Goal: Task Accomplishment & Management: Use online tool/utility

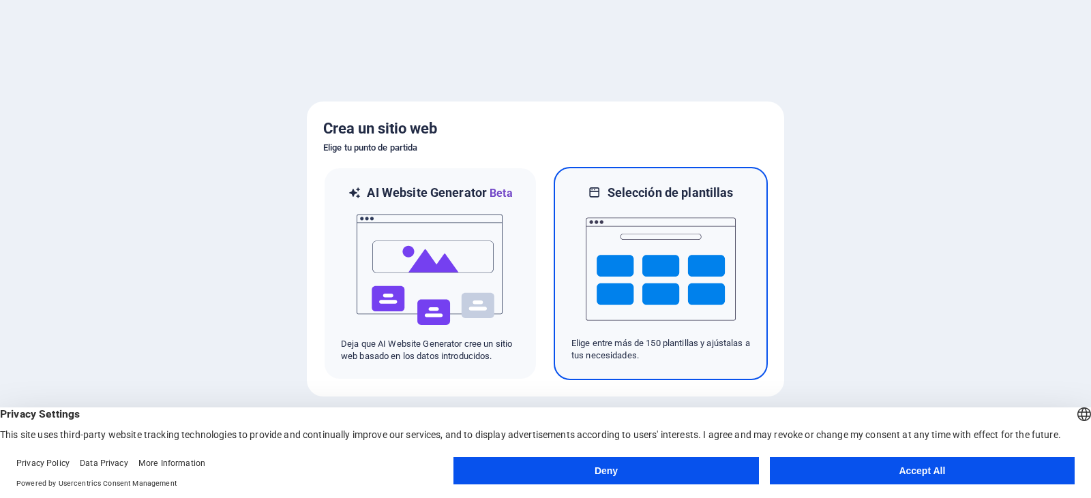
click at [639, 260] on img at bounding box center [661, 269] width 150 height 136
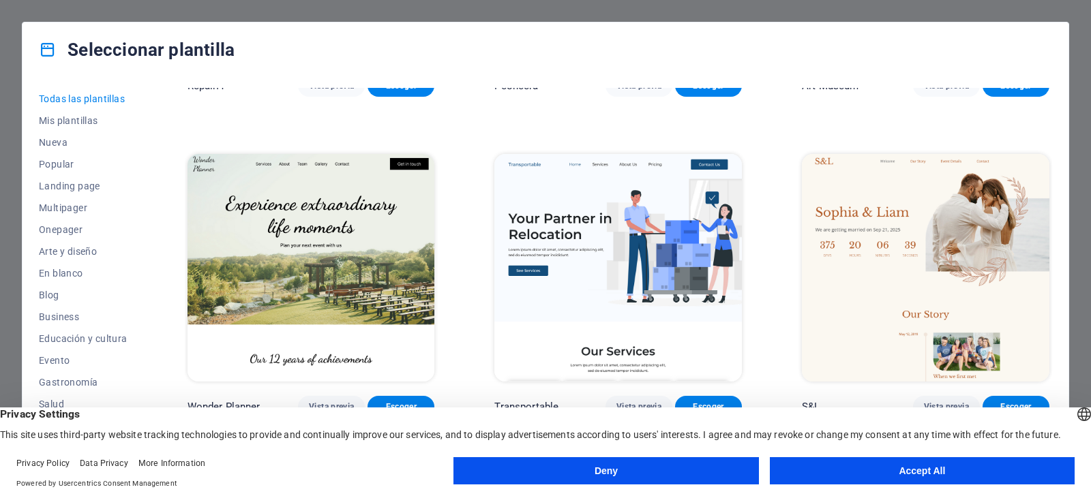
scroll to position [594, 0]
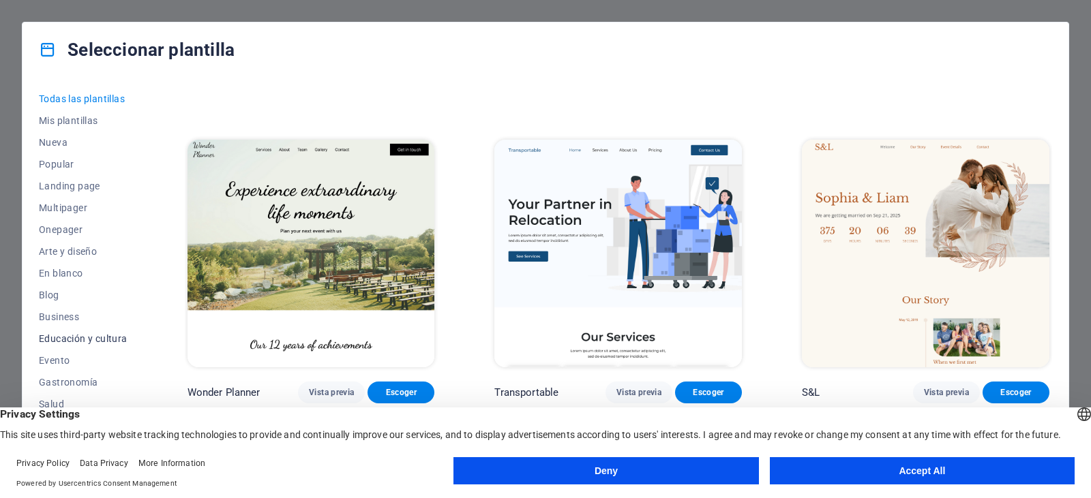
click at [102, 342] on span "Educación y cultura" at bounding box center [83, 338] width 89 height 11
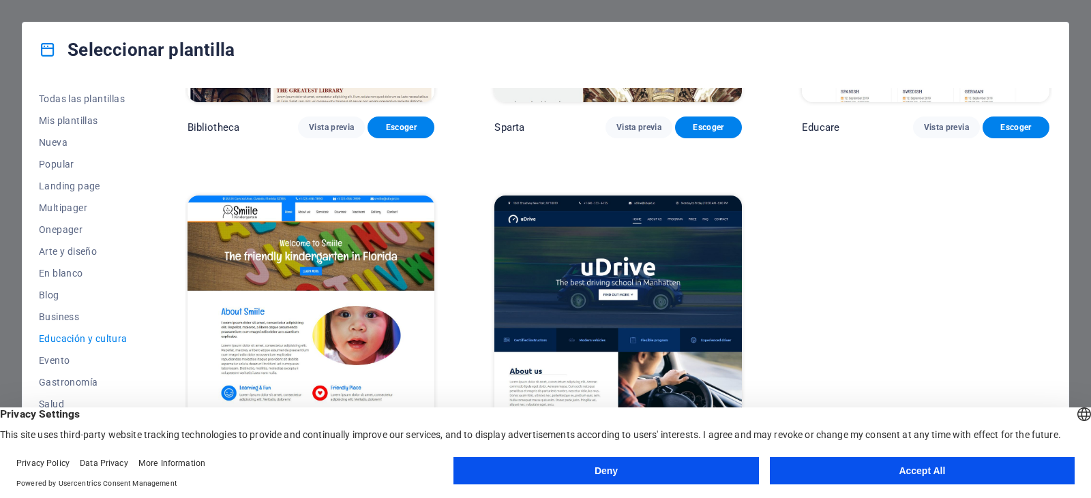
scroll to position [533, 0]
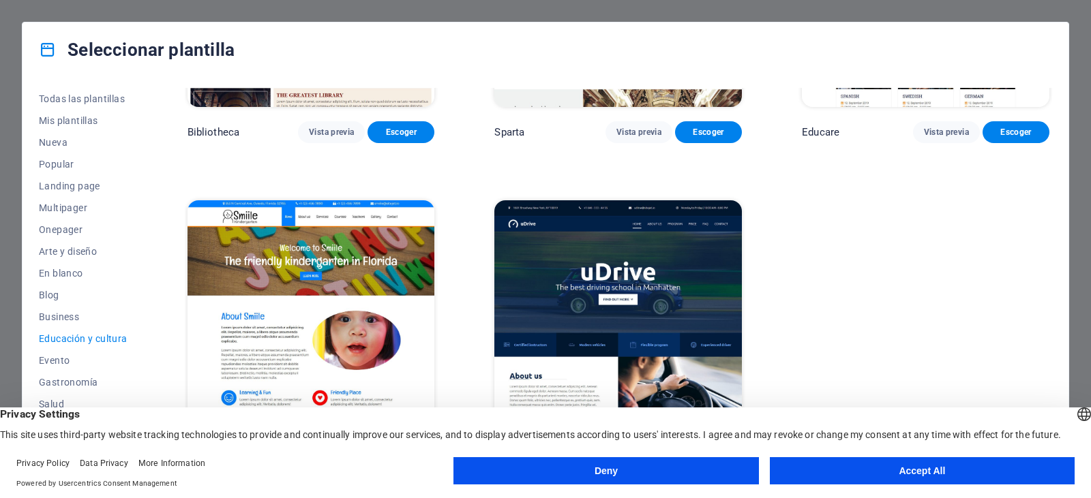
drag, startPoint x: 1013, startPoint y: 169, endPoint x: 954, endPoint y: 175, distance: 59.6
click at [954, 175] on div "Art Museum Vista previa Escoger Academix Vista previa Escoger Volare Vista prev…" at bounding box center [618, 10] width 867 height 910
click at [1040, 208] on div "Art Museum Vista previa Escoger Academix Vista previa Escoger Volare Vista prev…" at bounding box center [618, 10] width 867 height 910
click at [603, 298] on img at bounding box center [618, 314] width 248 height 228
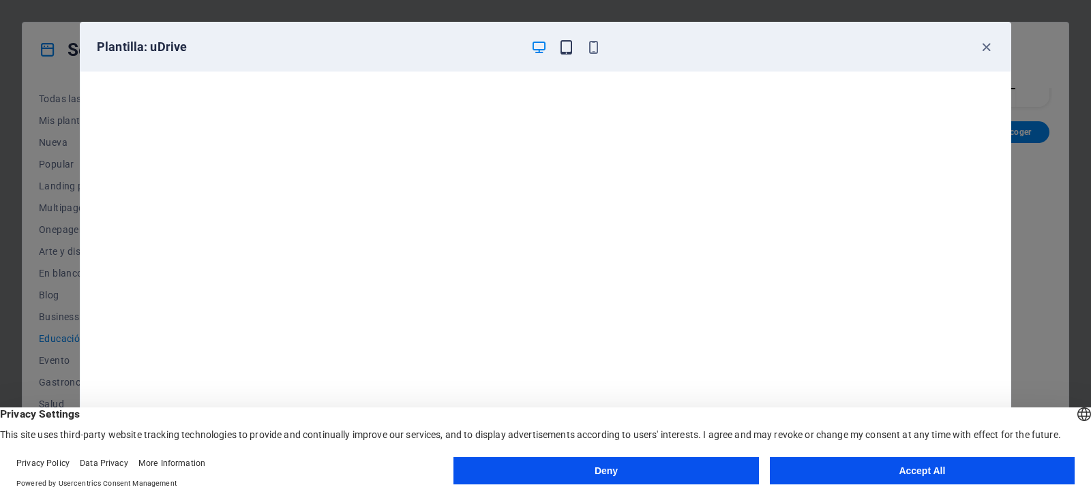
click at [573, 48] on icon "button" at bounding box center [566, 48] width 16 height 16
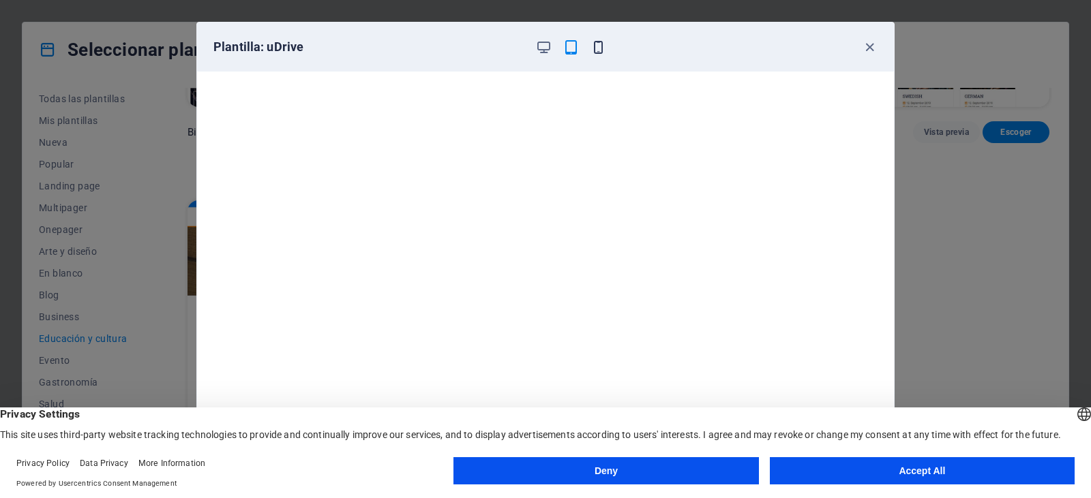
click at [595, 46] on icon "button" at bounding box center [598, 48] width 16 height 16
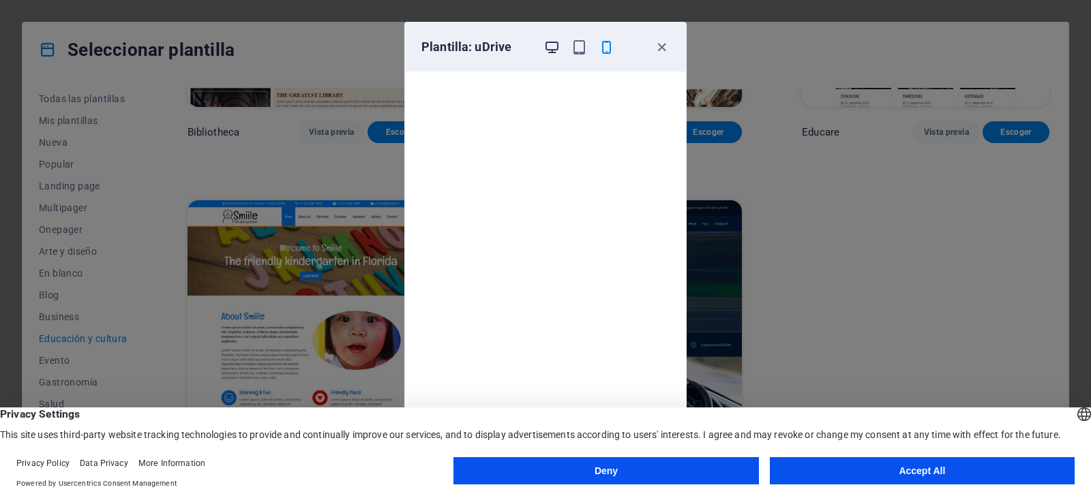
click at [553, 48] on icon "button" at bounding box center [552, 48] width 16 height 16
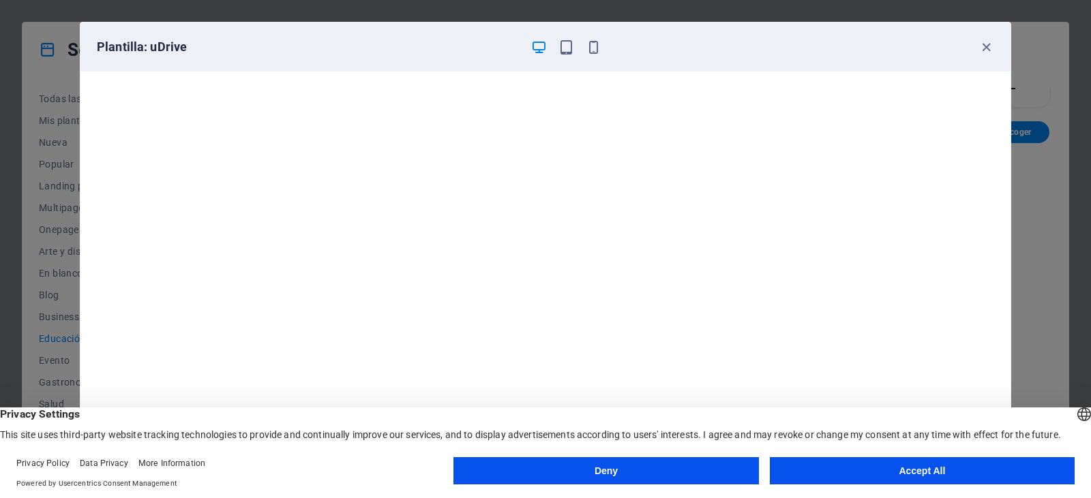
click at [923, 473] on button "Accept All" at bounding box center [922, 471] width 305 height 27
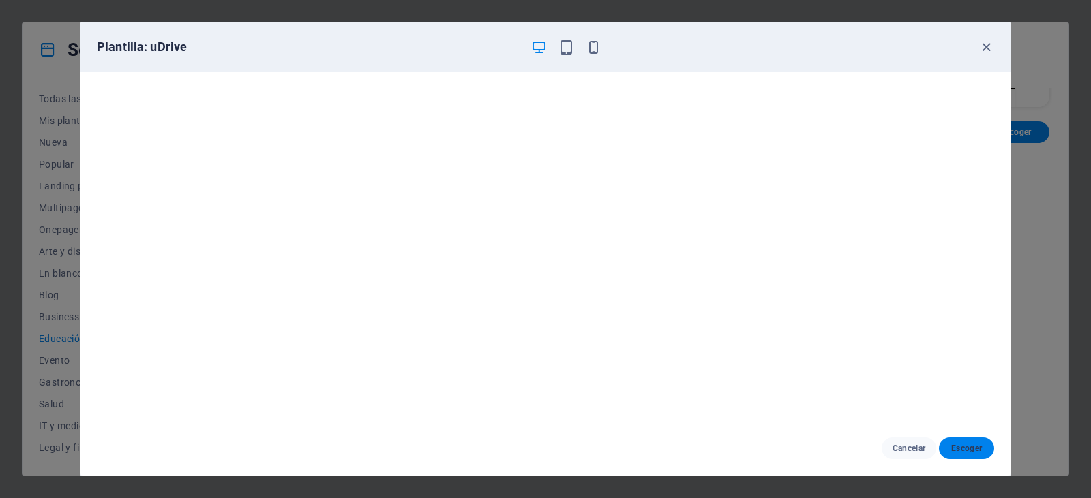
click at [959, 453] on span "Escoger" at bounding box center [966, 448] width 33 height 11
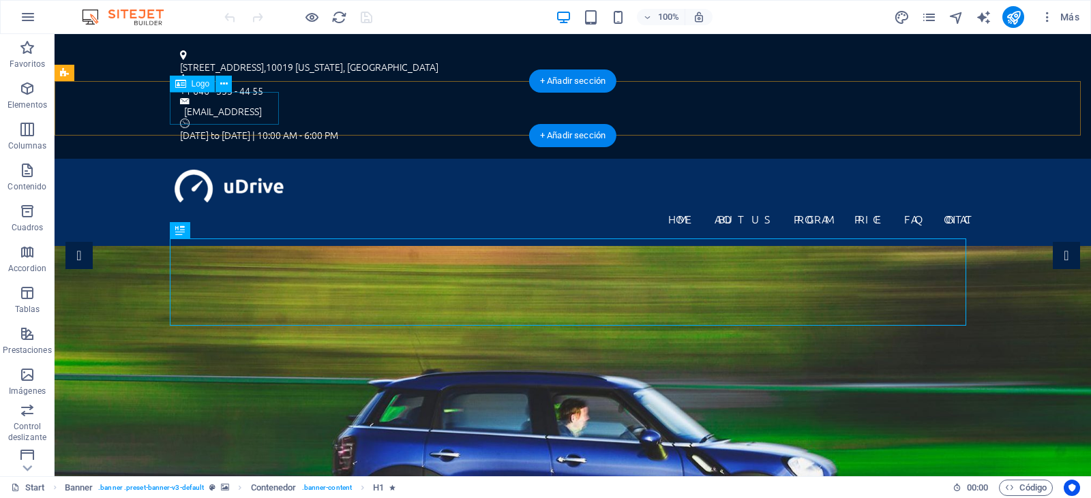
click at [213, 170] on div at bounding box center [573, 186] width 796 height 33
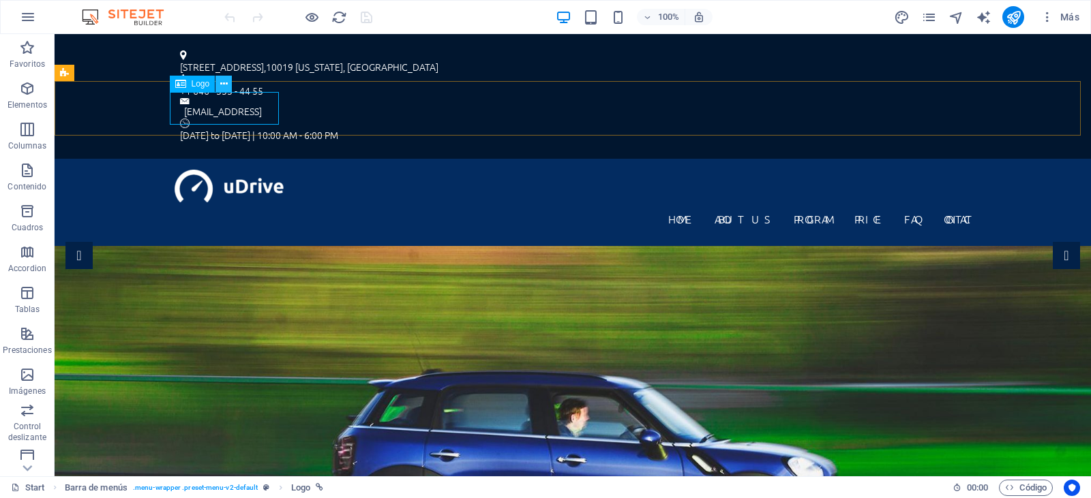
click at [224, 85] on icon at bounding box center [224, 84] width 8 height 14
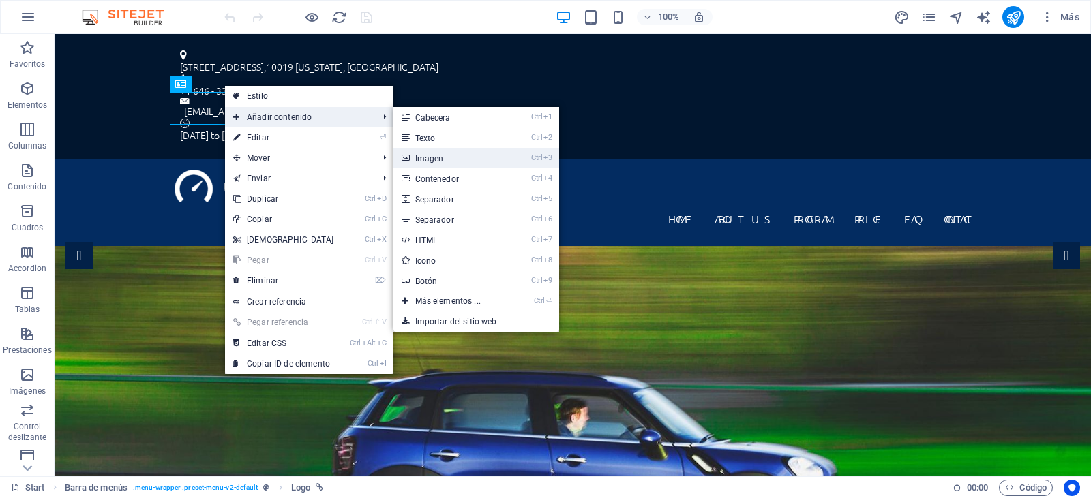
click at [440, 161] on link "Ctrl 3 Imagen" at bounding box center [450, 158] width 115 height 20
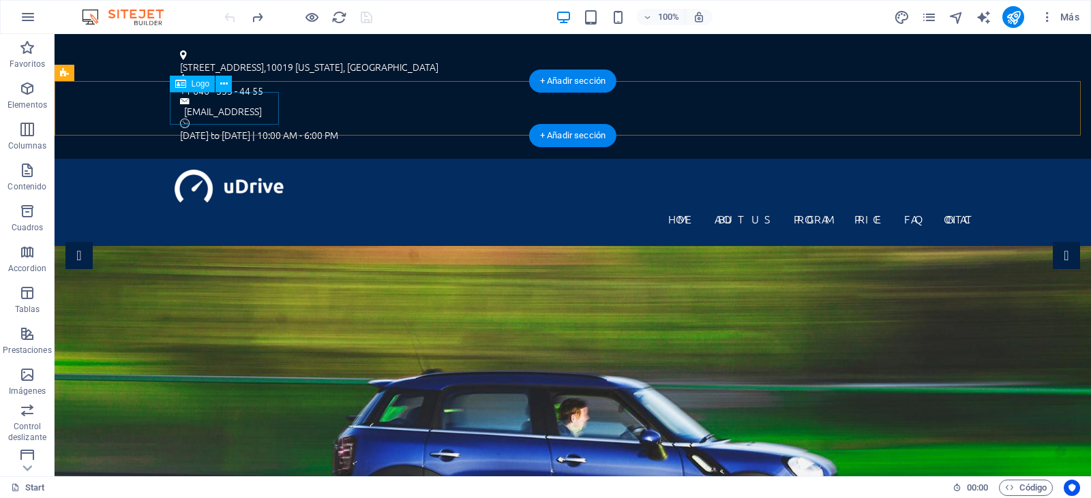
click at [211, 170] on div at bounding box center [573, 186] width 796 height 33
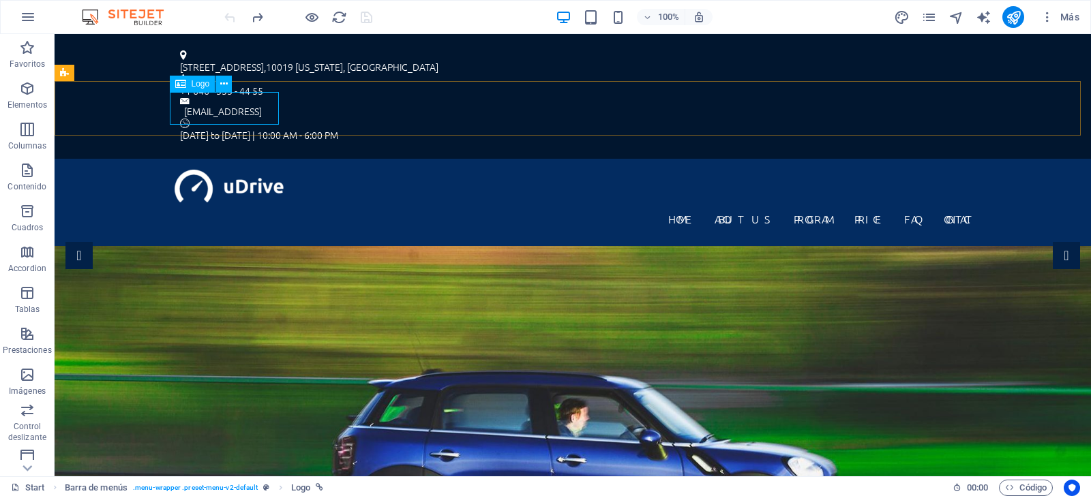
click at [186, 87] on div "Logo" at bounding box center [193, 84] width 46 height 16
click at [228, 85] on button at bounding box center [223, 84] width 16 height 16
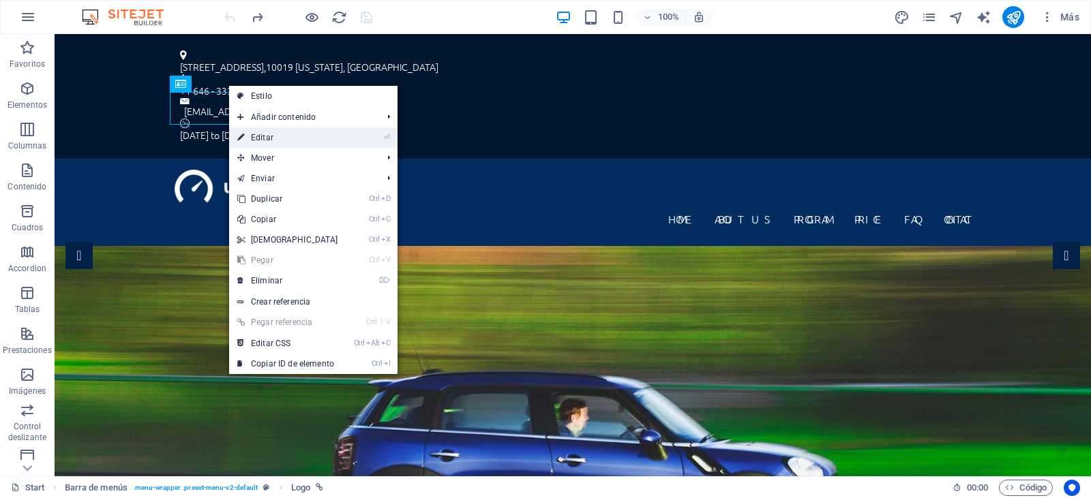
click at [296, 137] on link "⏎ Editar" at bounding box center [287, 138] width 117 height 20
select select "px"
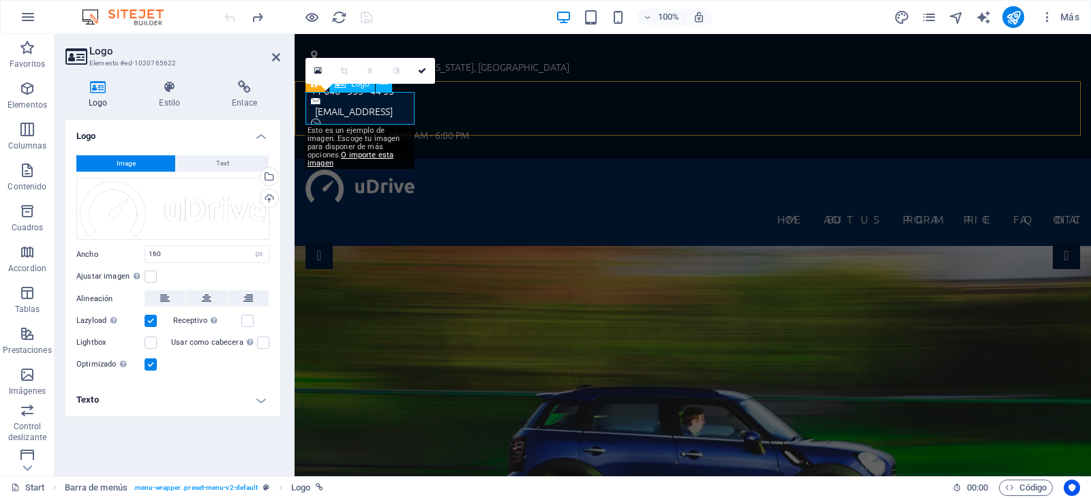
click at [375, 170] on div at bounding box center [692, 186] width 775 height 33
click at [130, 160] on span "Image" at bounding box center [126, 163] width 19 height 16
click at [127, 164] on span "Image" at bounding box center [126, 163] width 19 height 16
click at [213, 205] on div "Arrastra archivos aquí, haz clic para escoger archivos o selecciona archivos de…" at bounding box center [172, 209] width 193 height 63
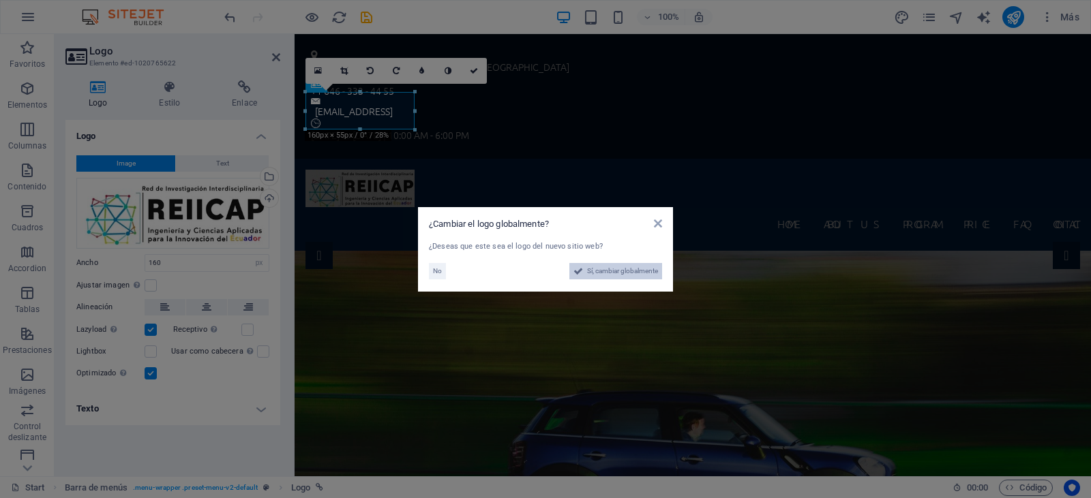
click at [616, 273] on span "Sí, cambiar globalmente" at bounding box center [622, 271] width 71 height 16
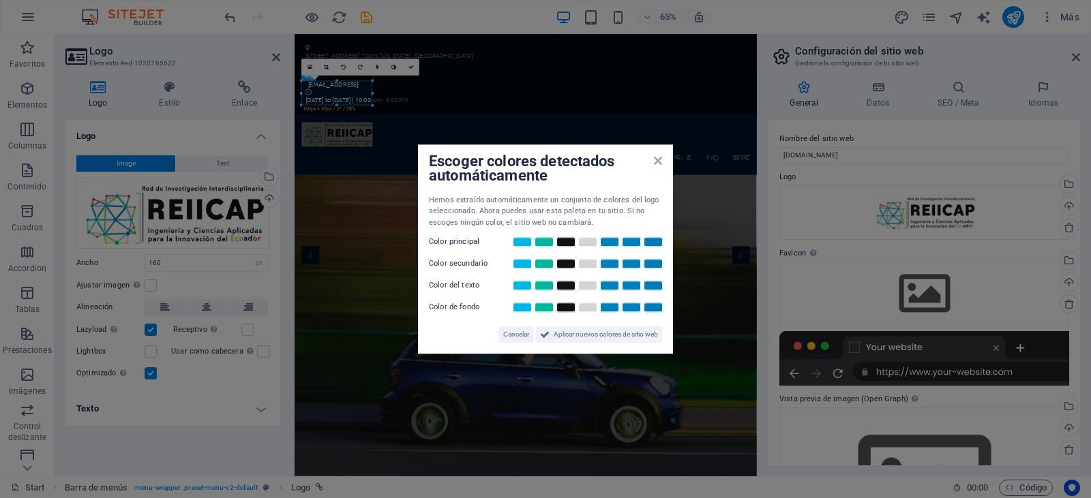
click at [468, 243] on label "Color principal" at bounding box center [470, 242] width 82 height 16
click at [599, 336] on span "Aplicar nuevos colores de sitio web" at bounding box center [606, 335] width 104 height 16
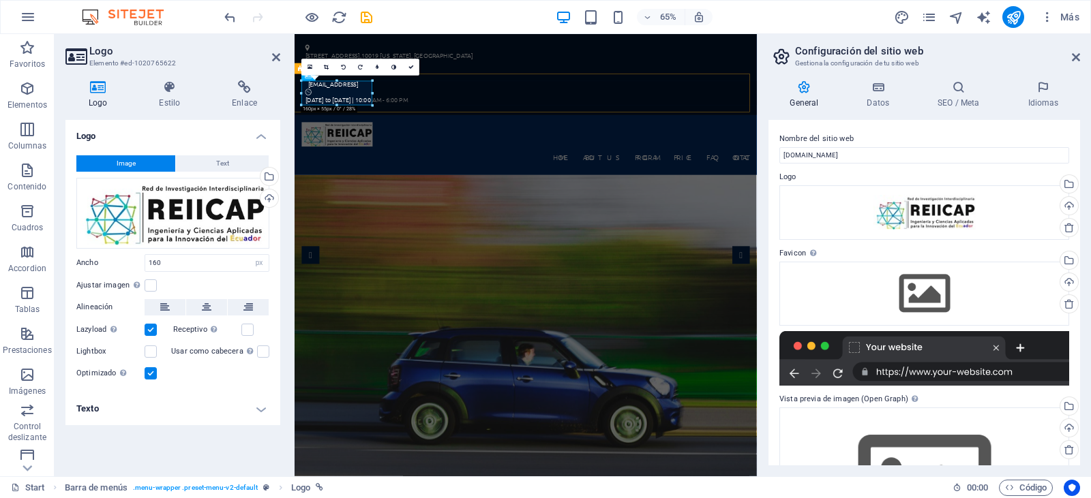
click at [537, 159] on div "Home About us Program Price FAQ Contact Menu" at bounding box center [650, 205] width 711 height 92
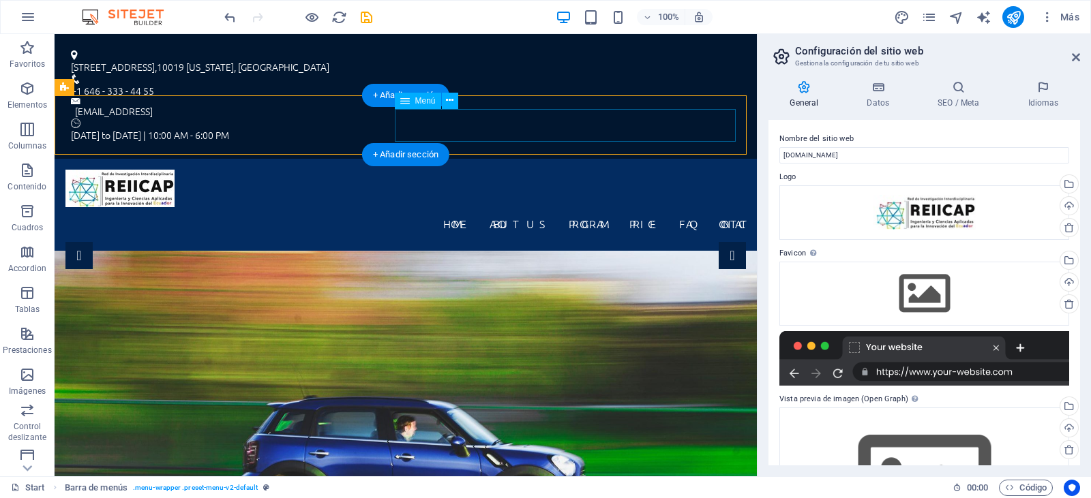
click at [407, 207] on nav "Home About us Program Price FAQ Contact" at bounding box center [405, 223] width 681 height 33
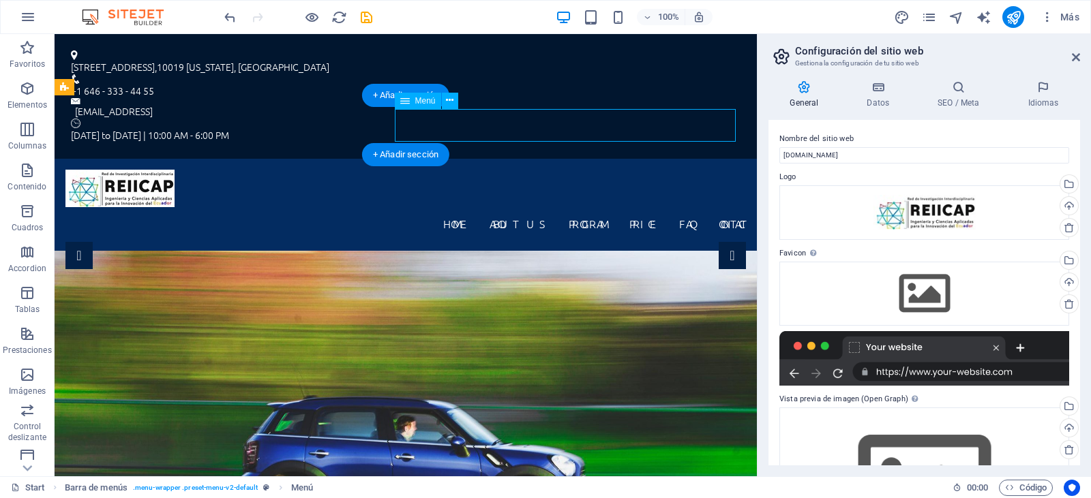
click at [415, 207] on nav "Home About us Program Price FAQ Contact" at bounding box center [405, 223] width 681 height 33
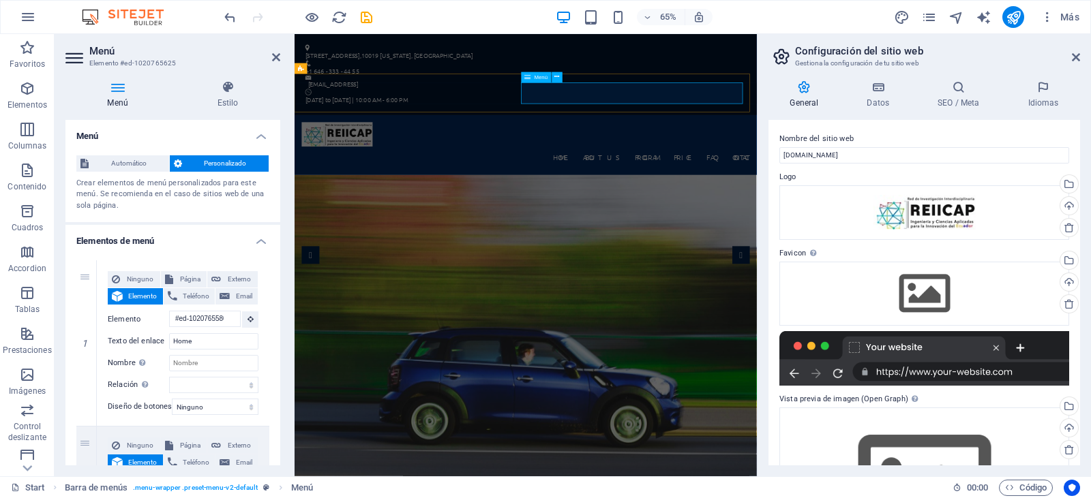
click at [662, 207] on nav "Home About us Program Price FAQ Contact" at bounding box center [649, 223] width 689 height 33
click at [665, 207] on nav "Home About us Program Price FAQ Contact" at bounding box center [649, 223] width 689 height 33
drag, startPoint x: 277, startPoint y: 149, endPoint x: 278, endPoint y: 178, distance: 29.4
click at [278, 178] on div "Menú Automático Personalizado Crear elementos de menú personalizados para este …" at bounding box center [172, 293] width 215 height 346
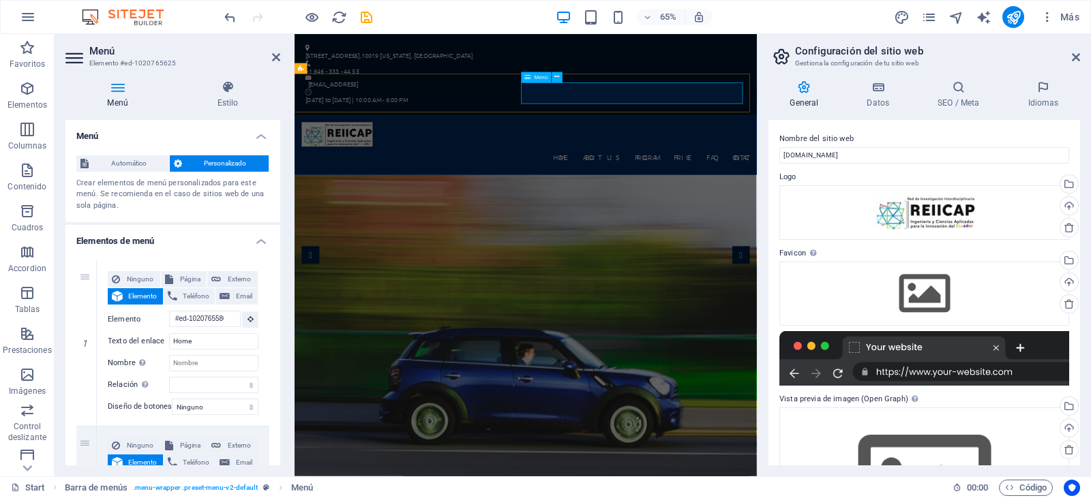
click at [722, 207] on nav "Home About us Program Price FAQ Contact" at bounding box center [649, 223] width 689 height 33
click at [813, 207] on nav "Home About us Program Price FAQ Contact" at bounding box center [649, 223] width 689 height 33
drag, startPoint x: 1076, startPoint y: 140, endPoint x: 1076, endPoint y: 159, distance: 19.1
click at [1076, 159] on div "Nombre del sitio web [DOMAIN_NAME] Logo Arrastra archivos aquí, haz clic para e…" at bounding box center [924, 293] width 312 height 346
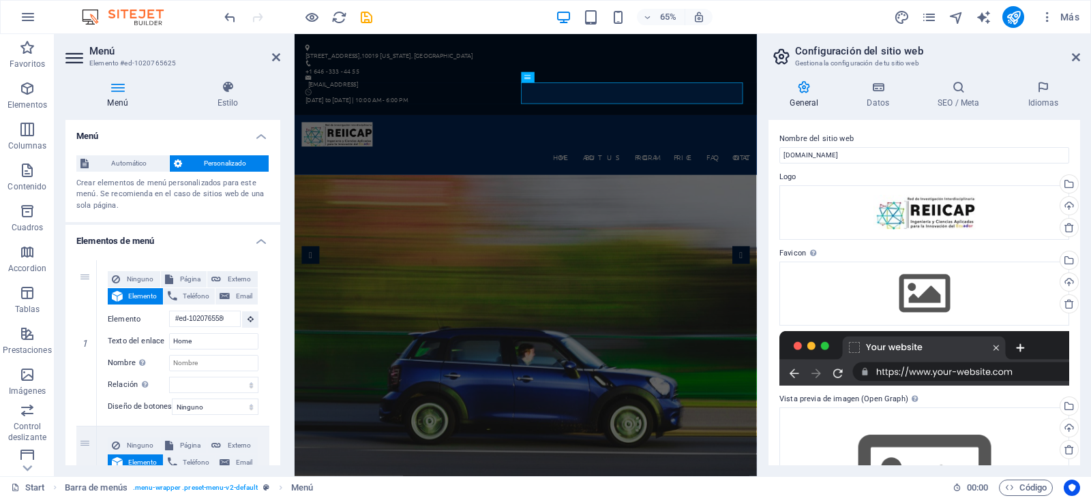
drag, startPoint x: 1075, startPoint y: 136, endPoint x: 1083, endPoint y: 194, distance: 57.8
click at [1083, 194] on div "General Datos SEO / Meta Idiomas Nombre del sitio web [DOMAIN_NAME] Logo Arrast…" at bounding box center [924, 273] width 333 height 407
click at [873, 93] on icon at bounding box center [878, 87] width 65 height 14
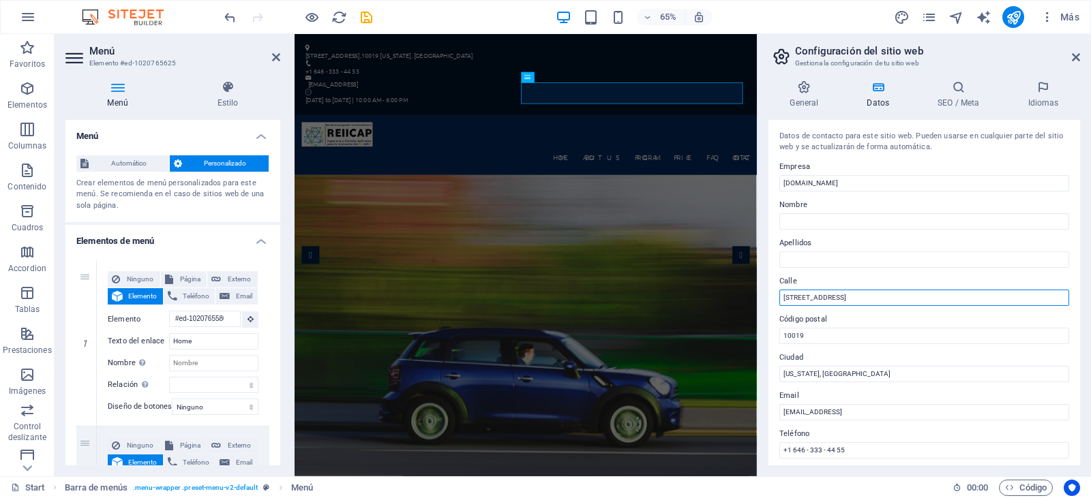
drag, startPoint x: 866, startPoint y: 295, endPoint x: 764, endPoint y: 295, distance: 101.6
click at [764, 295] on div "General Datos SEO / Meta Idiomas Nombre del sitio web [DOMAIN_NAME] Logo Arrast…" at bounding box center [924, 273] width 333 height 407
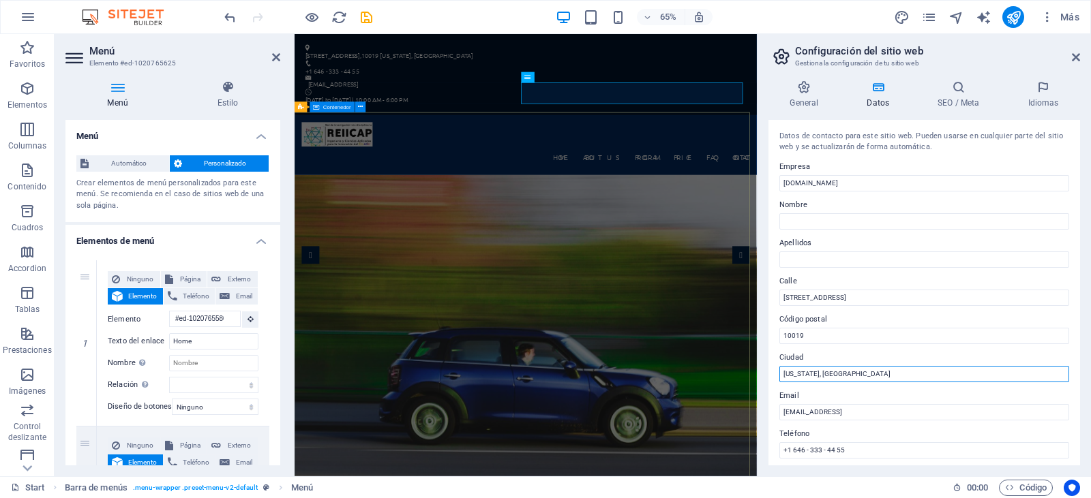
drag, startPoint x: 1137, startPoint y: 401, endPoint x: 953, endPoint y: 563, distance: 245.4
drag, startPoint x: 841, startPoint y: 374, endPoint x: 778, endPoint y: 359, distance: 64.5
click at [778, 359] on div "Datos de contacto para este sitio web. Pueden usarse en cualquier parte del sit…" at bounding box center [924, 293] width 312 height 346
click at [854, 389] on label "Email" at bounding box center [924, 396] width 290 height 16
click at [854, 404] on input "[EMAIL_ADDRESS]" at bounding box center [924, 412] width 290 height 16
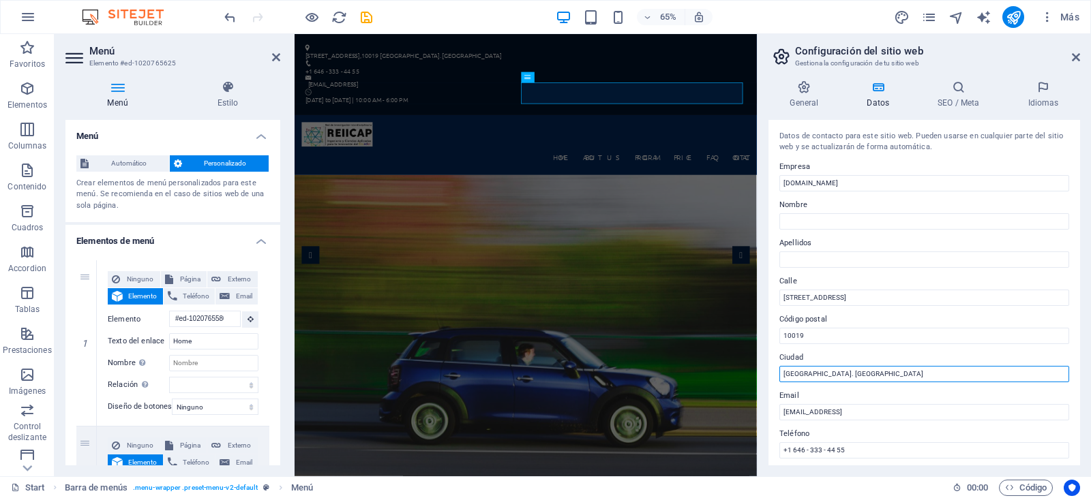
click at [849, 378] on input "[GEOGRAPHIC_DATA]. [GEOGRAPHIC_DATA]" at bounding box center [924, 374] width 290 height 16
click at [818, 375] on input "[GEOGRAPHIC_DATA]. [GEOGRAPHIC_DATA]" at bounding box center [924, 374] width 290 height 16
type input "[GEOGRAPHIC_DATA] - [GEOGRAPHIC_DATA]"
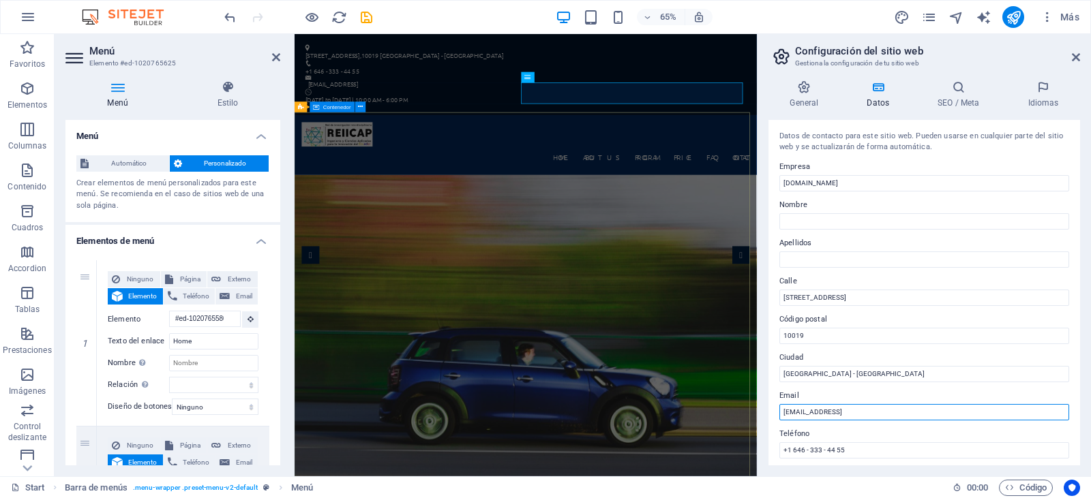
drag, startPoint x: 1251, startPoint y: 447, endPoint x: 985, endPoint y: 584, distance: 299.8
type input "1"
type input "[EMAIL_ADDRESS][DOMAIN_NAME]"
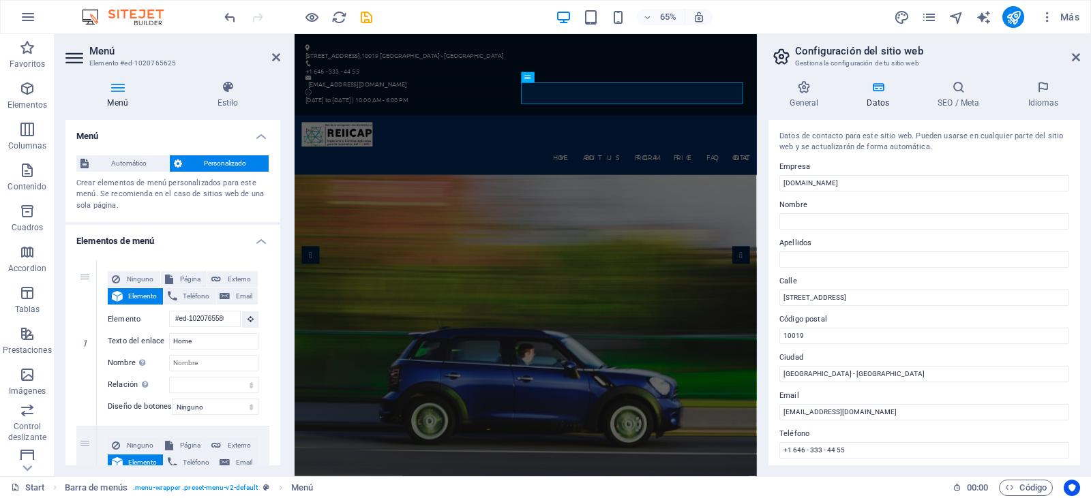
click at [909, 400] on label "Email" at bounding box center [924, 396] width 290 height 16
click at [909, 404] on input "[EMAIL_ADDRESS][DOMAIN_NAME]" at bounding box center [924, 412] width 290 height 16
drag, startPoint x: 870, startPoint y: 445, endPoint x: 787, endPoint y: 449, distance: 83.3
click at [787, 449] on input "+1 646 - 333 - 44 55" at bounding box center [924, 451] width 290 height 16
click at [911, 436] on label "Teléfono" at bounding box center [924, 434] width 290 height 16
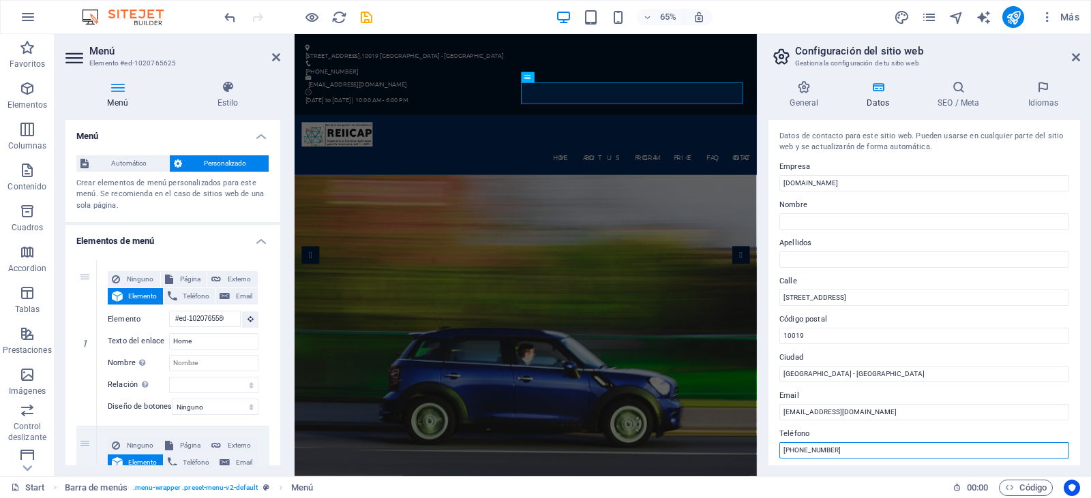
click at [911, 443] on input "[PHONE_NUMBER]" at bounding box center [924, 451] width 290 height 16
drag, startPoint x: 1077, startPoint y: 224, endPoint x: 1090, endPoint y: 282, distance: 58.9
click at [1090, 282] on div "General Datos SEO / Meta Idiomas Nombre del sitio web [DOMAIN_NAME] Logo Arrast…" at bounding box center [924, 273] width 333 height 407
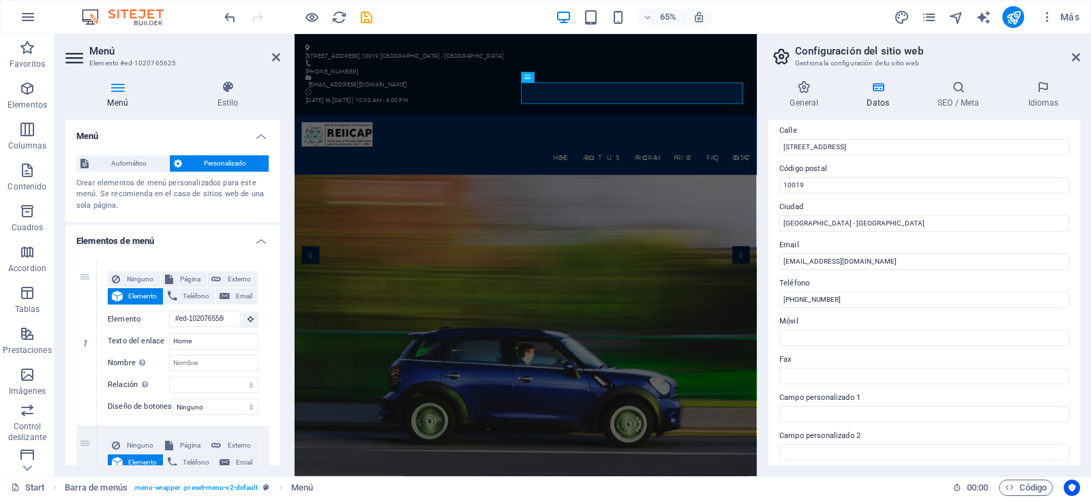
scroll to position [152, 0]
click at [842, 296] on input "[PHONE_NUMBER]" at bounding box center [924, 298] width 290 height 16
type input "[PHONE_NUMBER]"
click at [832, 342] on input "Móvil" at bounding box center [924, 337] width 290 height 16
type input "[PHONE_NUMBER]"
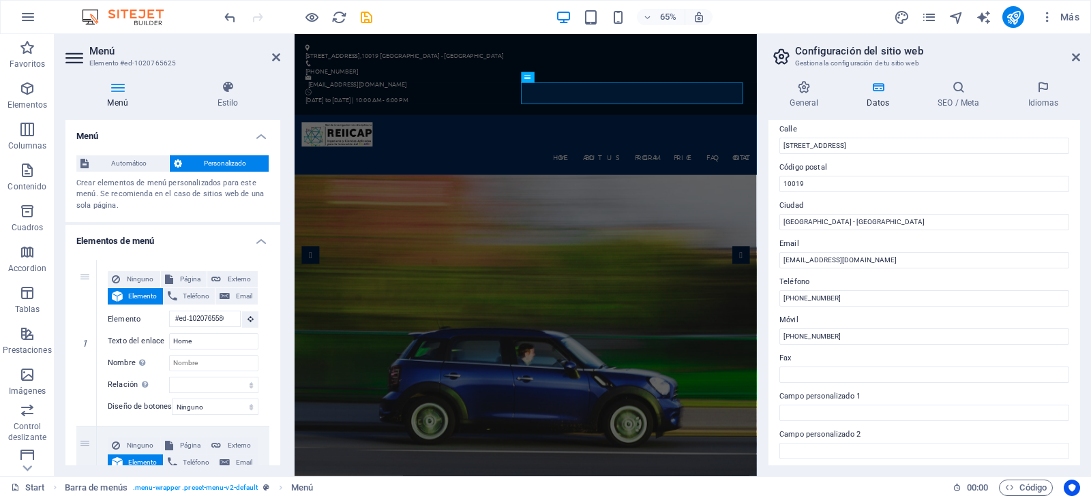
drag, startPoint x: 1077, startPoint y: 243, endPoint x: 1090, endPoint y: 332, distance: 89.7
click at [1090, 332] on div "General Datos SEO / Meta Idiomas Nombre del sitio web [DOMAIN_NAME] Logo Arrast…" at bounding box center [924, 273] width 333 height 407
drag, startPoint x: 850, startPoint y: 185, endPoint x: 768, endPoint y: 184, distance: 81.8
click at [768, 184] on div "Datos de contacto para este sitio web. Pueden usarse en cualquier parte del sit…" at bounding box center [924, 293] width 312 height 346
type input "090601"
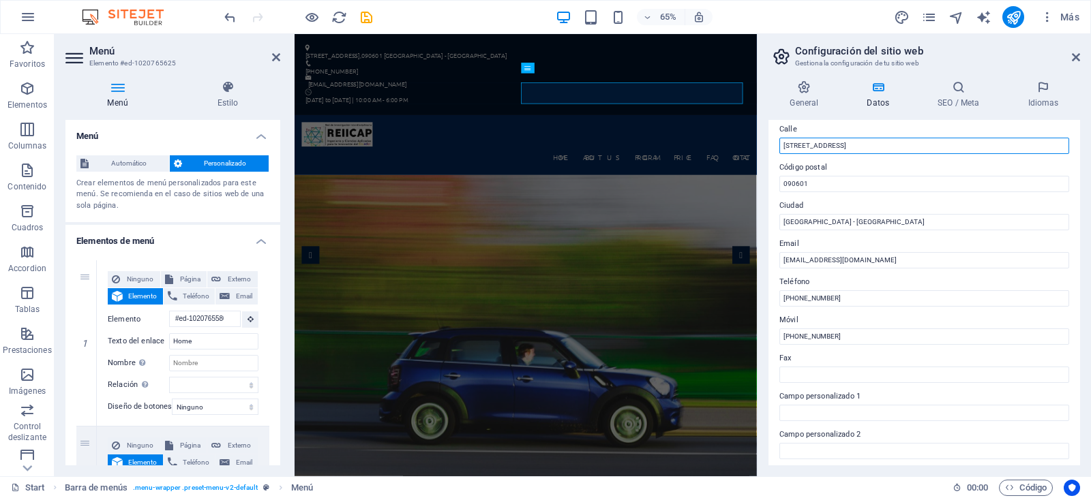
click at [868, 147] on input "[STREET_ADDRESS]" at bounding box center [924, 146] width 290 height 16
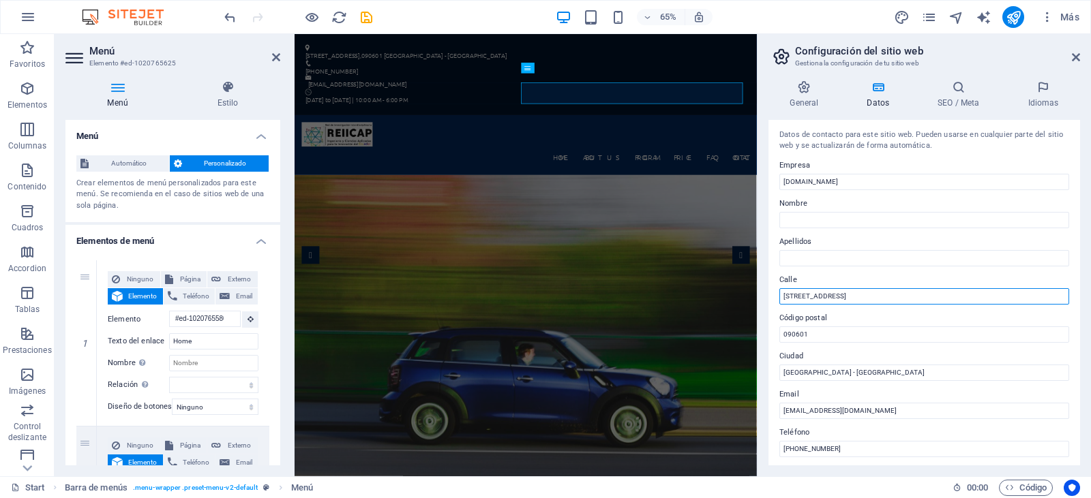
scroll to position [0, 0]
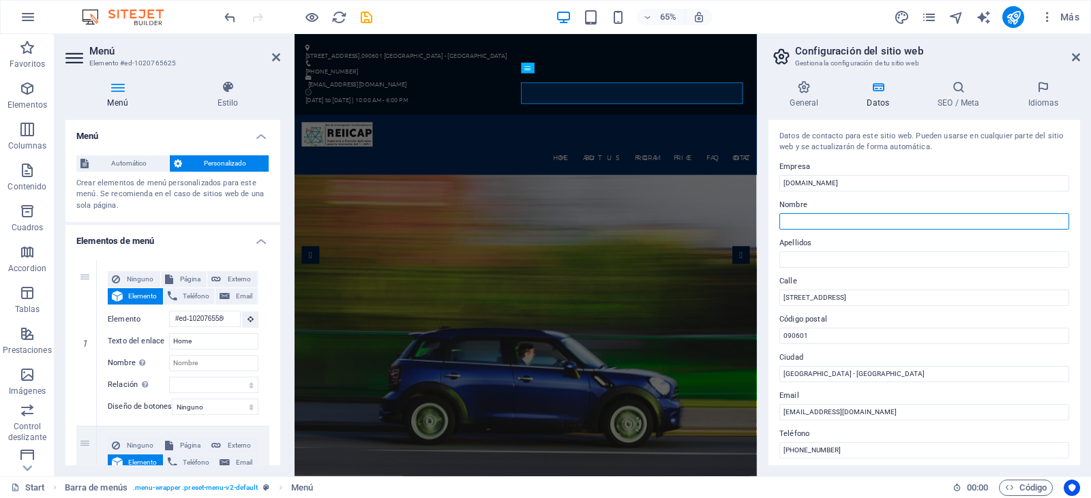
click at [841, 227] on input "Nombre" at bounding box center [924, 221] width 290 height 16
click at [854, 222] on input "Nombre" at bounding box center [924, 221] width 290 height 16
paste input "Red de Investigación Interdisciplinaria Ingeniería y Ciencias Aplicadas para la…"
type input "Red de Investigación Interdisciplinaria Ingeniería y Ciencias Aplicadas para la…"
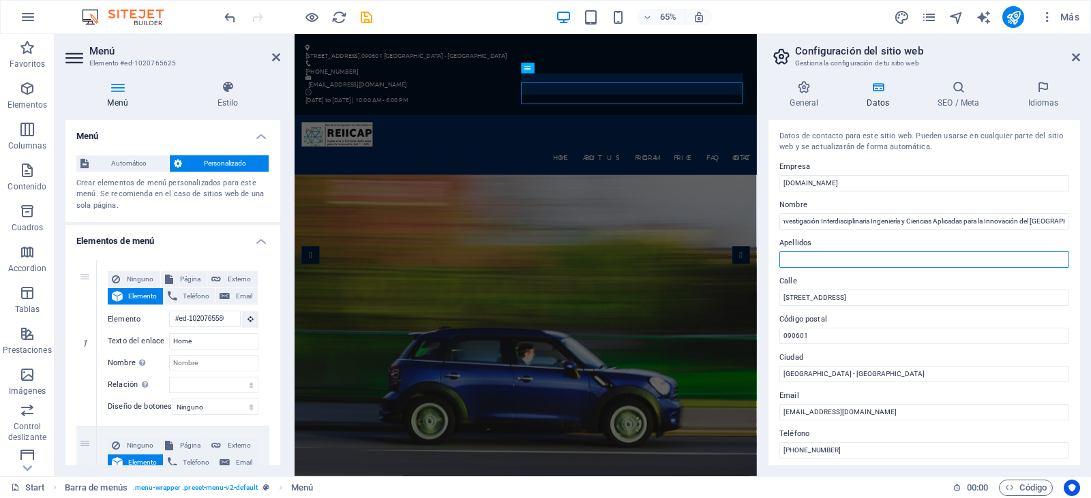
scroll to position [0, 0]
click at [836, 261] on input "Apellidos" at bounding box center [924, 260] width 290 height 16
type input "REIICAP"
drag, startPoint x: 1076, startPoint y: 182, endPoint x: 1079, endPoint y: 239, distance: 57.4
click at [1079, 239] on div "Datos de contacto para este sitio web. Pueden usarse en cualquier parte del sit…" at bounding box center [924, 293] width 312 height 346
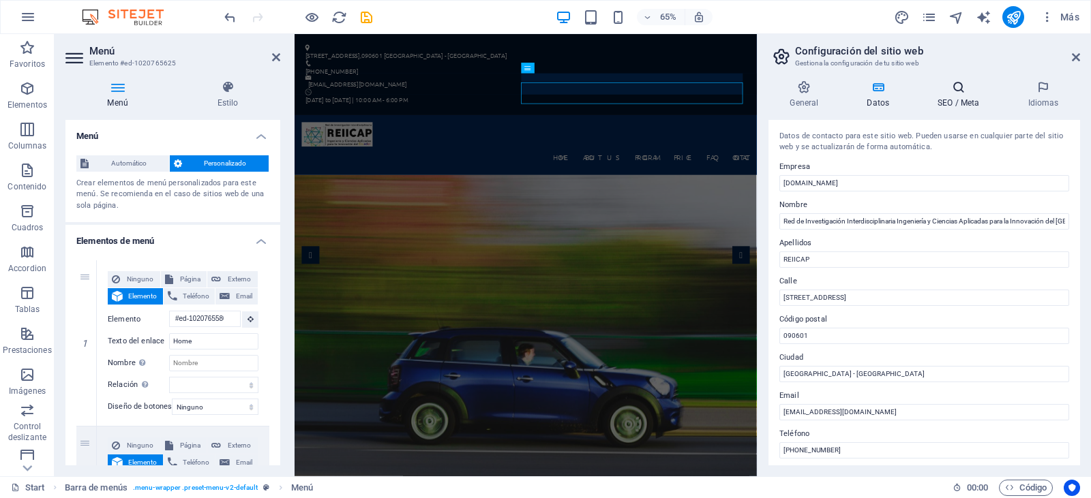
click at [956, 100] on h4 "SEO / Meta" at bounding box center [961, 94] width 90 height 29
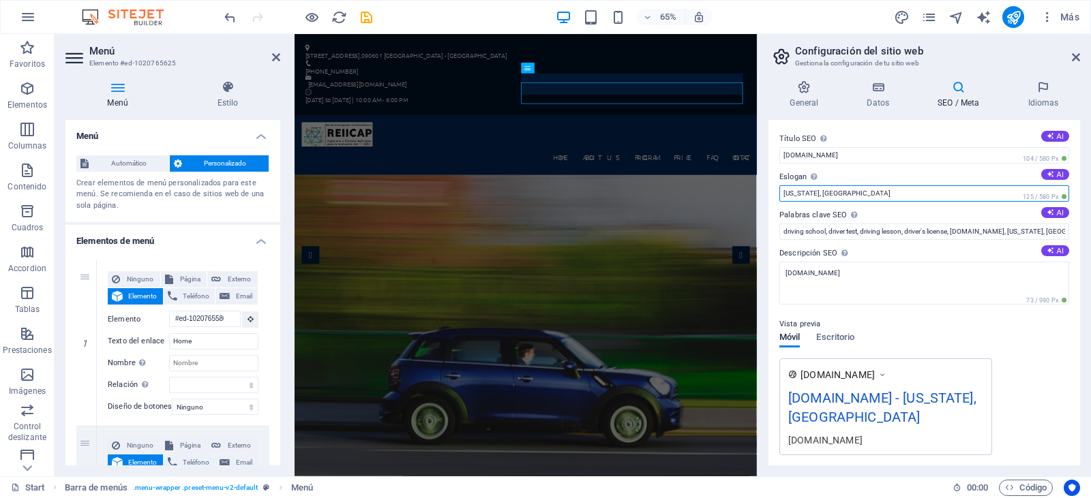
click at [887, 192] on input "[US_STATE], [GEOGRAPHIC_DATA]" at bounding box center [924, 193] width 290 height 16
drag, startPoint x: 835, startPoint y: 189, endPoint x: 761, endPoint y: 190, distance: 73.7
click at [761, 190] on div "General Datos SEO / Meta Idiomas Nombre del sitio web [DOMAIN_NAME] Logo Arrast…" at bounding box center [924, 273] width 333 height 407
type input "Red de Investigación interdisciplinaria"
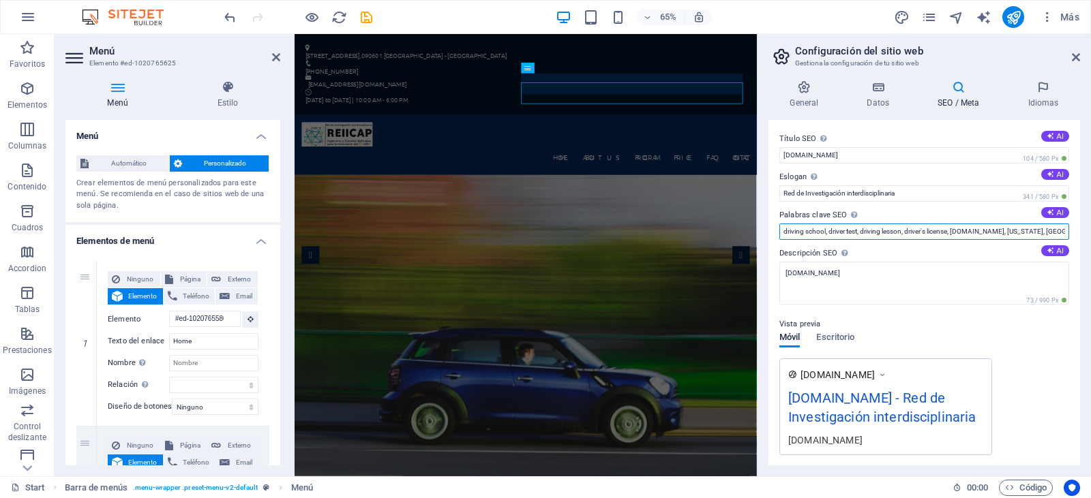
drag, startPoint x: 1039, startPoint y: 230, endPoint x: 768, endPoint y: 254, distance: 271.8
click at [768, 254] on div "Título SEO El título de tu sitio web. Elige algo que destaque en los resultados…" at bounding box center [924, 293] width 312 height 346
type input "I"
click at [858, 230] on input "investigación, Revista cientifica, ingeniería, ciancias aplicadas" at bounding box center [924, 232] width 290 height 16
type input "investigación, Revista científica, ingeniería, ciencias aplicadas"
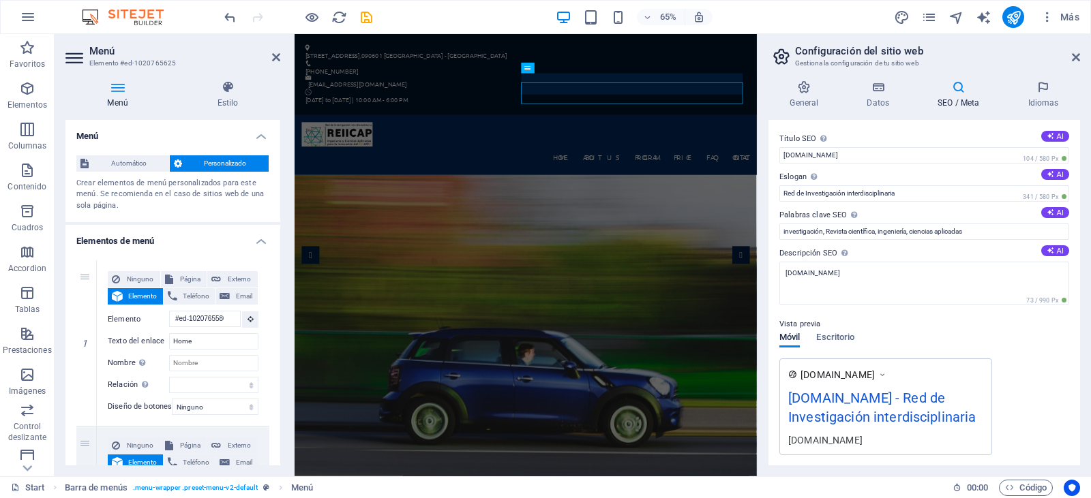
drag, startPoint x: 1075, startPoint y: 173, endPoint x: 1087, endPoint y: 210, distance: 38.8
click at [1087, 210] on div "General Datos SEO / Meta Idiomas Nombre del sitio web [DOMAIN_NAME] Logo Arrast…" at bounding box center [924, 273] width 333 height 407
drag, startPoint x: 1076, startPoint y: 177, endPoint x: 1086, endPoint y: 255, distance: 78.4
click at [1086, 255] on div "General Datos SEO / Meta Idiomas Nombre del sitio web [DOMAIN_NAME] Logo Arrast…" at bounding box center [924, 273] width 333 height 407
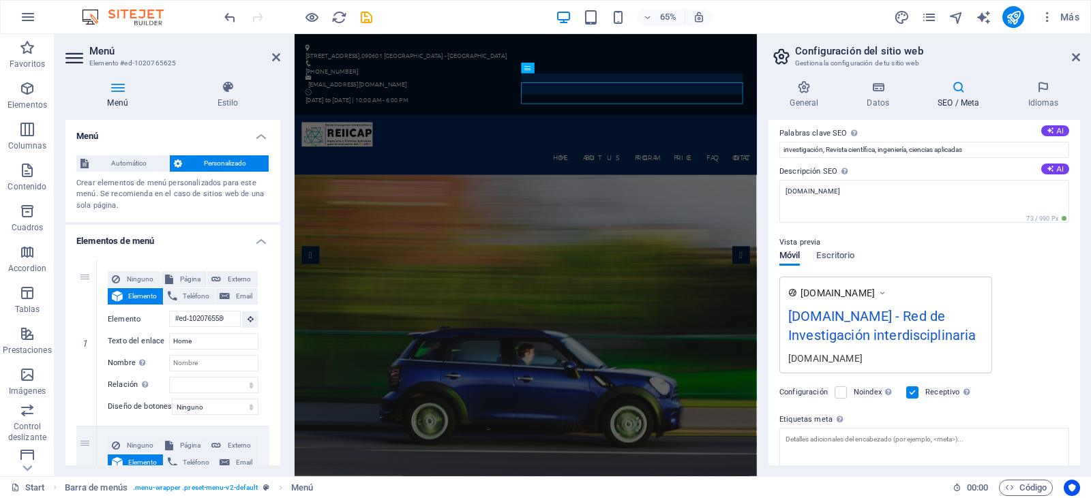
scroll to position [80, 0]
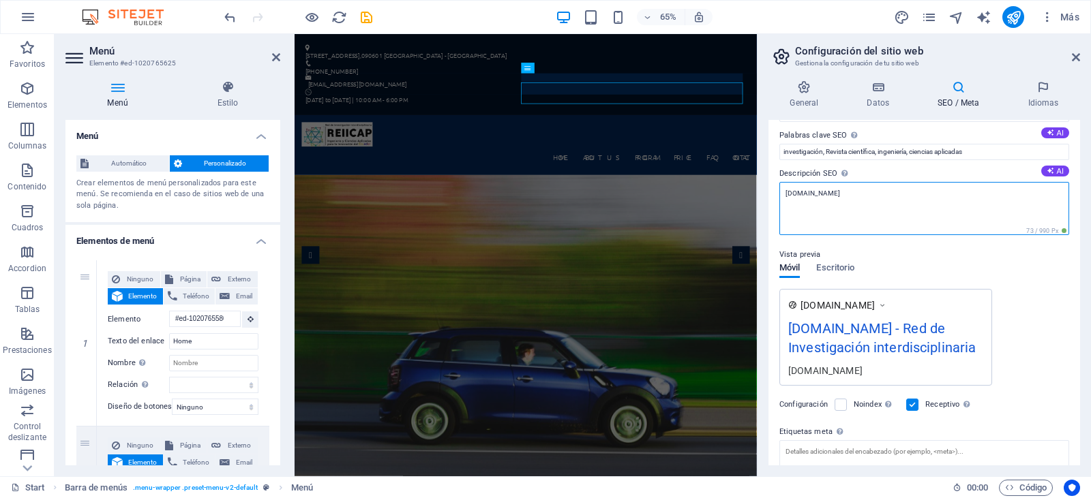
click at [851, 203] on textarea "[DOMAIN_NAME]" at bounding box center [924, 208] width 290 height 53
drag, startPoint x: 831, startPoint y: 199, endPoint x: 764, endPoint y: 192, distance: 66.5
click at [764, 192] on div "General Datos SEO / Meta Idiomas Nombre del sitio web [DOMAIN_NAME] Logo Arrast…" at bounding box center [924, 273] width 333 height 407
click at [1004, 217] on textarea "Descripción SEO Describe el contenido de tu sitio web - ¡crucial para los busca…" at bounding box center [924, 208] width 290 height 53
paste textarea "Red de Investigación Interdisciplinaria Ingeniería y Ciencias Aplicadas para la…"
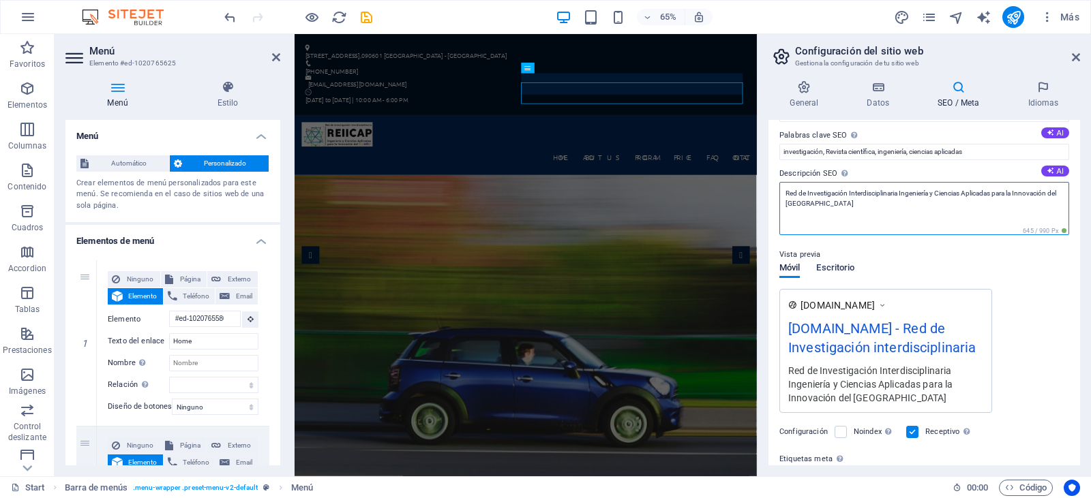
type textarea "Red de Investigación Interdisciplinaria Ingeniería y Ciencias Aplicadas para la…"
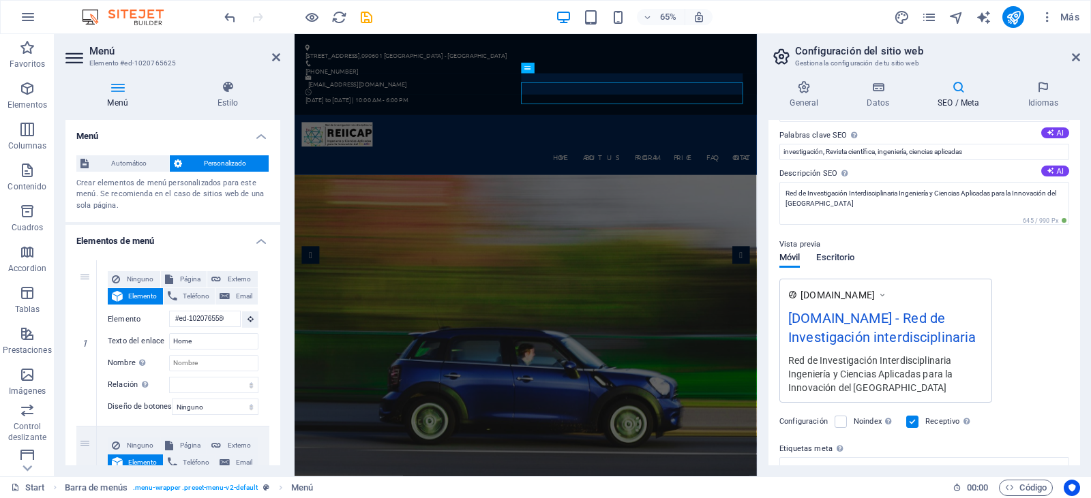
click at [837, 270] on div "Móvil Escritorio" at bounding box center [816, 266] width 75 height 26
click at [836, 257] on span "Escritorio" at bounding box center [835, 259] width 38 height 19
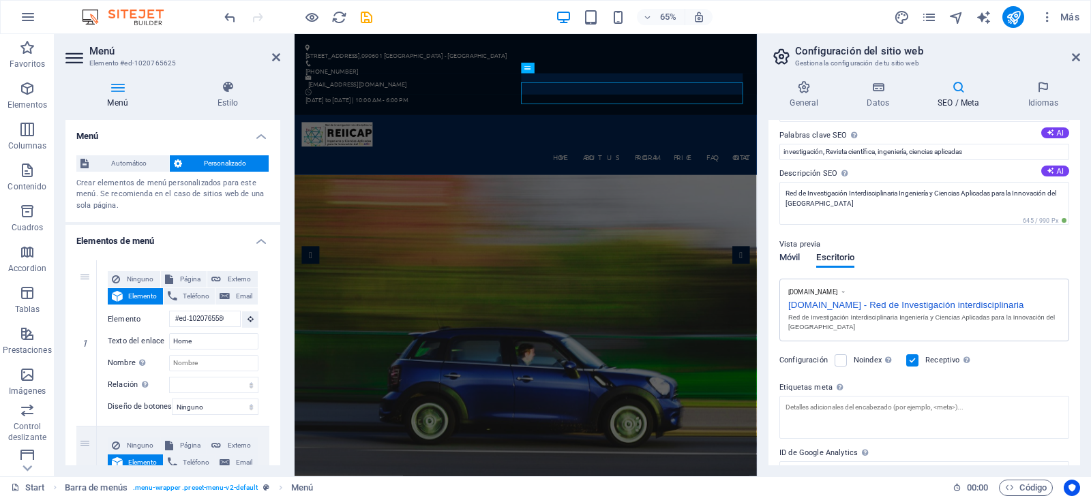
click at [786, 255] on span "Móvil" at bounding box center [789, 259] width 20 height 19
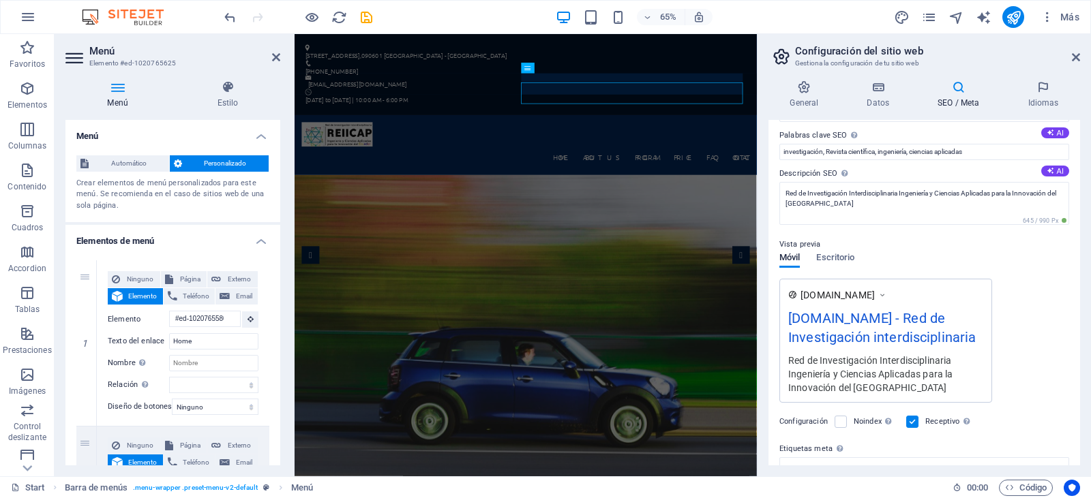
drag, startPoint x: 1077, startPoint y: 225, endPoint x: 1079, endPoint y: 273, distance: 48.5
click at [1079, 273] on div "Título SEO El título de tu sitio web. Elige algo que destaque en los resultados…" at bounding box center [924, 293] width 312 height 346
drag, startPoint x: 1076, startPoint y: 255, endPoint x: 1077, endPoint y: 308, distance: 53.2
click at [1077, 308] on div "Título SEO El título de tu sitio web. Elige algo que destaque en los resultados…" at bounding box center [924, 293] width 312 height 346
click at [1039, 404] on div "Configuración Noindex Indica a los buscadores que no incluyan este sitio web en…" at bounding box center [924, 422] width 290 height 38
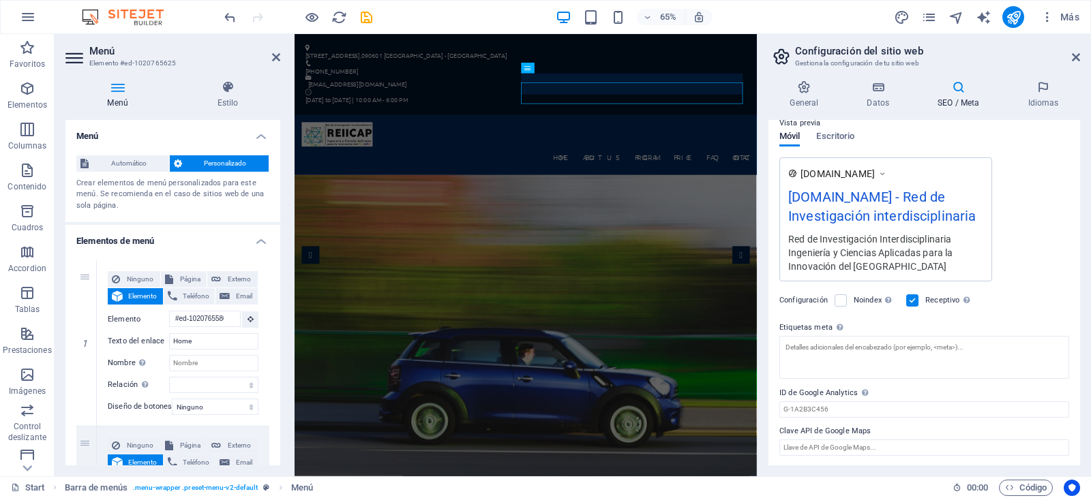
scroll to position [203, 0]
drag, startPoint x: 1077, startPoint y: 293, endPoint x: 1082, endPoint y: 340, distance: 47.4
click at [1082, 340] on div "General Datos SEO / Meta Idiomas Nombre del sitio web [DOMAIN_NAME] Logo Arrast…" at bounding box center [924, 273] width 333 height 407
click at [1030, 98] on h4 "Idiomas" at bounding box center [1043, 94] width 74 height 29
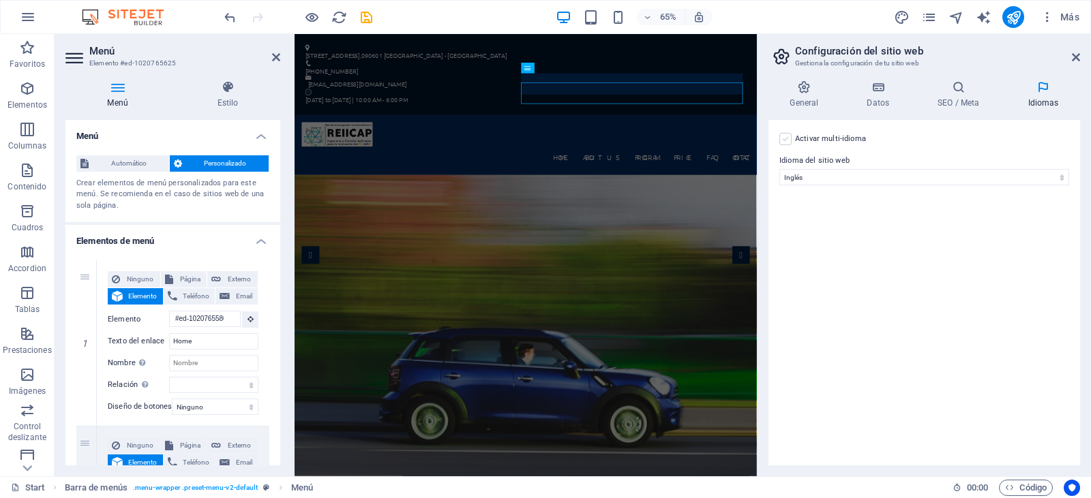
click at [785, 137] on label at bounding box center [785, 139] width 12 height 12
click at [0, 0] on input "Activar multi-idioma Para desactivar la opción multi-idioma, elimine todos los …" at bounding box center [0, 0] width 0 height 0
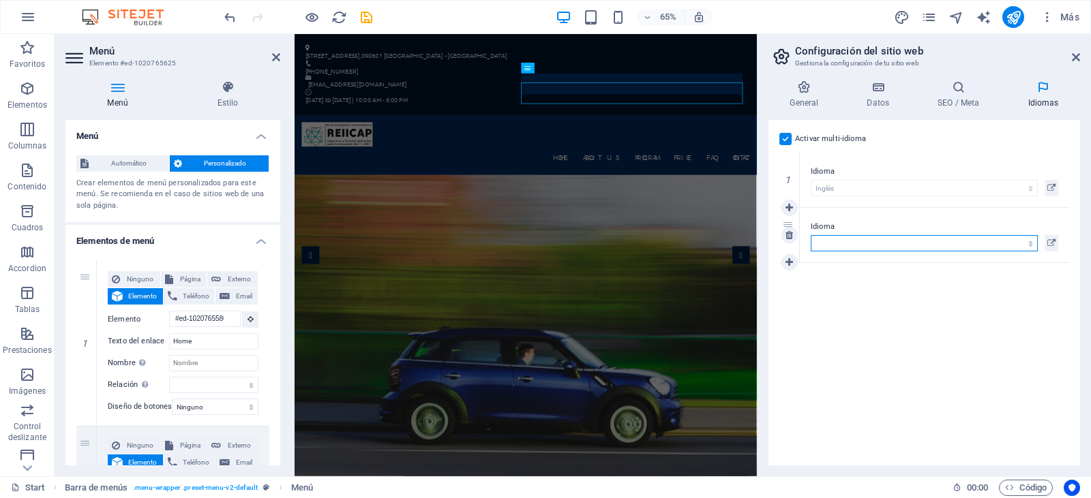
click at [900, 241] on select "Abkhazian Afar Afrikaans Akan Albanés Alemán Amharic Árabe Aragonese Armenian A…" at bounding box center [924, 243] width 227 height 16
select select "44"
click at [811, 235] on select "Abkhazian Afar Afrikaans Akan Albanés Alemán Amharic Árabe Aragonese Armenian A…" at bounding box center [924, 243] width 227 height 16
click at [1003, 314] on div "Activar multi-idioma Para desactivar la opción multi-idioma, elimine todos los …" at bounding box center [924, 293] width 312 height 346
click at [1075, 57] on icon at bounding box center [1076, 57] width 8 height 11
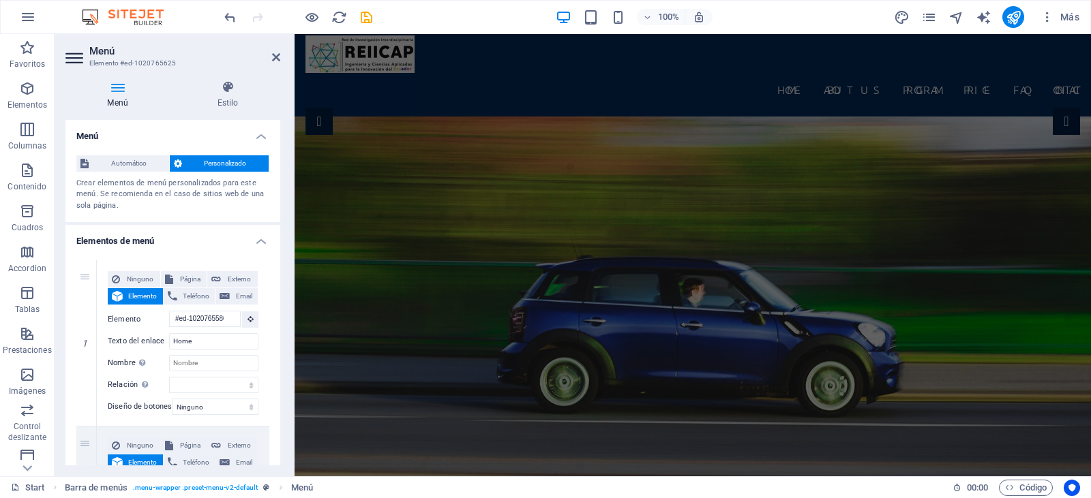
scroll to position [145, 0]
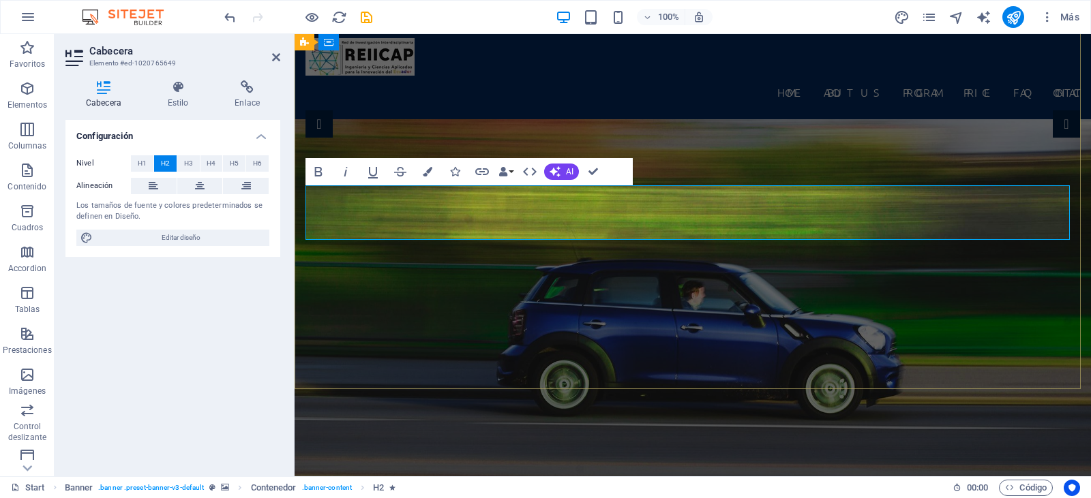
scroll to position [946, 0]
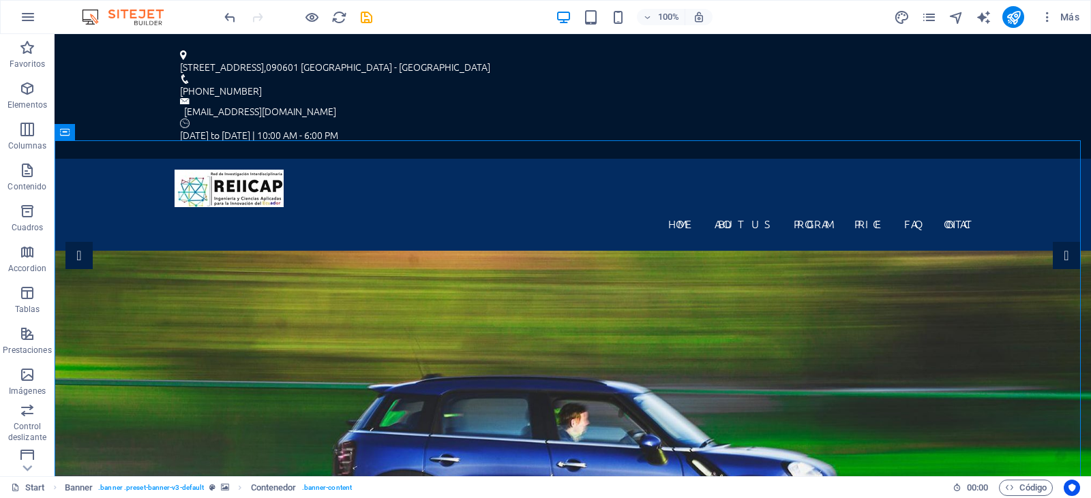
scroll to position [22, 0]
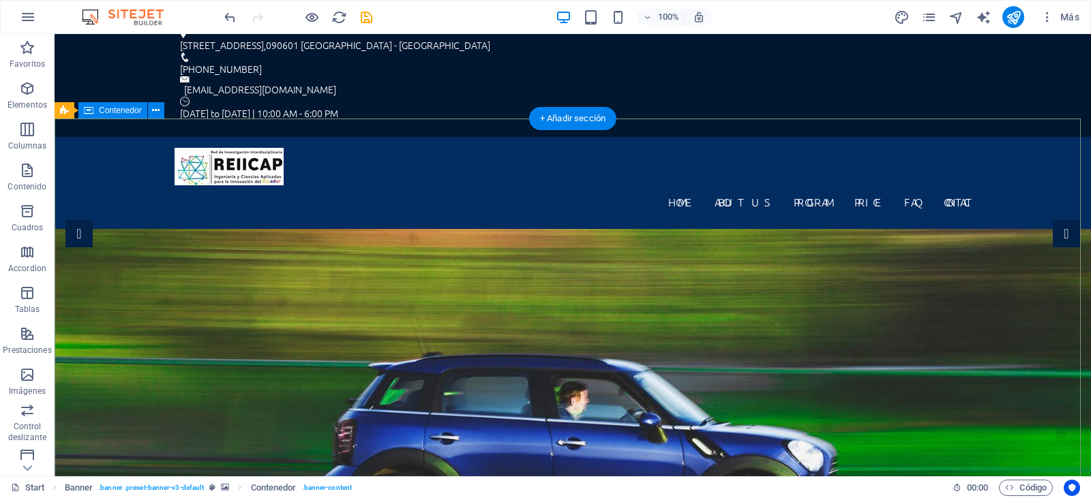
click at [156, 112] on icon at bounding box center [156, 111] width 8 height 14
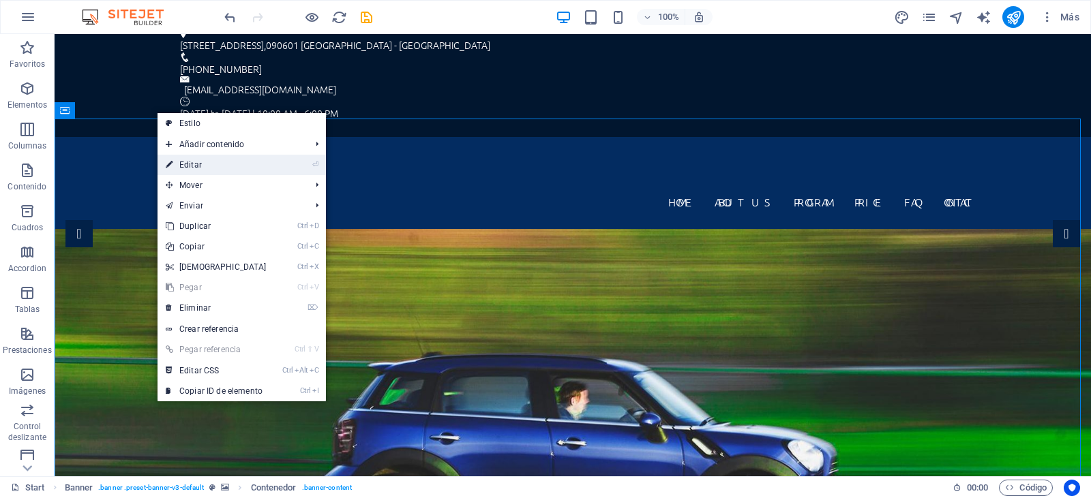
click at [226, 162] on link "⏎ Editar" at bounding box center [216, 165] width 117 height 20
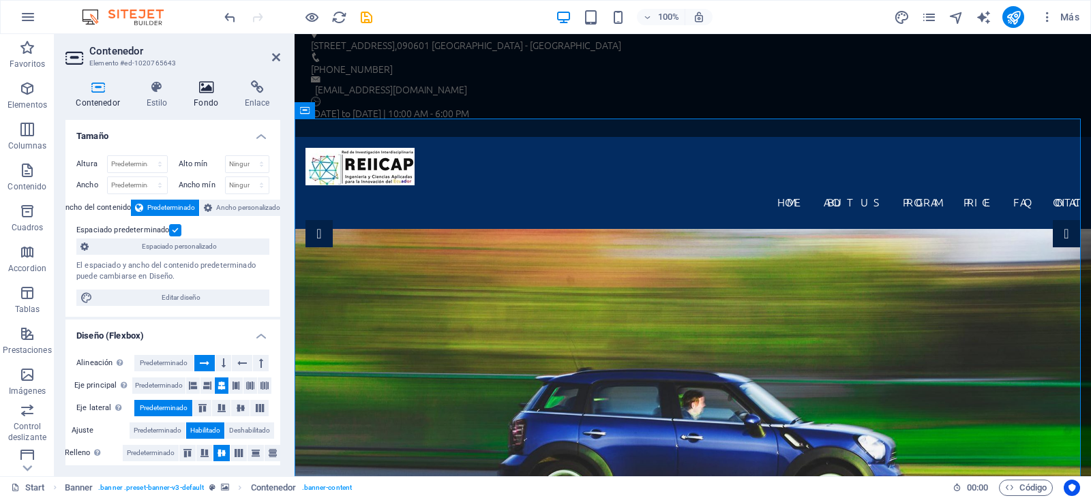
click at [200, 88] on icon at bounding box center [206, 87] width 46 height 14
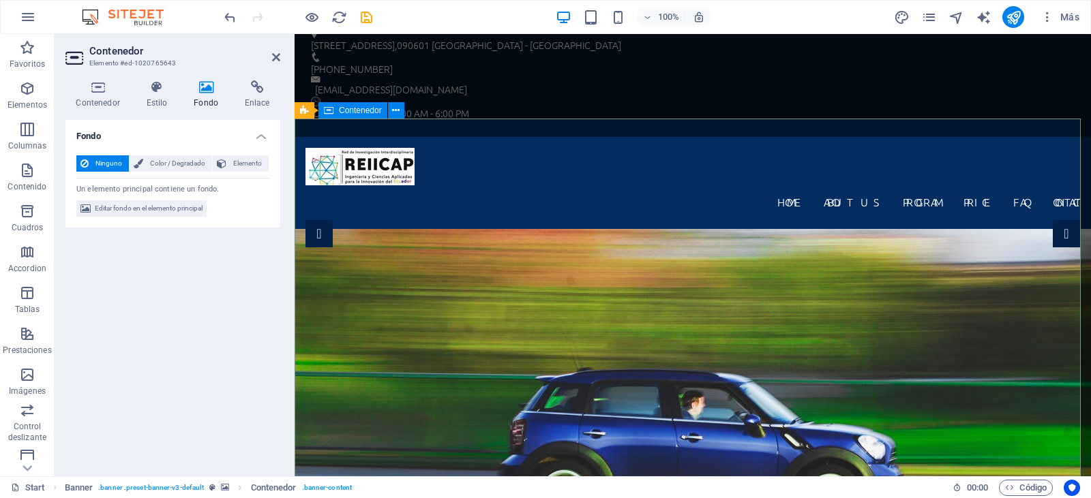
click at [364, 113] on span "Contenedor" at bounding box center [360, 110] width 43 height 8
click at [395, 112] on icon at bounding box center [396, 111] width 8 height 14
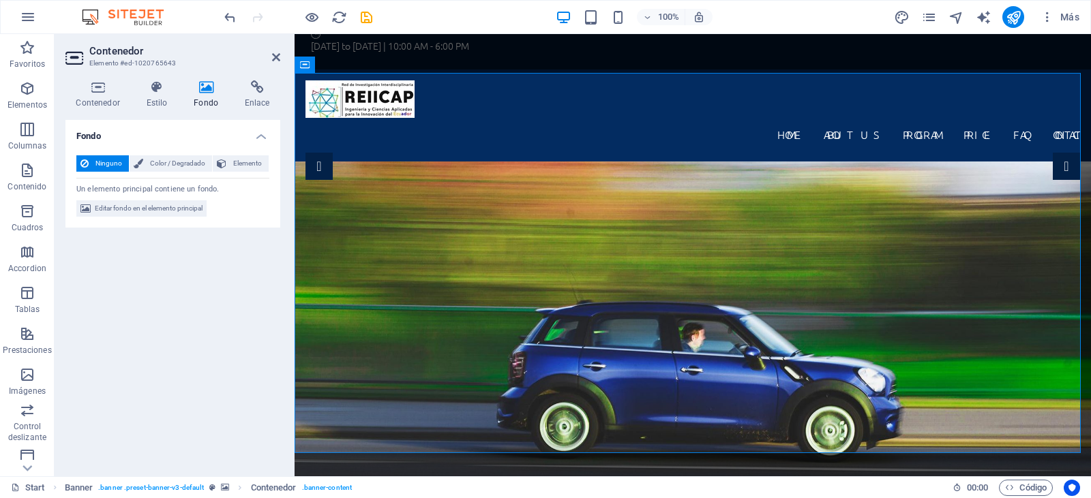
scroll to position [68, 0]
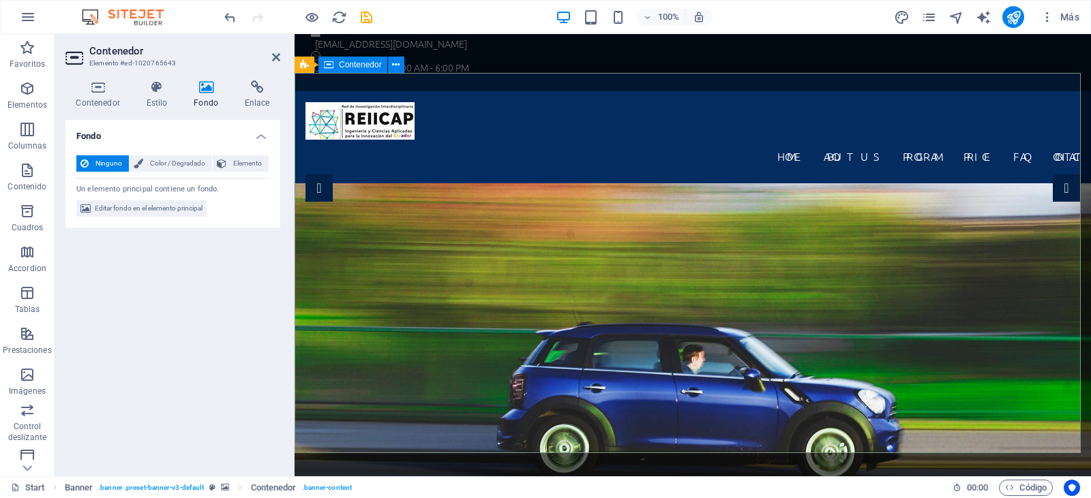
click at [240, 160] on span "Elemento" at bounding box center [247, 163] width 34 height 16
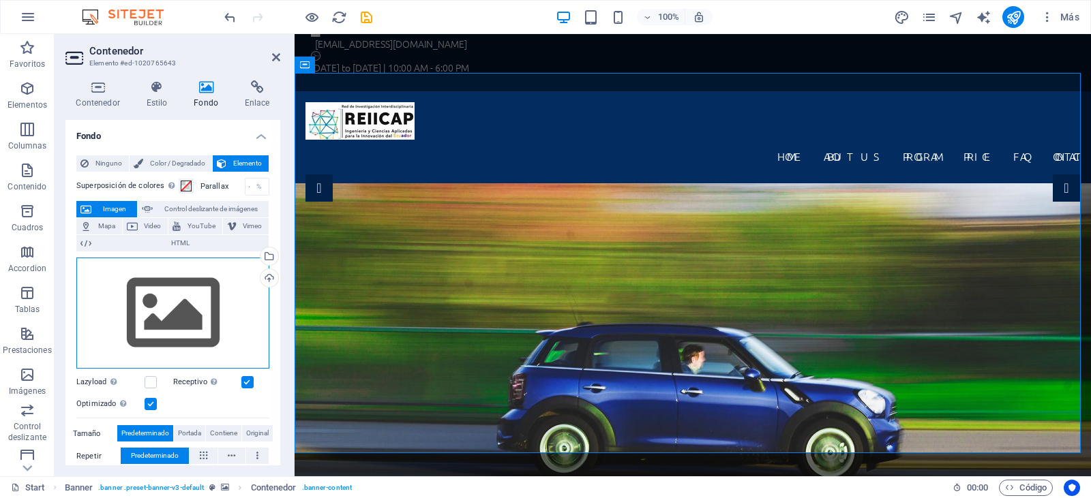
click at [196, 308] on div "Arrastra archivos aquí, haz clic para escoger archivos o selecciona archivos de…" at bounding box center [172, 314] width 193 height 112
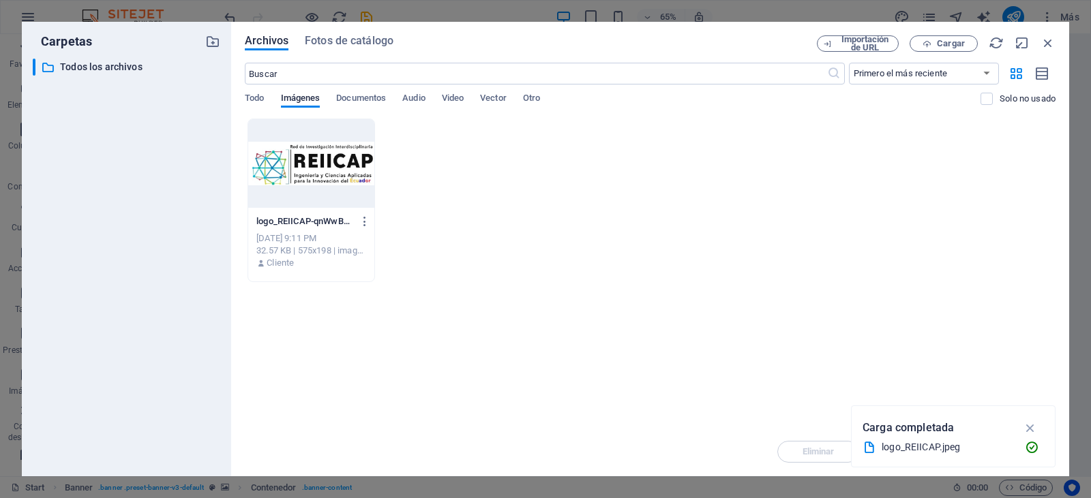
click at [315, 167] on div at bounding box center [311, 163] width 126 height 89
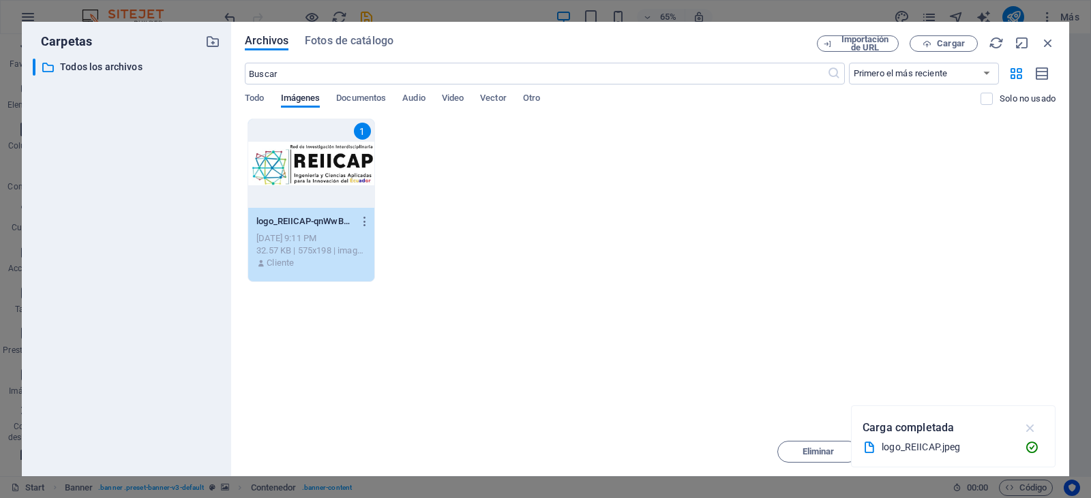
click at [1033, 430] on icon "button" at bounding box center [1031, 428] width 16 height 15
click at [310, 159] on div "1" at bounding box center [311, 163] width 126 height 89
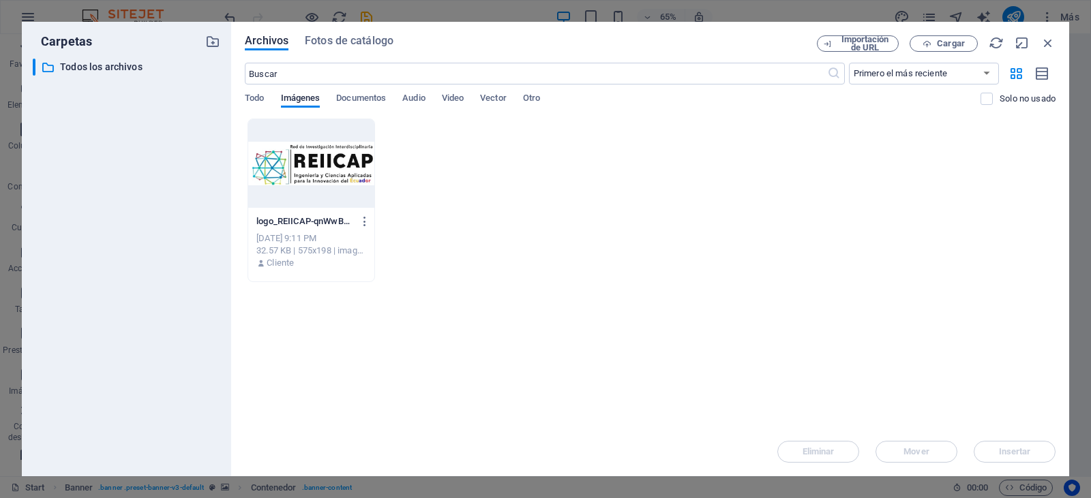
click at [357, 158] on div at bounding box center [311, 163] width 126 height 89
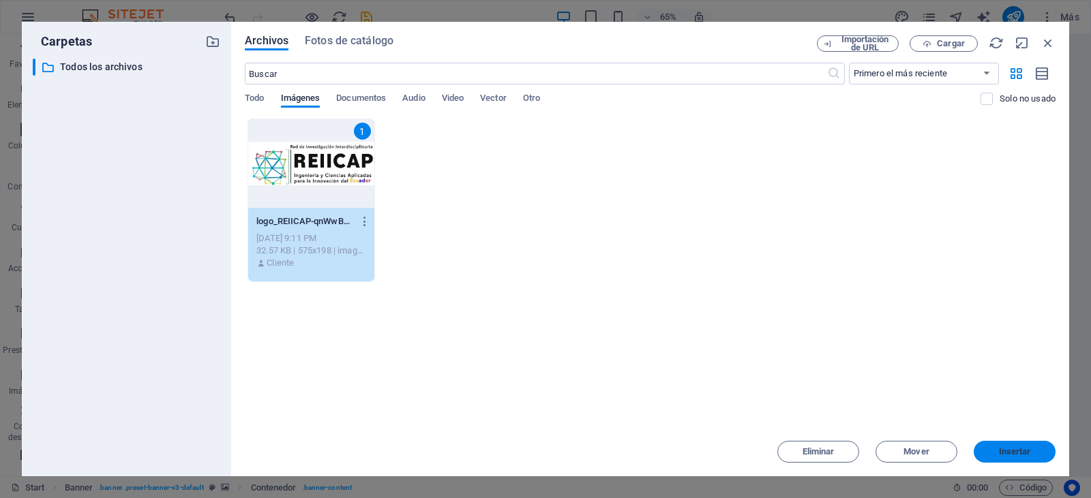
click at [1005, 449] on span "Insertar" at bounding box center [1015, 452] width 32 height 8
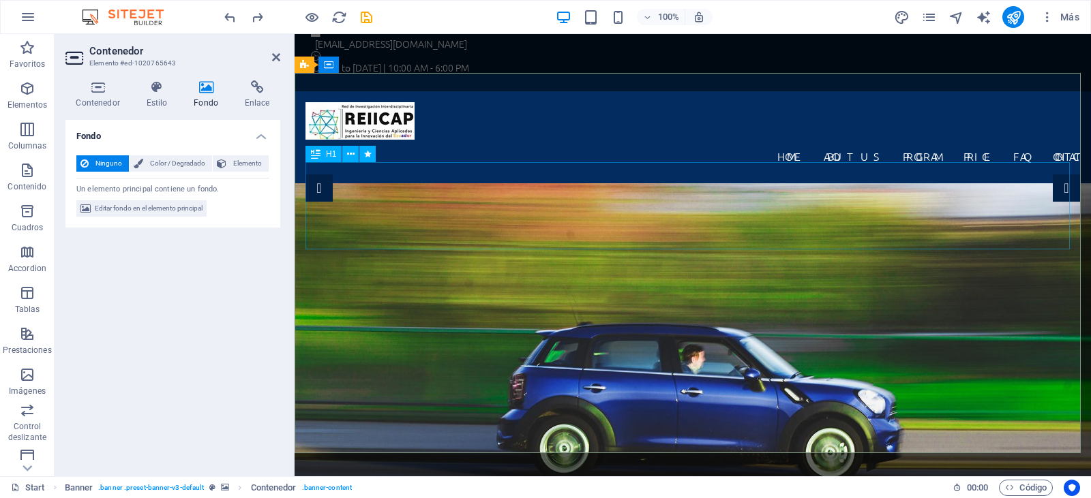
drag, startPoint x: 533, startPoint y: 210, endPoint x: 513, endPoint y: 203, distance: 21.6
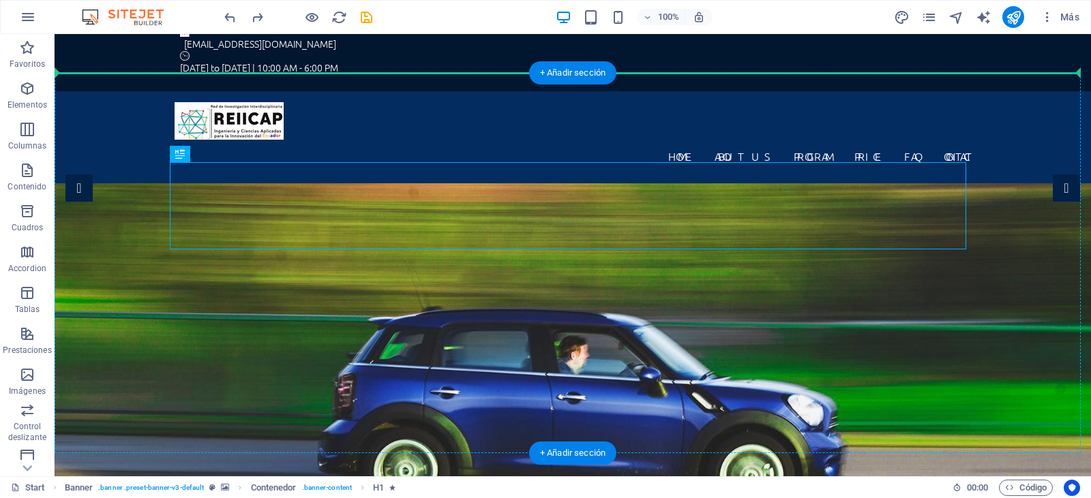
drag, startPoint x: 273, startPoint y: 203, endPoint x: 404, endPoint y: 117, distance: 157.0
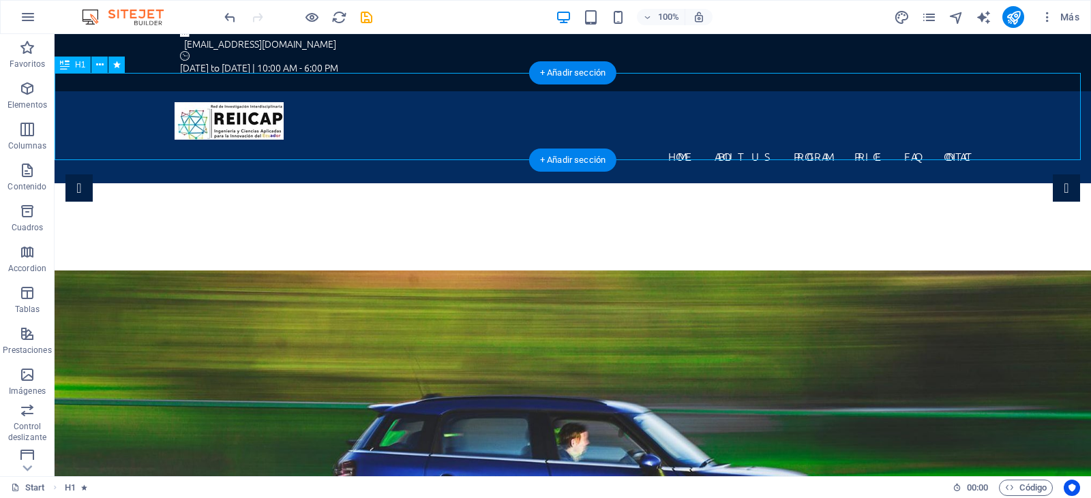
click at [404, 183] on div "[DOMAIN_NAME]" at bounding box center [573, 226] width 1036 height 87
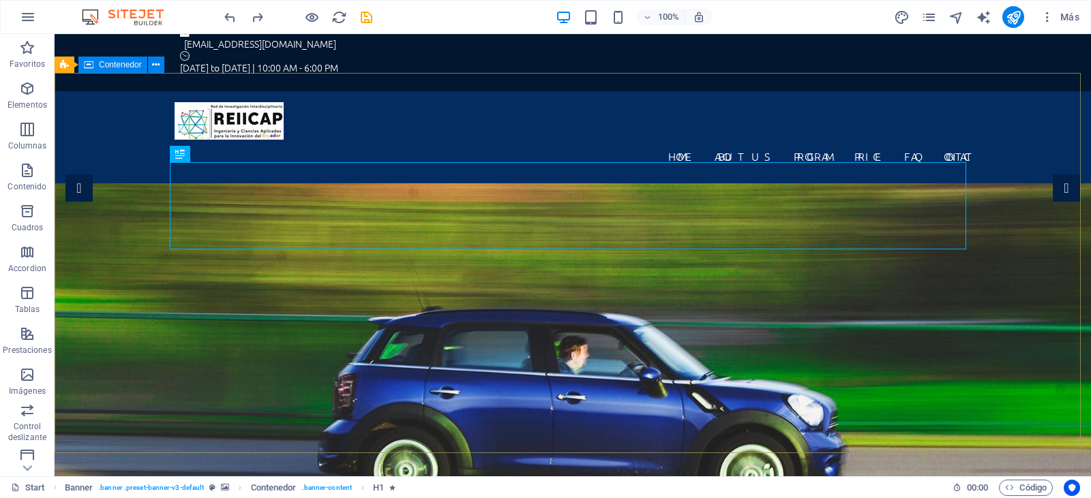
click at [113, 63] on span "Contenedor" at bounding box center [120, 65] width 43 height 8
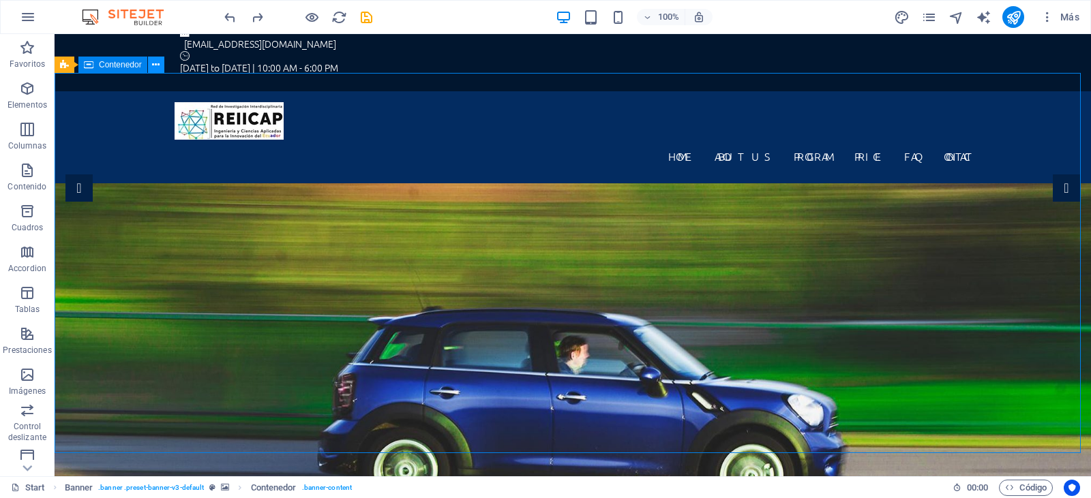
click at [155, 62] on icon at bounding box center [156, 65] width 8 height 14
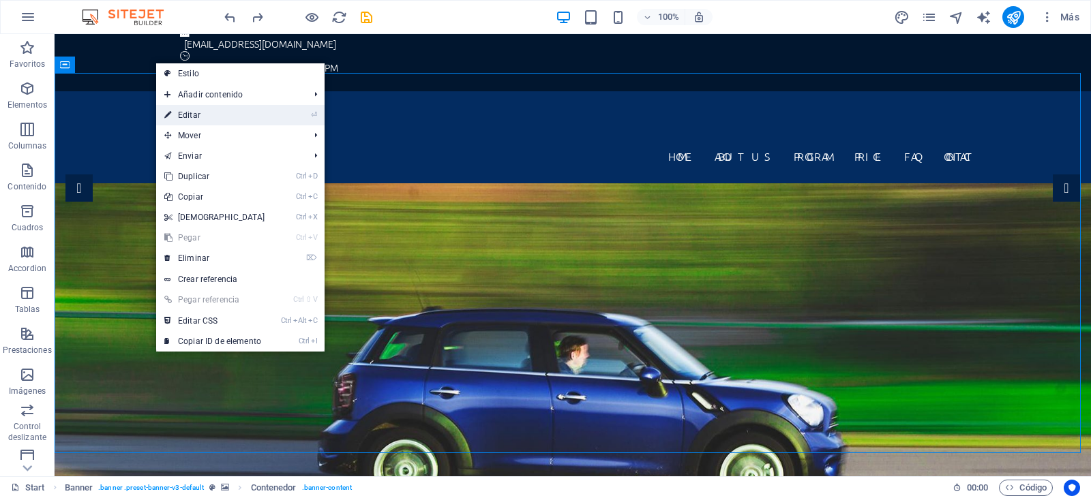
click at [251, 112] on link "⏎ Editar" at bounding box center [214, 115] width 117 height 20
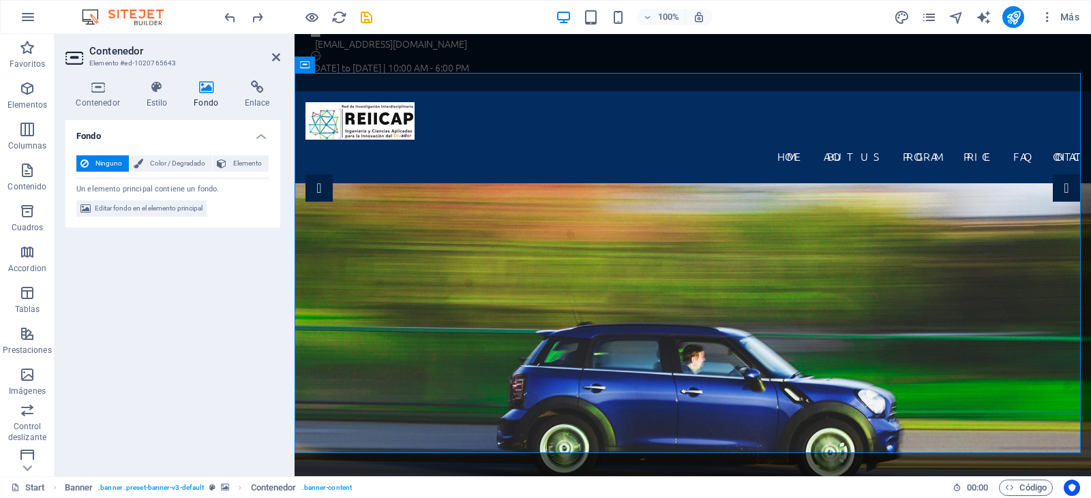
click at [209, 93] on icon at bounding box center [206, 87] width 46 height 14
click at [186, 162] on span "Color / Degradado" at bounding box center [177, 163] width 61 height 16
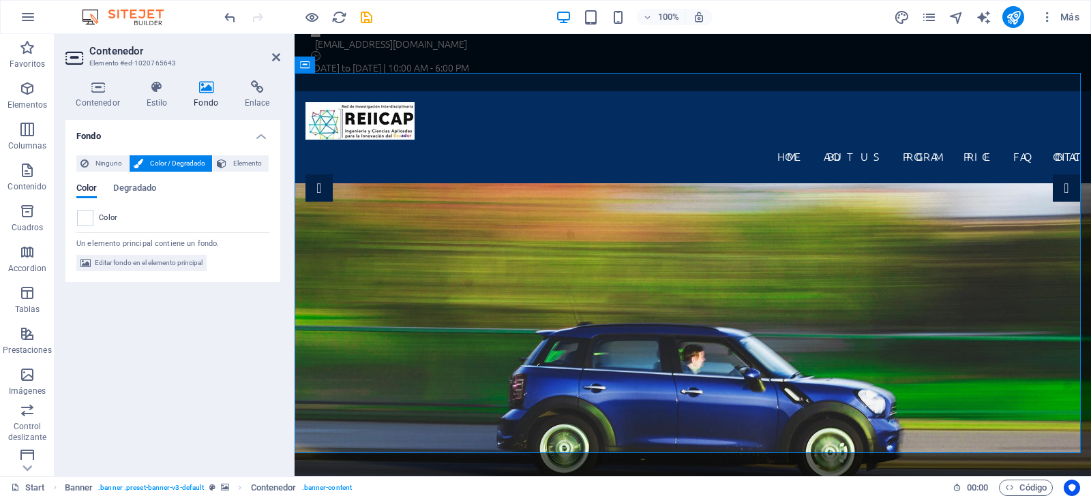
click at [103, 217] on span "Color" at bounding box center [108, 218] width 19 height 11
click at [136, 190] on span "Degradado" at bounding box center [134, 189] width 43 height 19
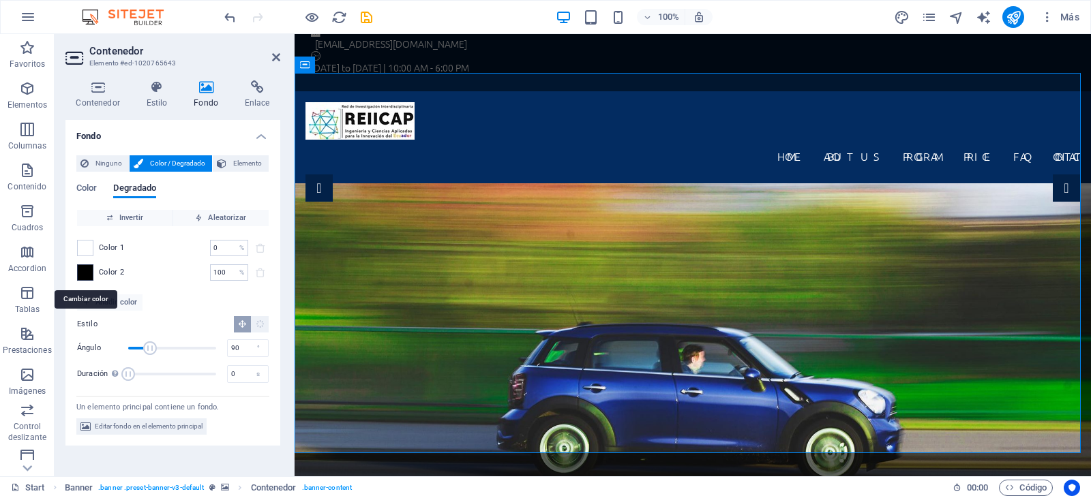
click at [87, 271] on span at bounding box center [85, 272] width 15 height 15
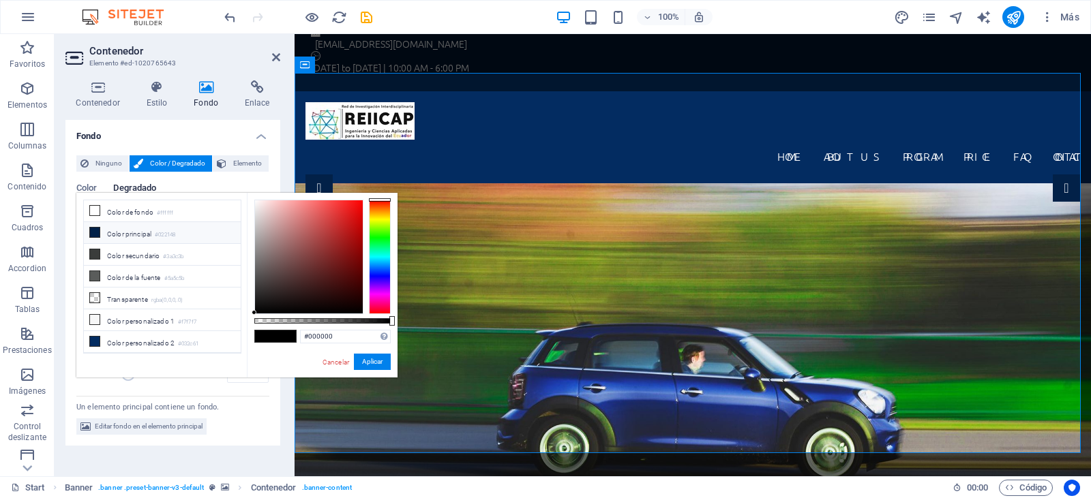
click at [100, 232] on li "Color principal #022148" at bounding box center [162, 233] width 157 height 22
type input "#022148"
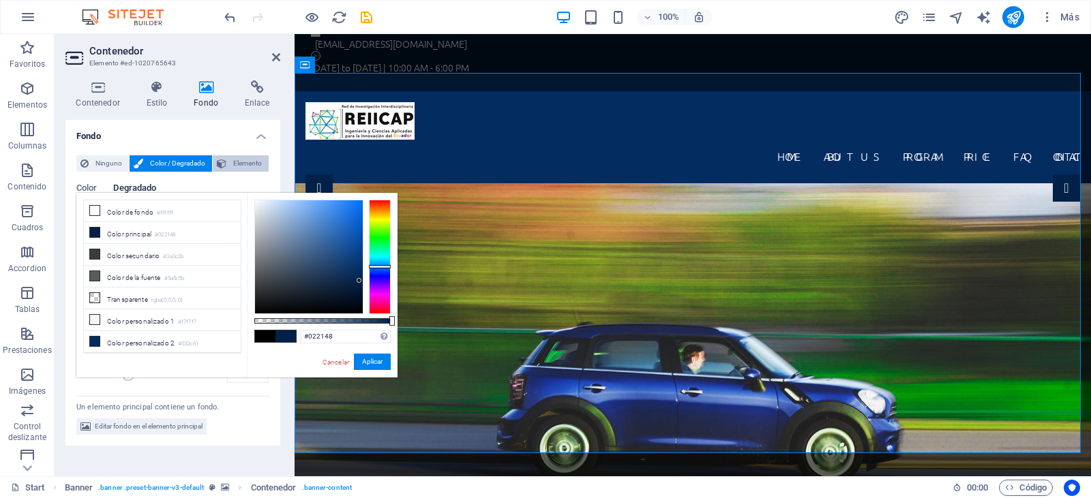
click at [241, 164] on span "Elemento" at bounding box center [247, 163] width 34 height 16
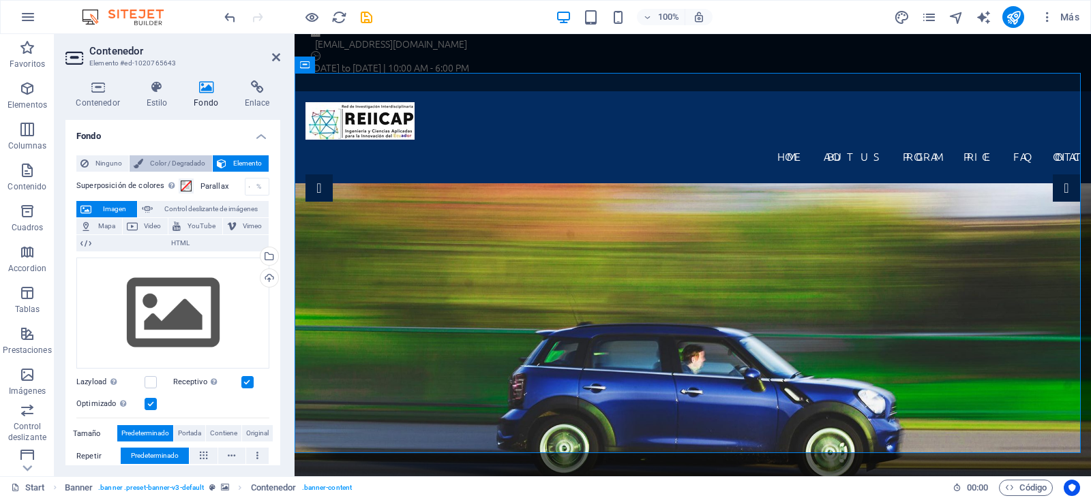
click at [183, 161] on span "Color / Degradado" at bounding box center [177, 163] width 61 height 16
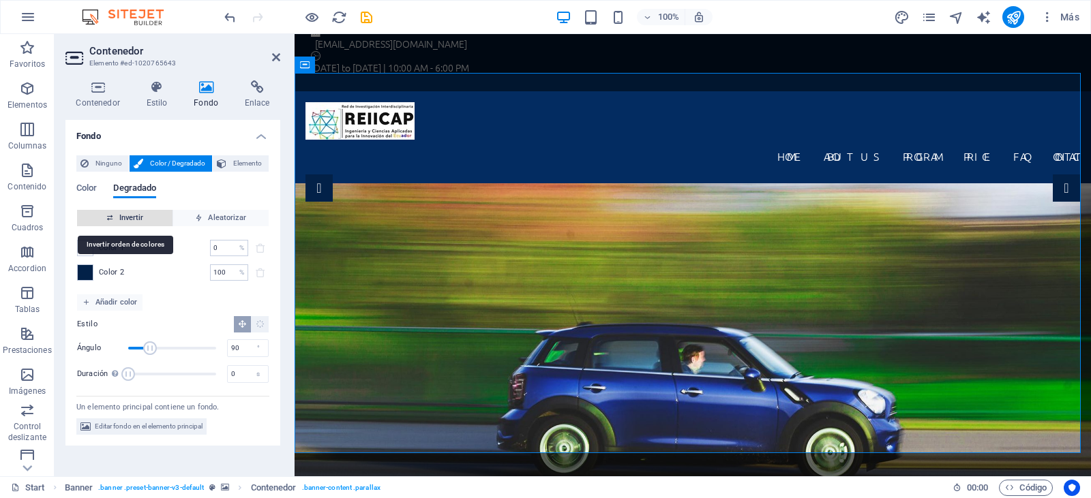
click at [124, 213] on span "Invertir" at bounding box center [125, 218] width 85 height 16
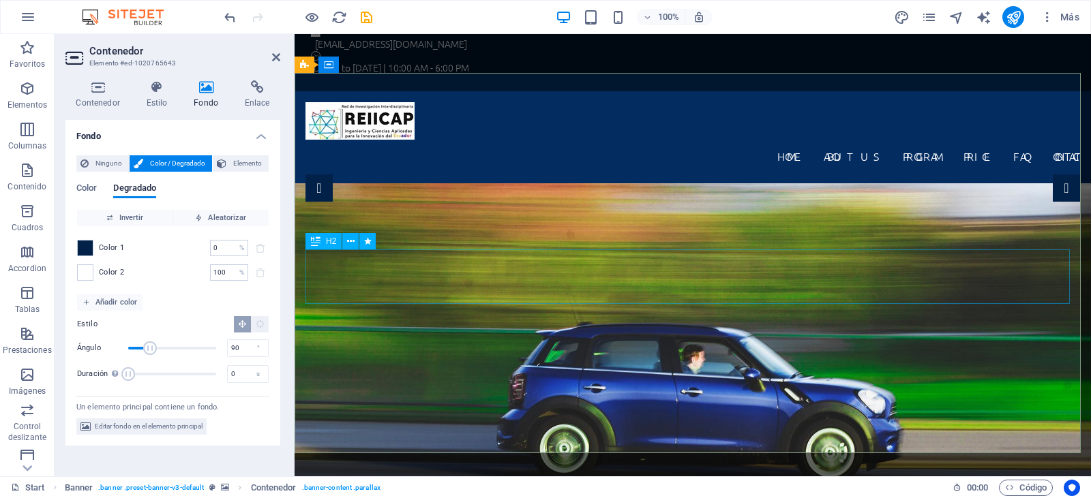
click at [233, 164] on span "Elemento" at bounding box center [247, 163] width 34 height 16
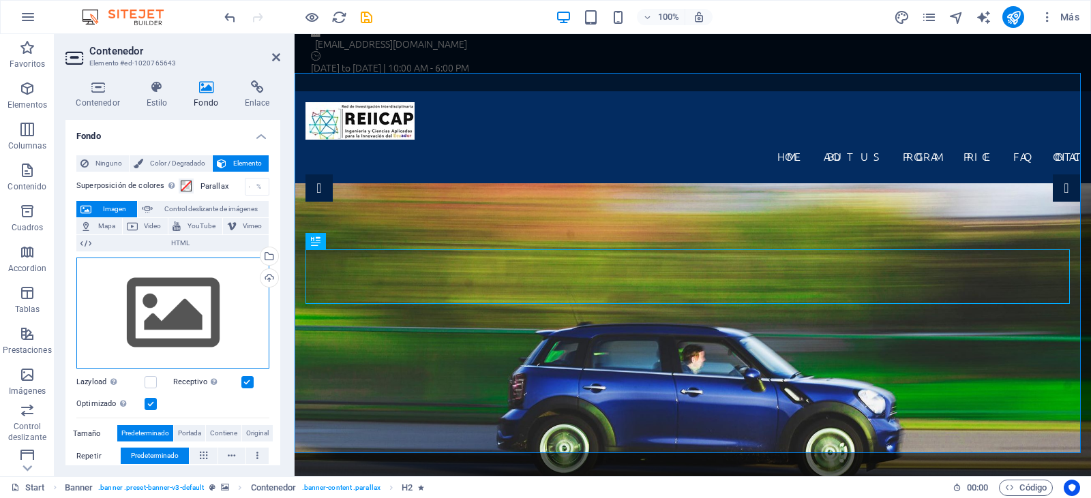
click at [185, 282] on div "Arrastra archivos aquí, haz clic para escoger archivos o selecciona archivos de…" at bounding box center [172, 314] width 193 height 112
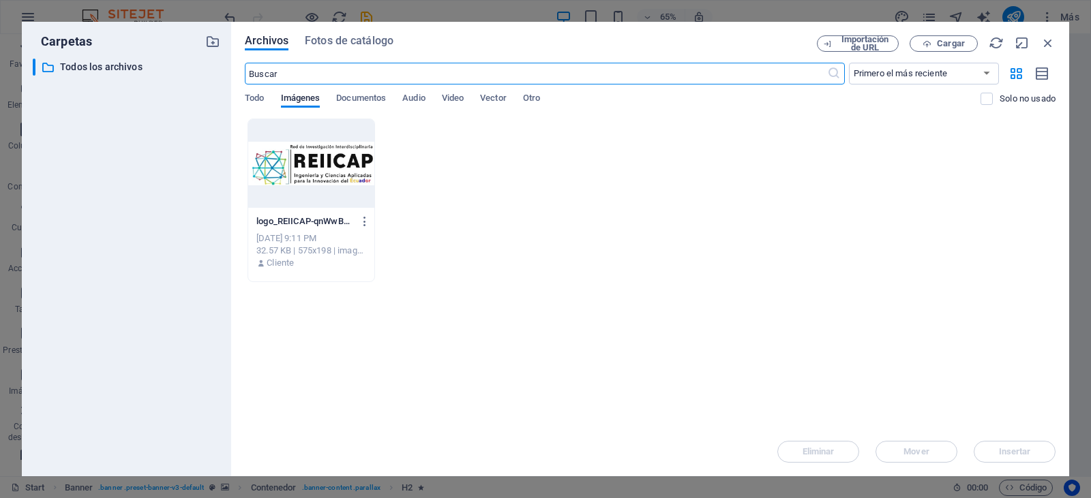
click at [958, 32] on div "Archivos Fotos de catálogo Importación de URL Cargar ​ Primero el más reciente …" at bounding box center [650, 249] width 838 height 455
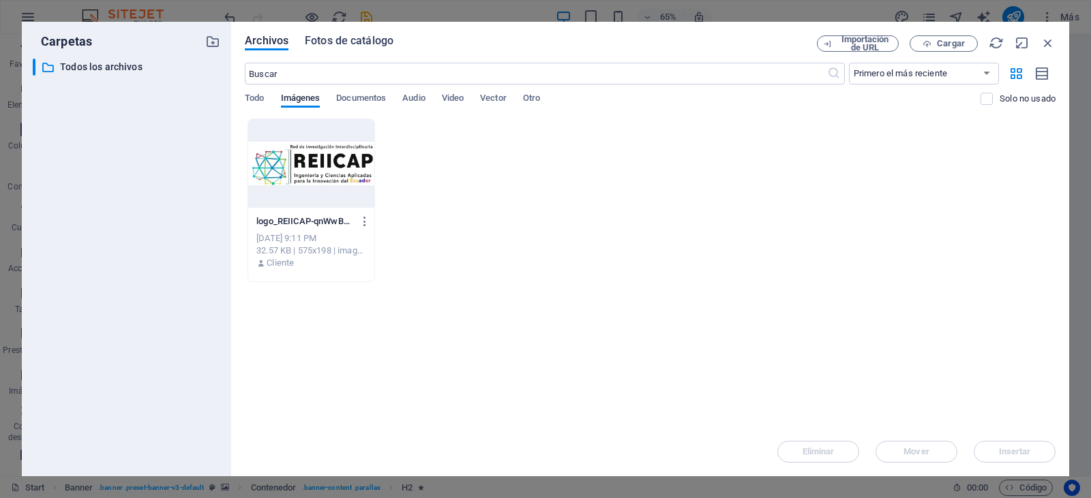
click at [381, 46] on span "Fotos de catálogo" at bounding box center [349, 41] width 89 height 16
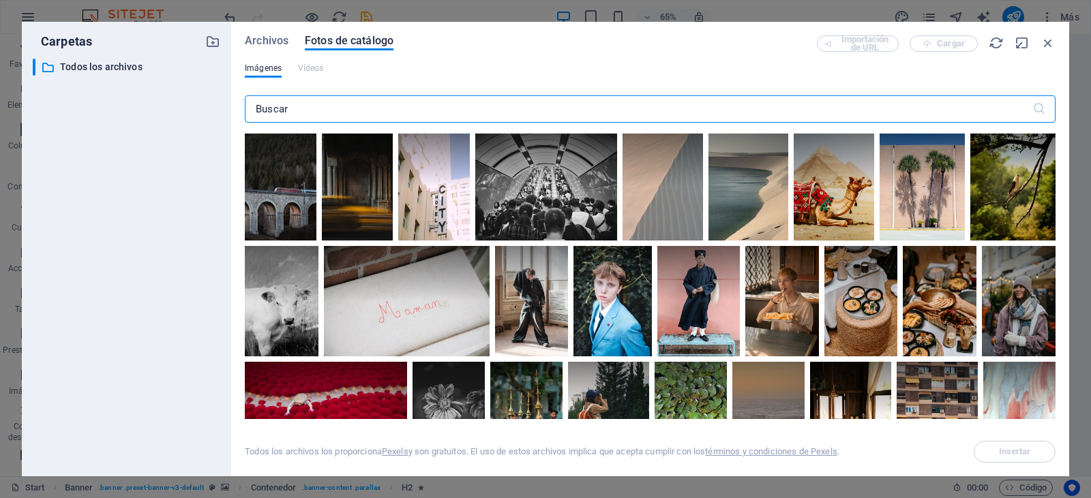
click at [819, 104] on input "text" at bounding box center [639, 108] width 788 height 27
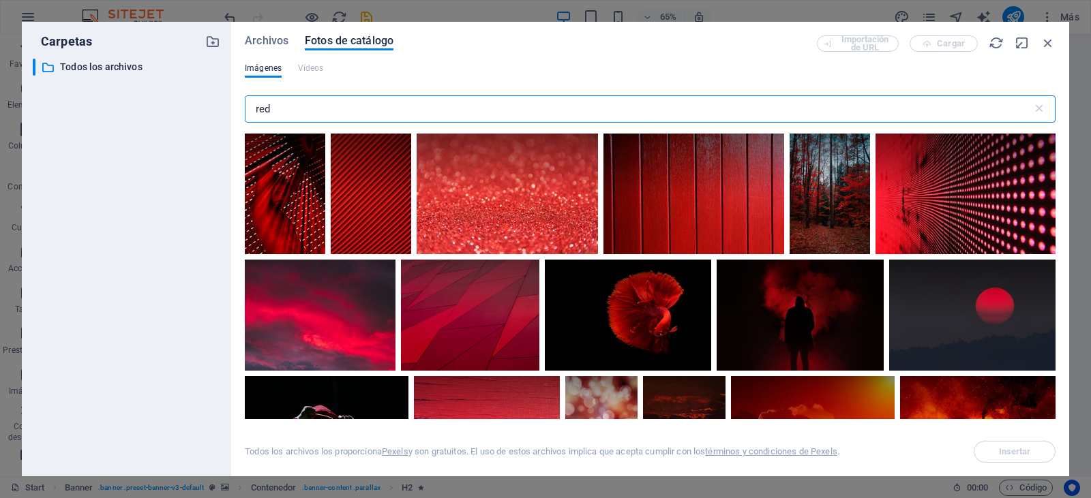
drag, startPoint x: 309, startPoint y: 119, endPoint x: 171, endPoint y: 106, distance: 138.4
click at [171, 106] on div "Carpetas ​ Todos los archivos Todos los archivos Archivos Fotos de catálogo Imp…" at bounding box center [545, 249] width 1047 height 455
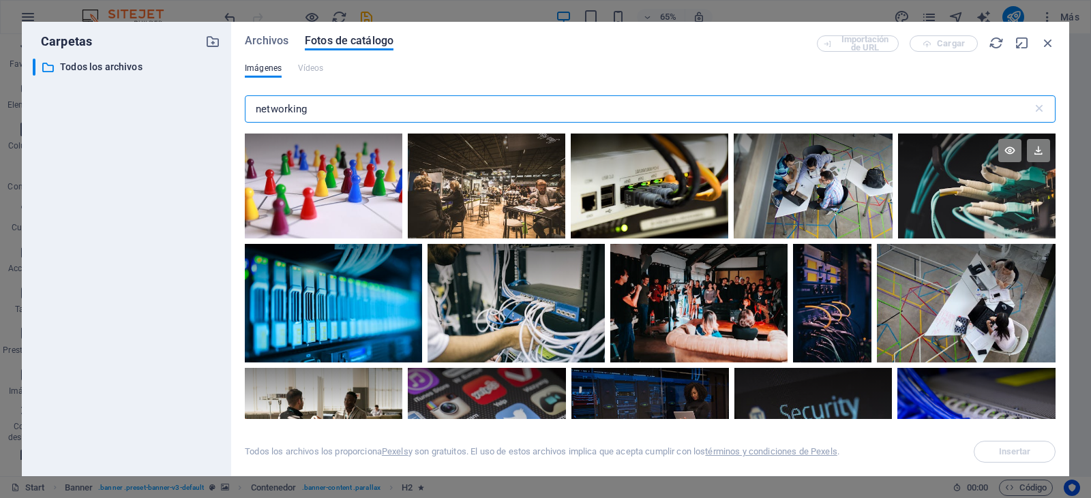
type input "networking"
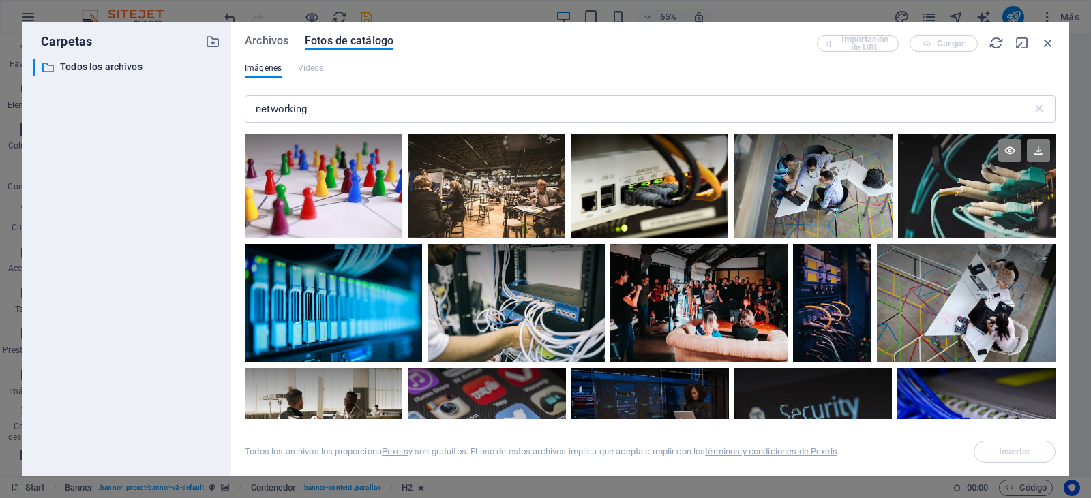
click at [1052, 176] on div at bounding box center [977, 160] width 158 height 53
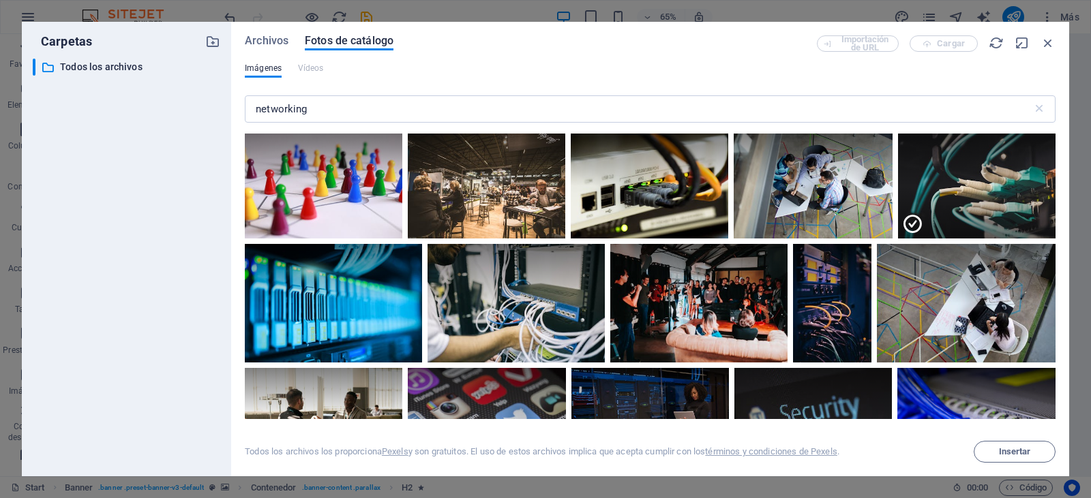
drag, startPoint x: 1052, startPoint y: 173, endPoint x: 1060, endPoint y: 219, distance: 47.1
click at [1060, 219] on div "Archivos Fotos de catálogo Importación de URL Cargar Imágenes Vídeos networking…" at bounding box center [650, 249] width 838 height 455
drag, startPoint x: 1051, startPoint y: 158, endPoint x: 1062, endPoint y: 268, distance: 110.3
click at [1062, 268] on div "Archivos Fotos de catálogo Importación de URL Cargar Imágenes Vídeos networking…" at bounding box center [650, 249] width 838 height 455
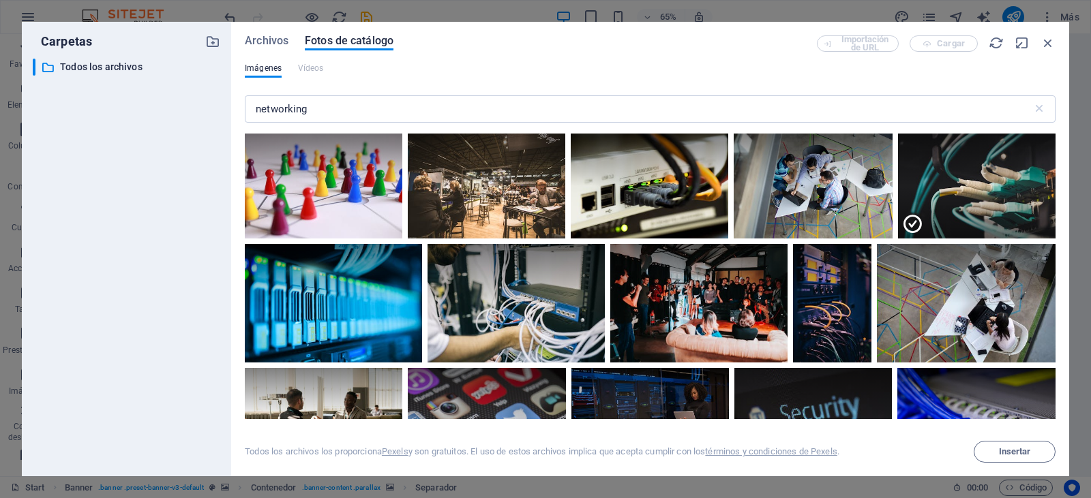
click at [1062, 268] on div "Archivos Fotos de catálogo Importación de URL Cargar Imágenes Vídeos networking…" at bounding box center [650, 249] width 838 height 455
drag, startPoint x: 908, startPoint y: 379, endPoint x: 1090, endPoint y: 200, distance: 255.5
click at [1090, 200] on div "Carpetas ​ Todos los archivos Todos los archivos Archivos Fotos de catálogo Imp…" at bounding box center [545, 249] width 1091 height 498
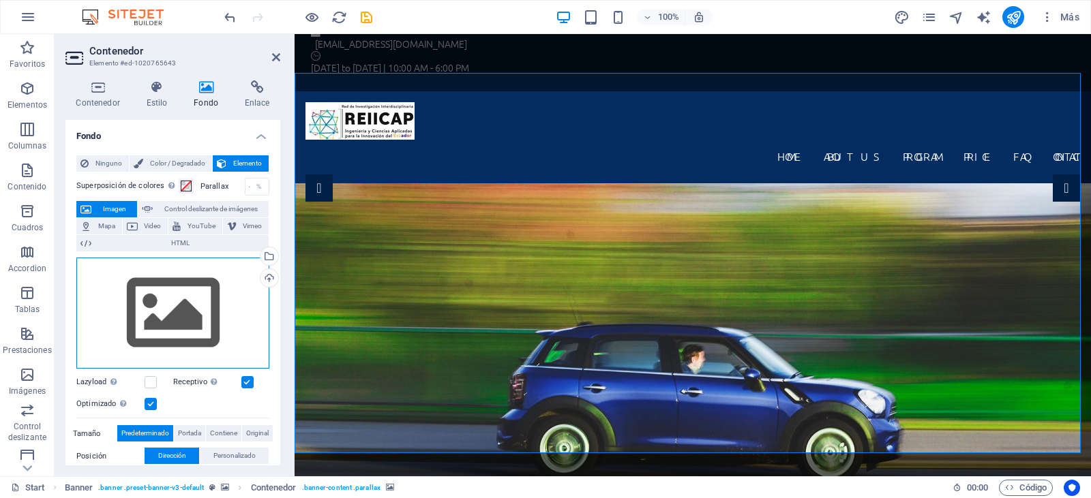
click at [169, 298] on div "Arrastra archivos aquí, haz clic para escoger archivos o selecciona archivos de…" at bounding box center [172, 314] width 193 height 112
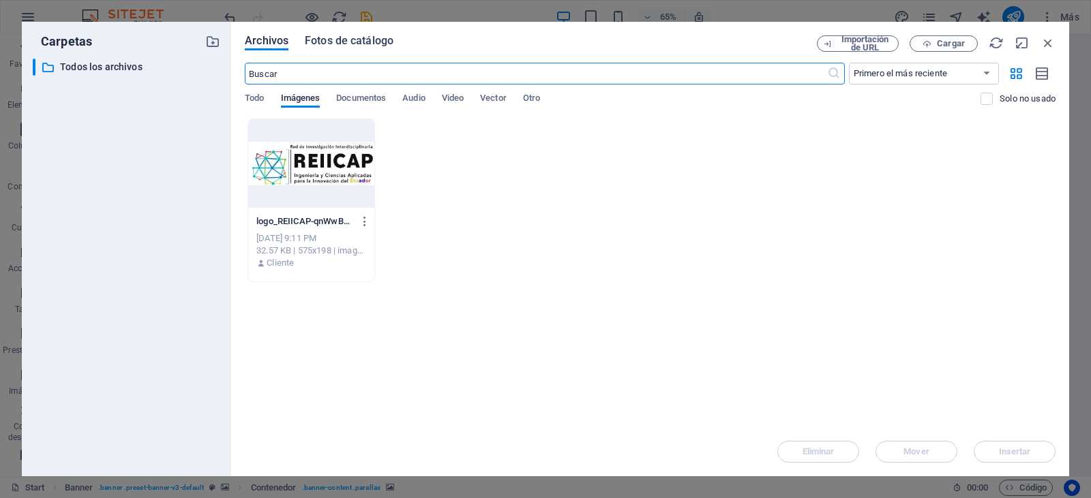
click at [344, 43] on span "Fotos de catálogo" at bounding box center [349, 41] width 89 height 16
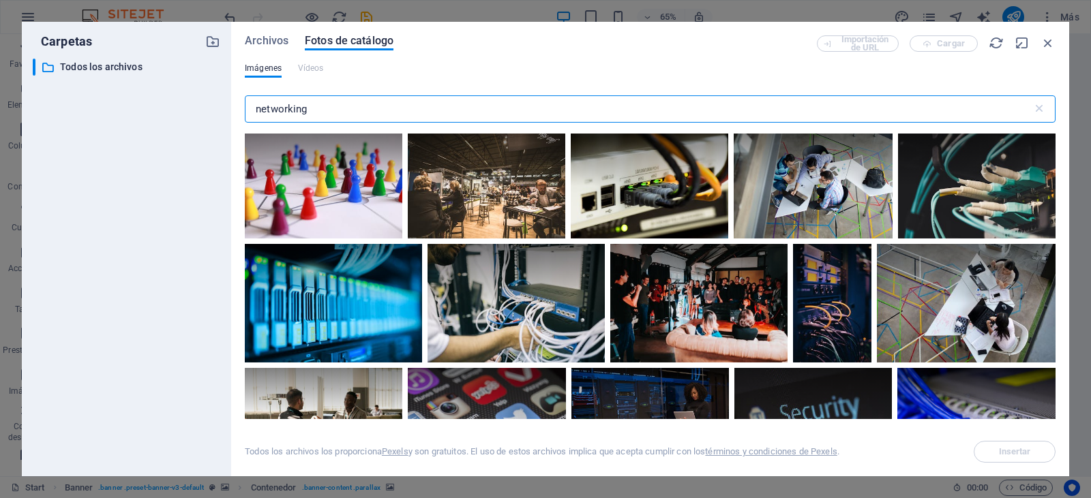
click at [331, 113] on input "networking" at bounding box center [639, 108] width 788 height 27
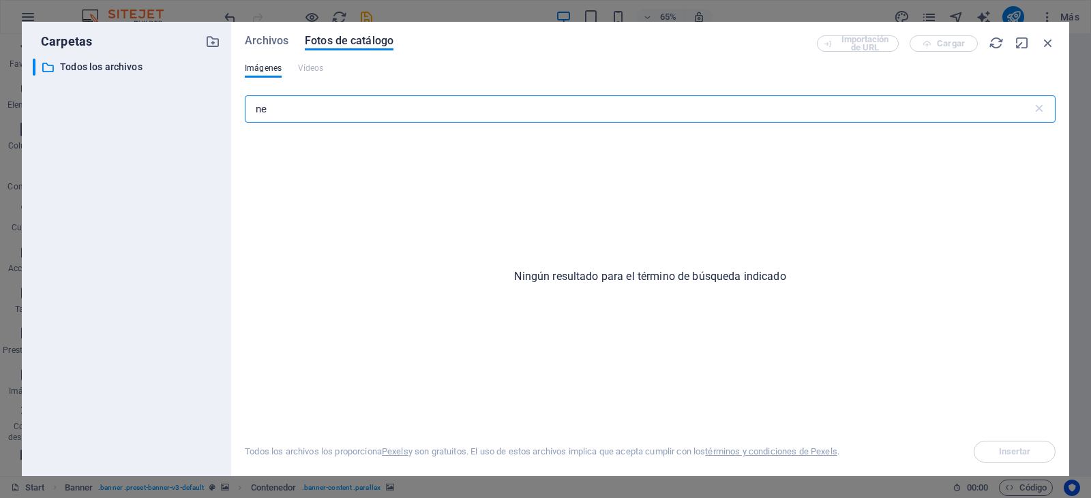
type input "n"
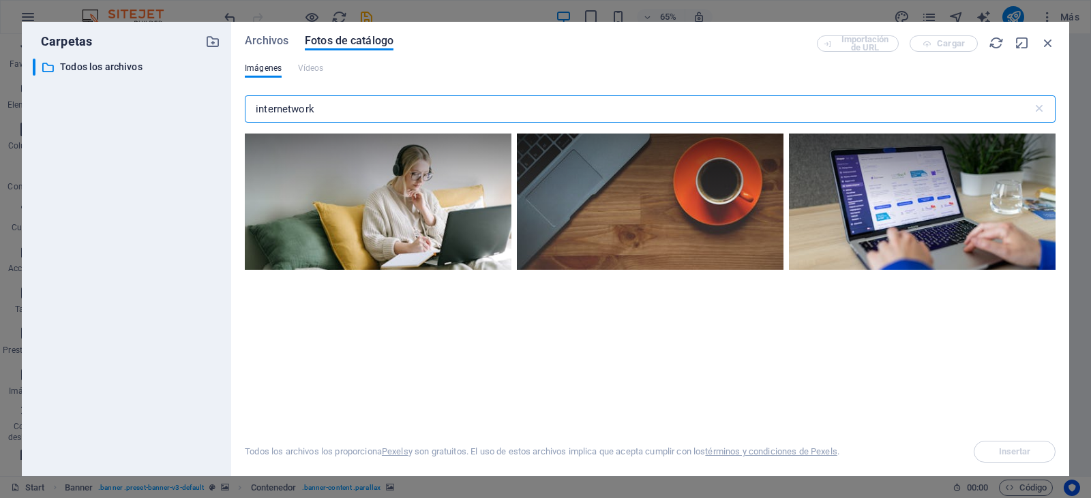
click at [278, 108] on input "internetwork" at bounding box center [639, 108] width 788 height 27
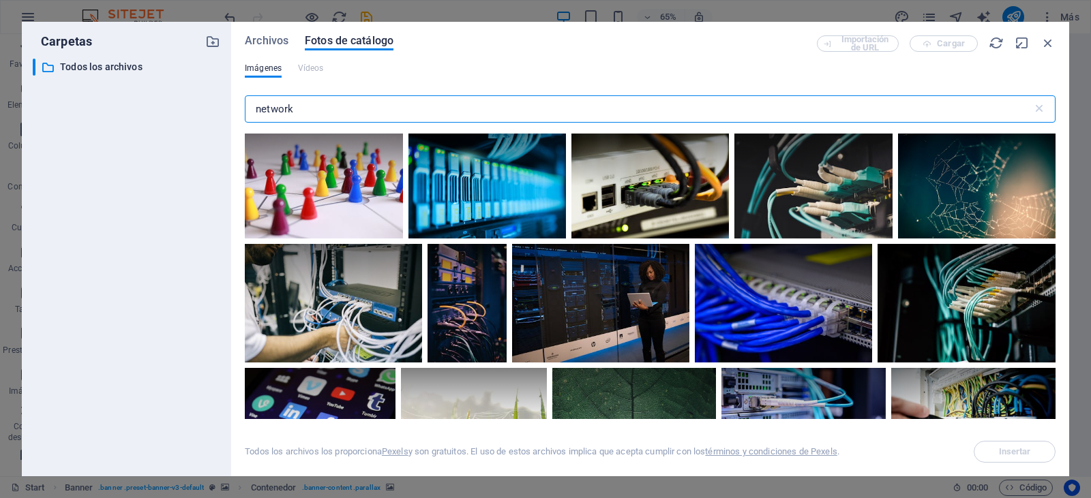
click at [351, 106] on input "network" at bounding box center [639, 108] width 788 height 27
type input "network"
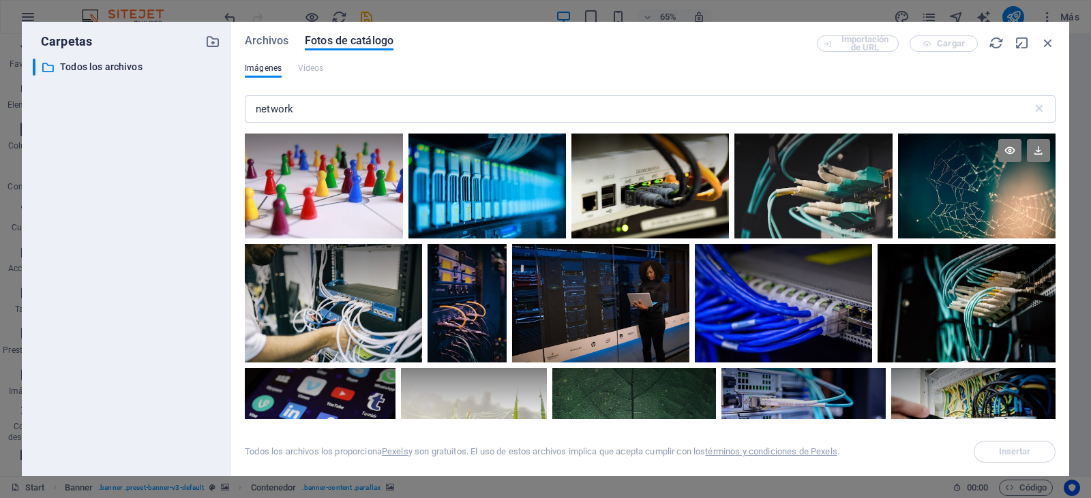
drag, startPoint x: 599, startPoint y: 403, endPoint x: 1051, endPoint y: 228, distance: 484.9
drag, startPoint x: 1058, startPoint y: 165, endPoint x: 1060, endPoint y: 218, distance: 52.5
click at [1060, 218] on div "Archivos Fotos de catálogo Importación de URL Cargar Imágenes Vídeos network ​ …" at bounding box center [650, 249] width 838 height 455
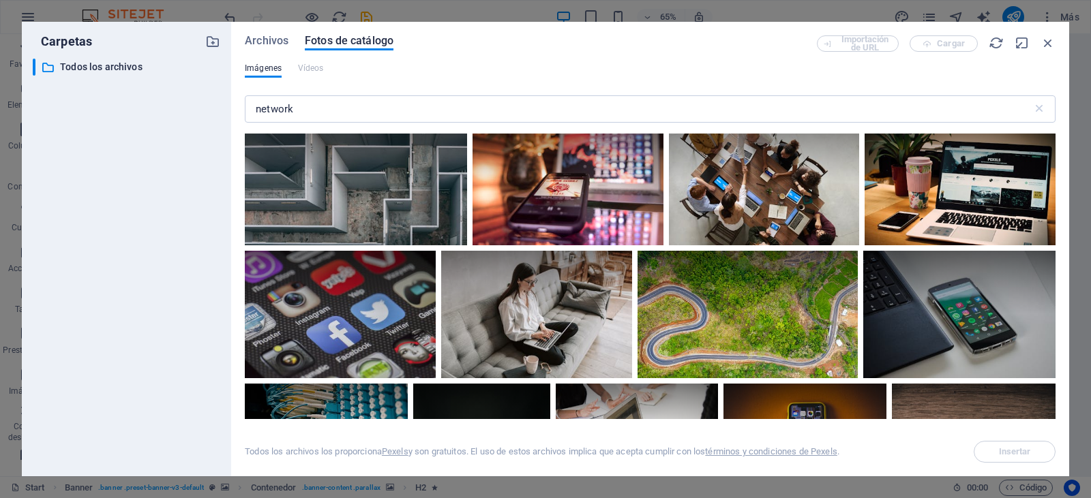
scroll to position [930, 0]
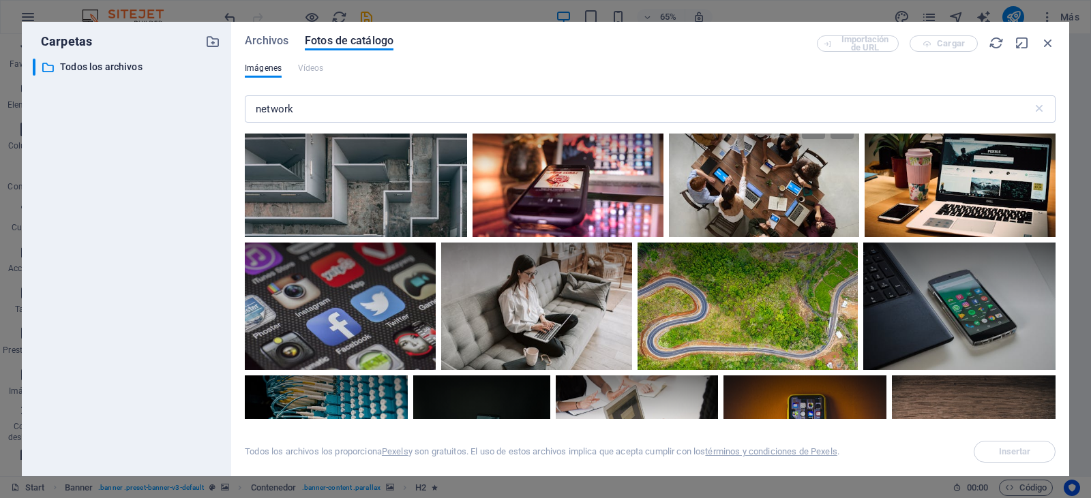
click at [747, 190] on div at bounding box center [764, 173] width 190 height 127
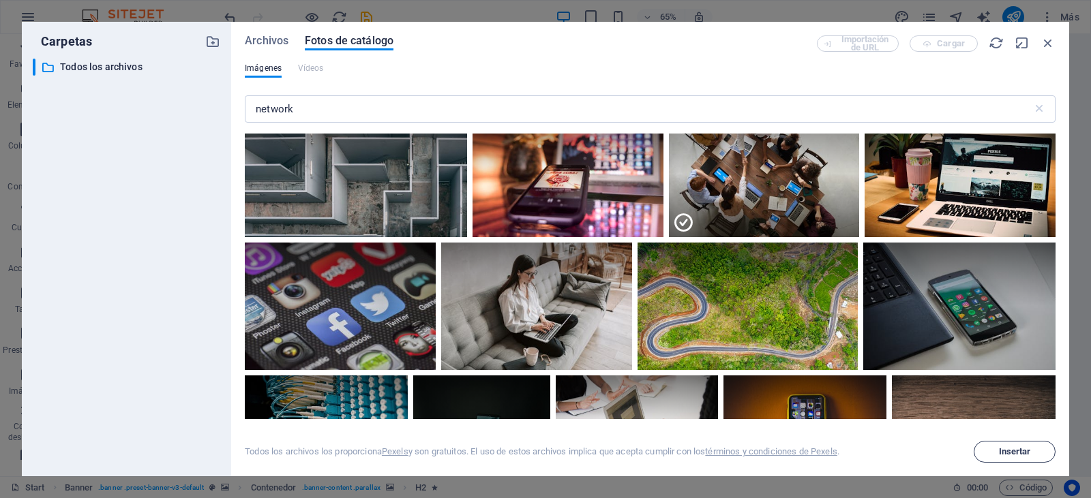
click at [1007, 448] on span "Insertar" at bounding box center [1015, 452] width 32 height 8
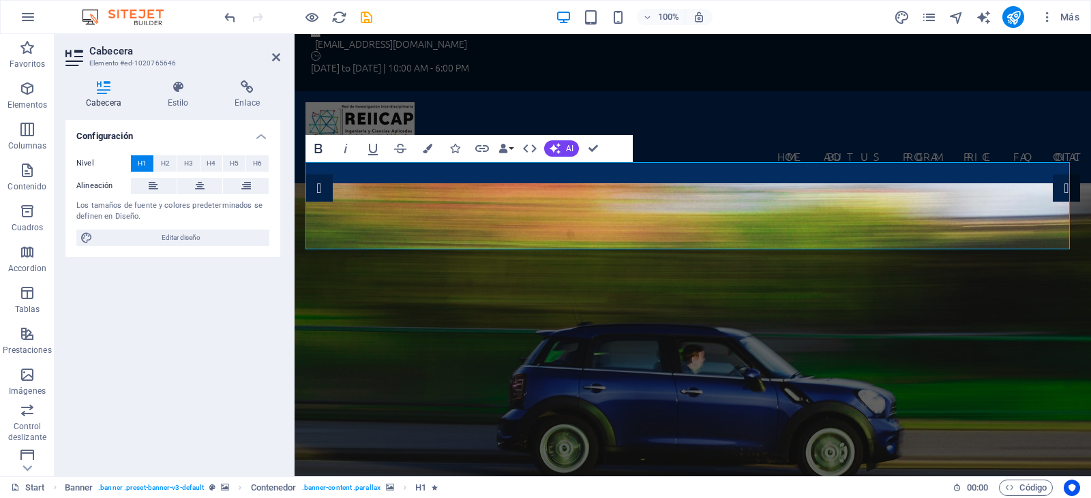
click at [320, 147] on icon "button" at bounding box center [318, 148] width 16 height 16
click at [423, 148] on icon "button" at bounding box center [428, 149] width 10 height 10
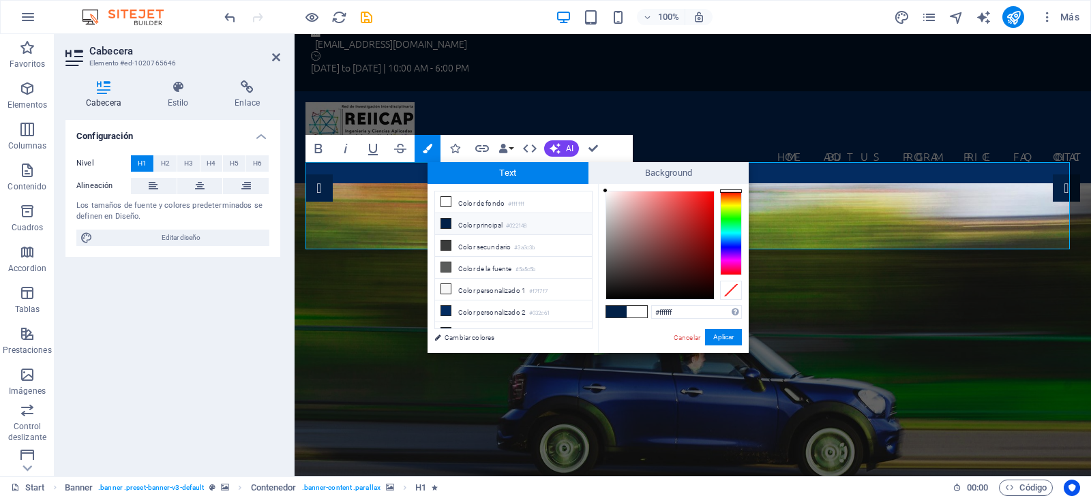
click at [479, 224] on li "Color principal #022148" at bounding box center [513, 224] width 157 height 22
type input "#022148"
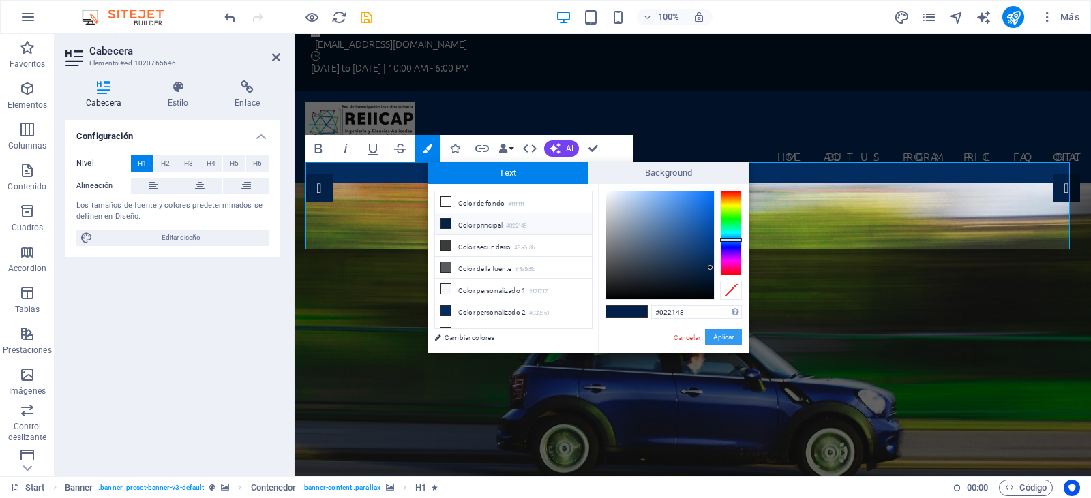
click at [722, 342] on button "Aplicar" at bounding box center [723, 337] width 37 height 16
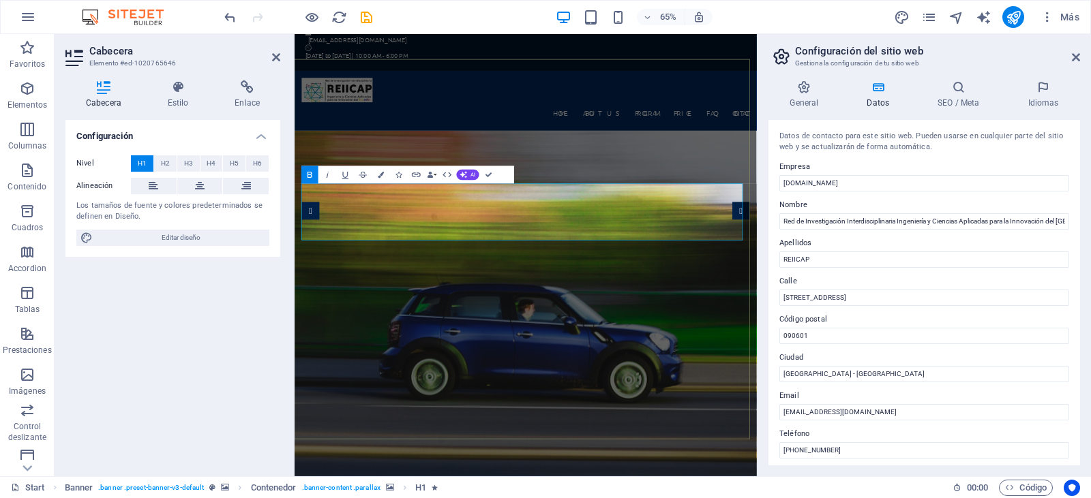
click at [380, 174] on icon "button" at bounding box center [381, 175] width 6 height 6
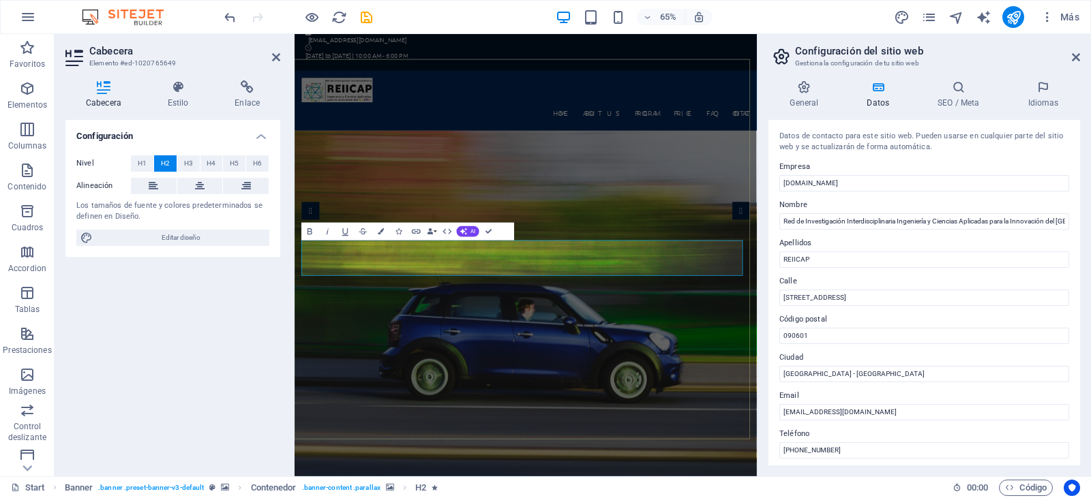
drag, startPoint x: 858, startPoint y: 391, endPoint x: 918, endPoint y: 395, distance: 60.1
click at [385, 230] on button "Colors" at bounding box center [380, 232] width 17 height 18
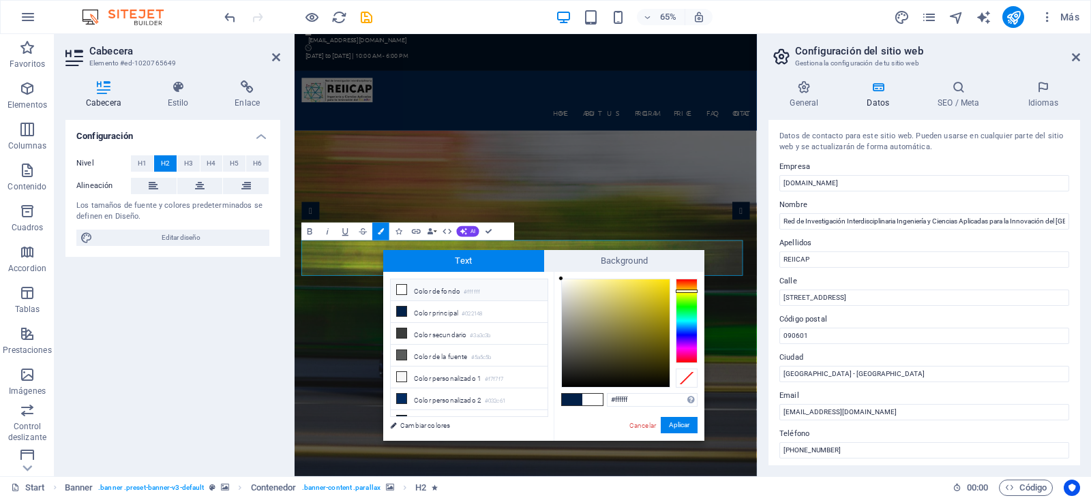
click at [691, 291] on div at bounding box center [687, 321] width 22 height 85
click at [684, 294] on div at bounding box center [687, 321] width 22 height 85
click at [664, 284] on div at bounding box center [616, 334] width 108 height 108
click at [672, 421] on button "Aplicar" at bounding box center [679, 425] width 37 height 16
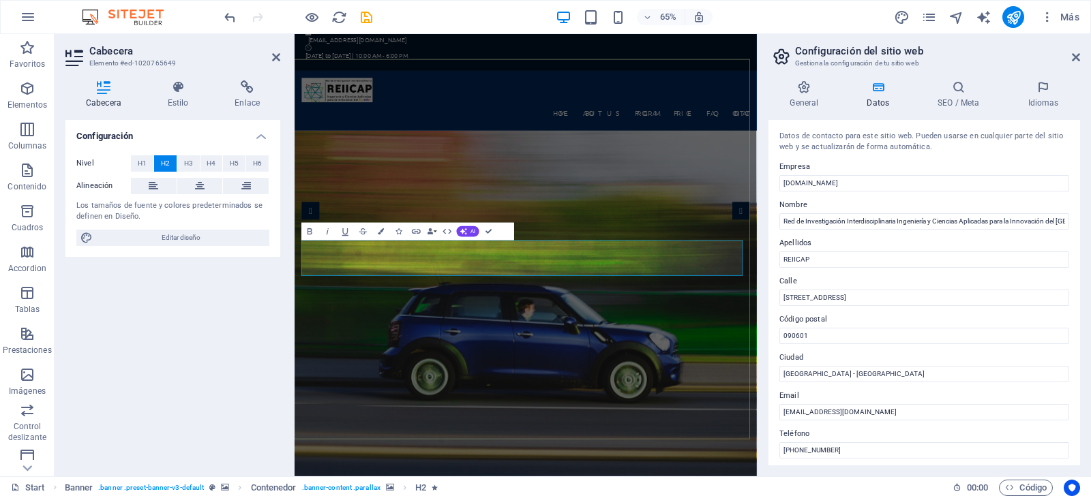
drag, startPoint x: 909, startPoint y: 393, endPoint x: 932, endPoint y: 393, distance: 23.2
click at [380, 230] on icon "button" at bounding box center [381, 231] width 6 height 6
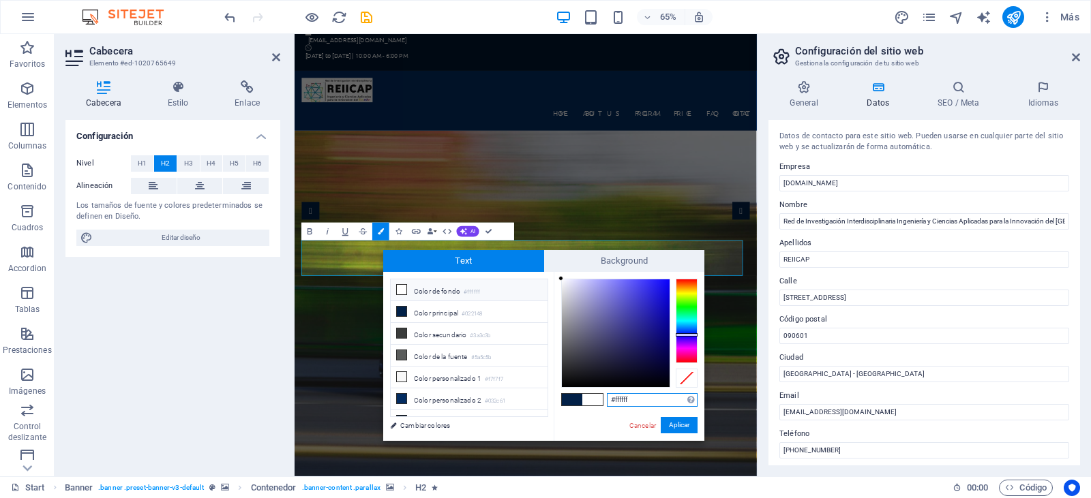
click at [685, 335] on div at bounding box center [687, 321] width 22 height 85
click at [665, 286] on div at bounding box center [616, 334] width 108 height 108
click at [672, 423] on button "Aplicar" at bounding box center [679, 425] width 37 height 16
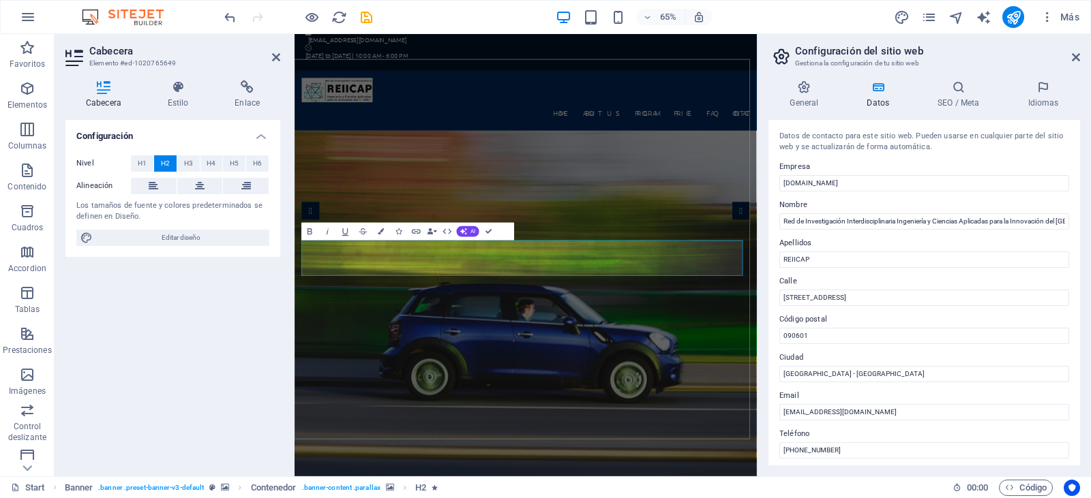
drag, startPoint x: 968, startPoint y: 393, endPoint x: 960, endPoint y: 393, distance: 7.5
drag, startPoint x: 969, startPoint y: 393, endPoint x: 938, endPoint y: 393, distance: 30.7
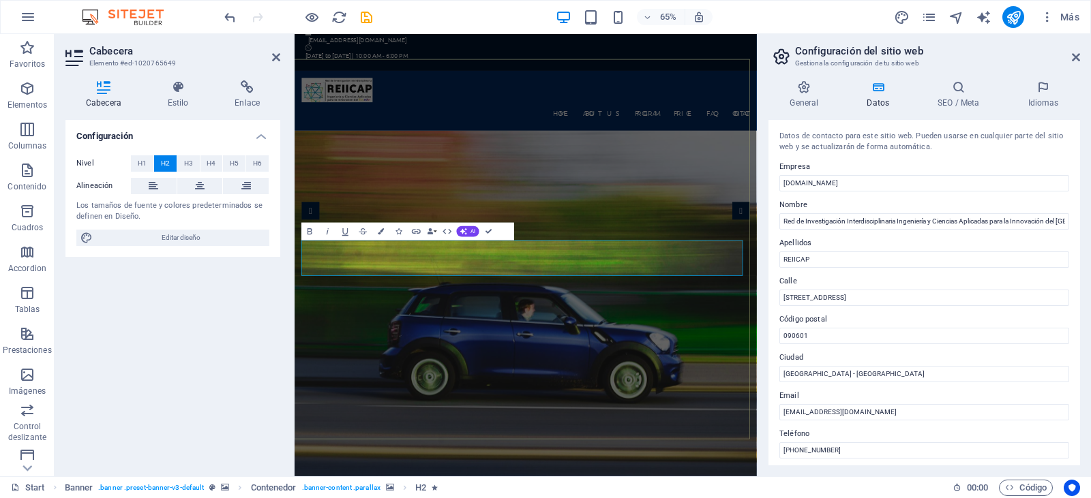
click at [384, 233] on button "Colors" at bounding box center [380, 232] width 17 height 18
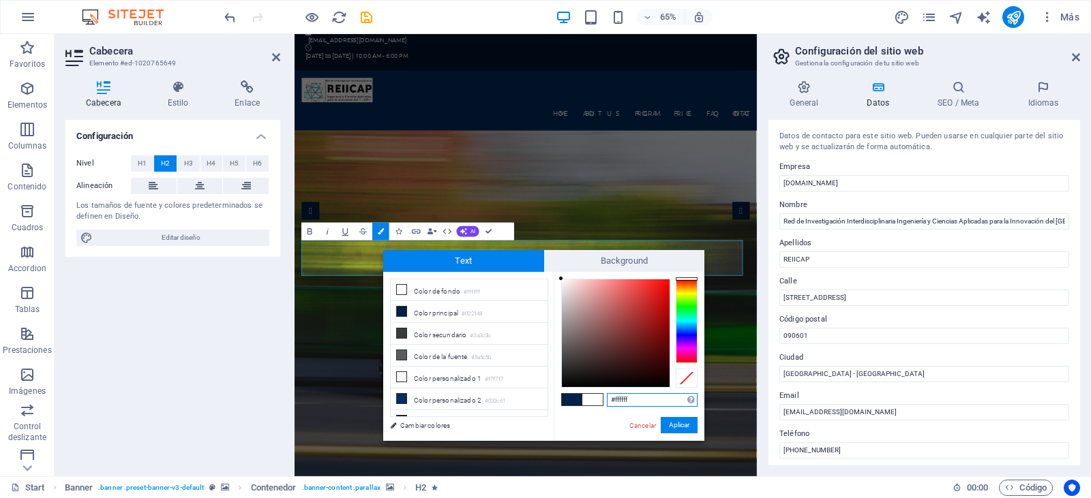
type input "#f70606"
click at [666, 282] on div at bounding box center [616, 334] width 108 height 108
click at [666, 282] on div at bounding box center [665, 282] width 5 height 5
click at [683, 425] on button "Aplicar" at bounding box center [679, 425] width 37 height 16
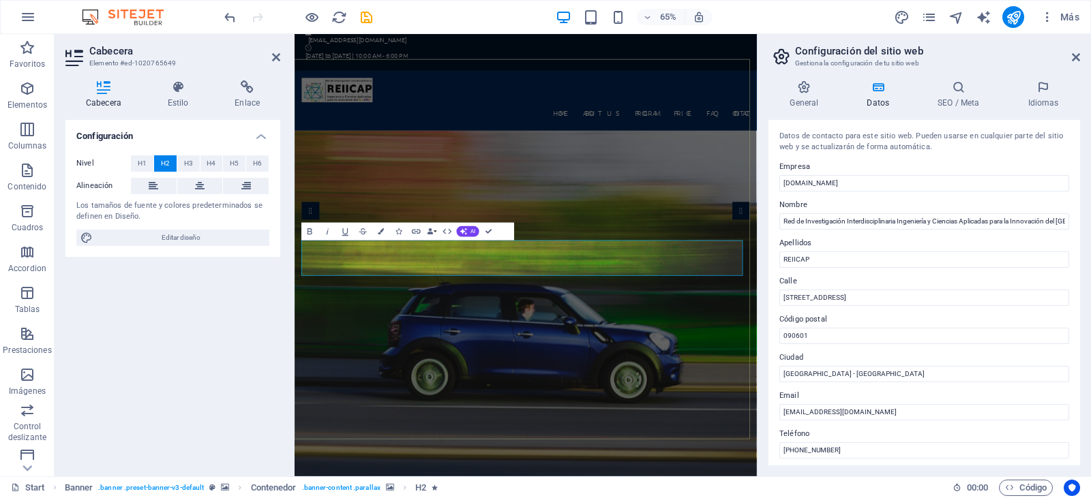
drag, startPoint x: 851, startPoint y: 393, endPoint x: 575, endPoint y: 278, distance: 298.9
click at [382, 232] on icon "button" at bounding box center [381, 231] width 6 height 6
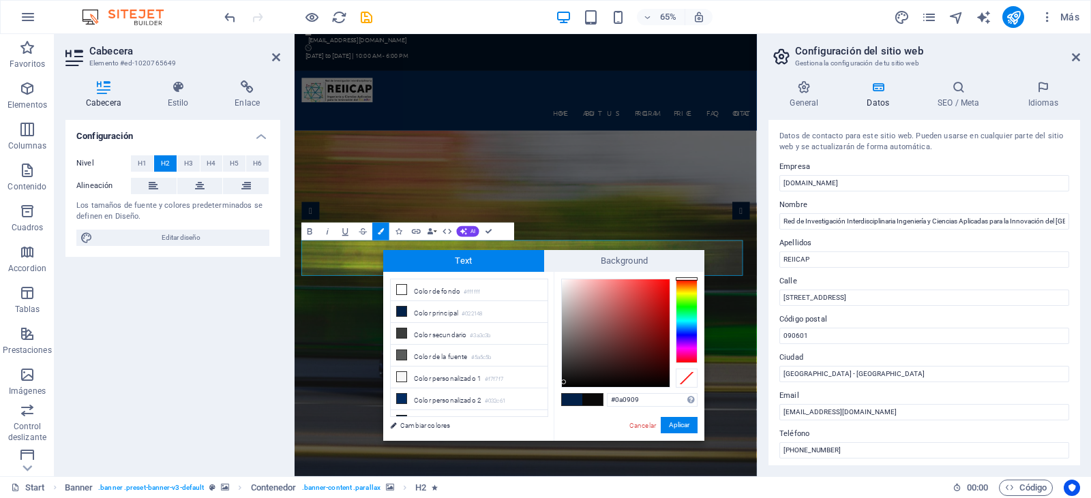
click at [564, 383] on div at bounding box center [616, 334] width 108 height 108
click at [665, 384] on div at bounding box center [616, 334] width 108 height 108
type input "#000000"
drag, startPoint x: 665, startPoint y: 384, endPoint x: 681, endPoint y: 387, distance: 16.7
click at [681, 387] on div at bounding box center [629, 333] width 136 height 109
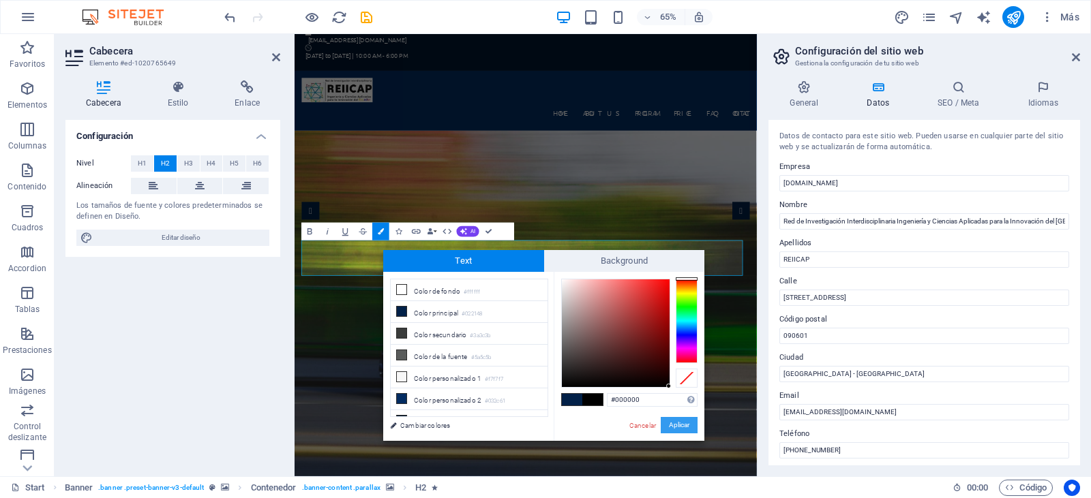
click at [680, 423] on button "Aplicar" at bounding box center [679, 425] width 37 height 16
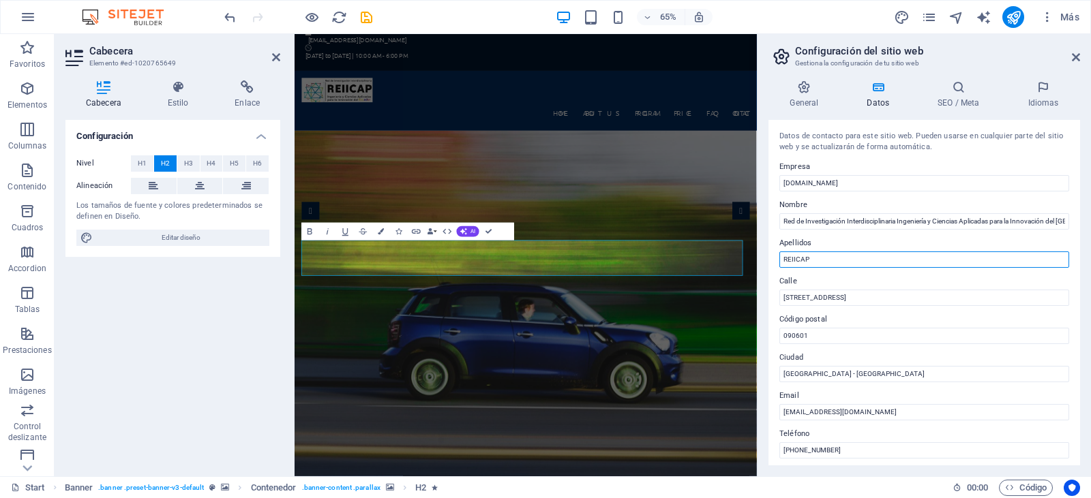
click at [843, 258] on input "REIICAP" at bounding box center [924, 260] width 290 height 16
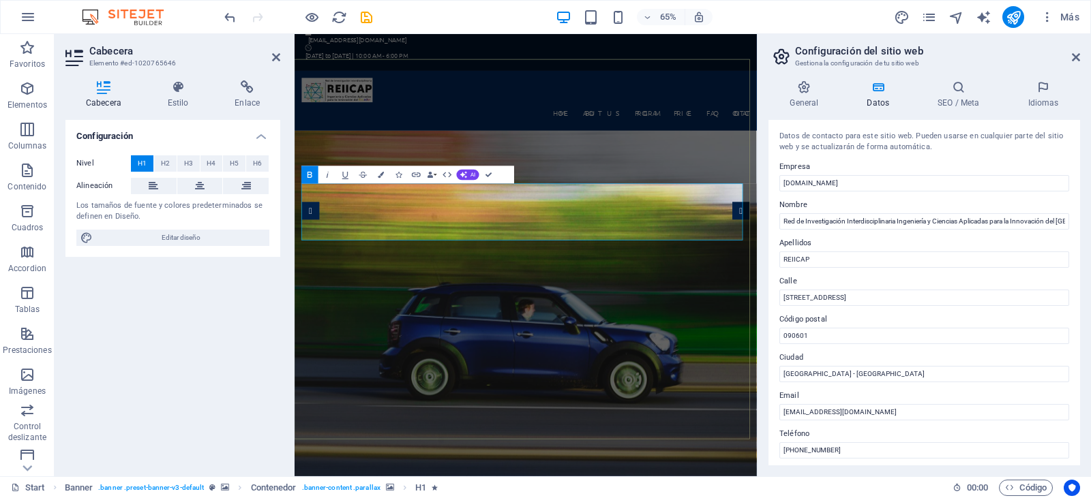
click at [834, 188] on input "[DOMAIN_NAME]" at bounding box center [924, 183] width 290 height 16
type input "r"
type input "REIICAP"
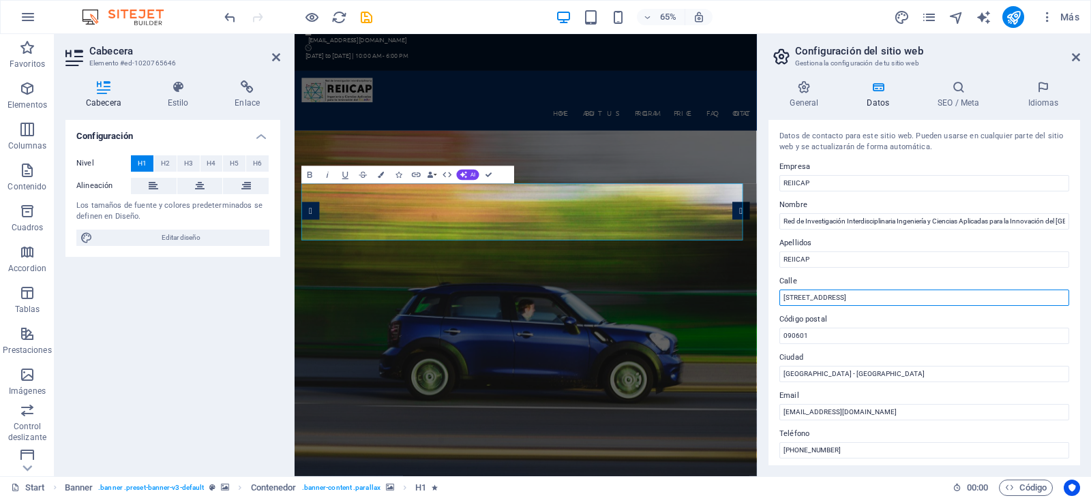
drag, startPoint x: 841, startPoint y: 299, endPoint x: 765, endPoint y: 301, distance: 75.7
click at [765, 301] on div "General Datos SEO / Meta Idiomas Nombre del sitio web [DOMAIN_NAME] Logo Arrast…" at bounding box center [924, 273] width 333 height 407
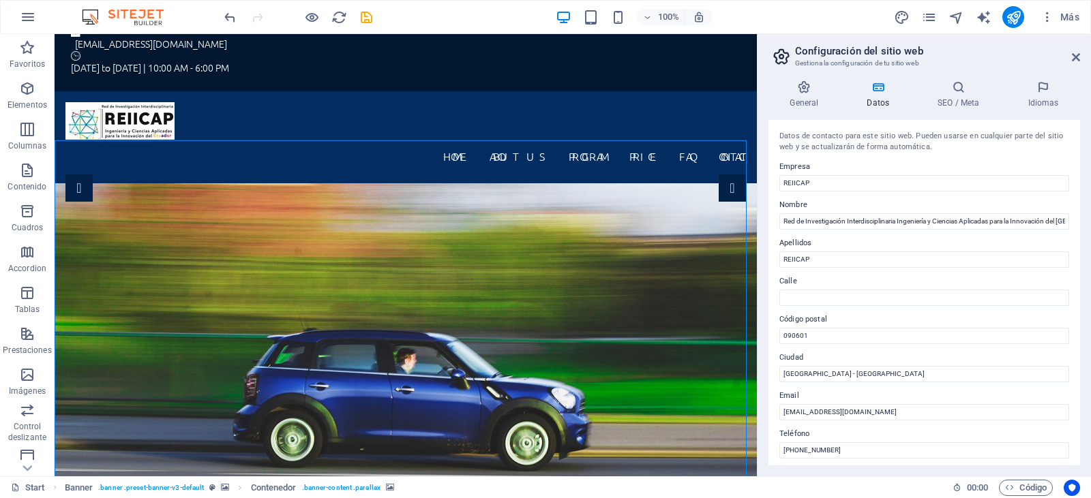
scroll to position [0, 0]
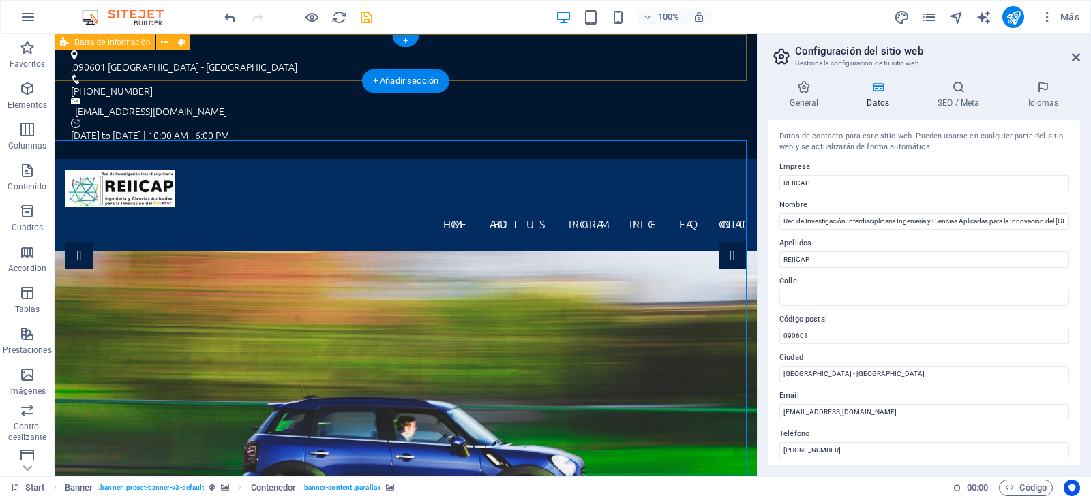
drag, startPoint x: 746, startPoint y: 48, endPoint x: 110, endPoint y: 60, distance: 635.6
click at [110, 60] on div ", 090601 [GEOGRAPHIC_DATA] - [GEOGRAPHIC_DATA] [PHONE_NUMBER] [EMAIL_ADDRESS][D…" at bounding box center [406, 96] width 702 height 125
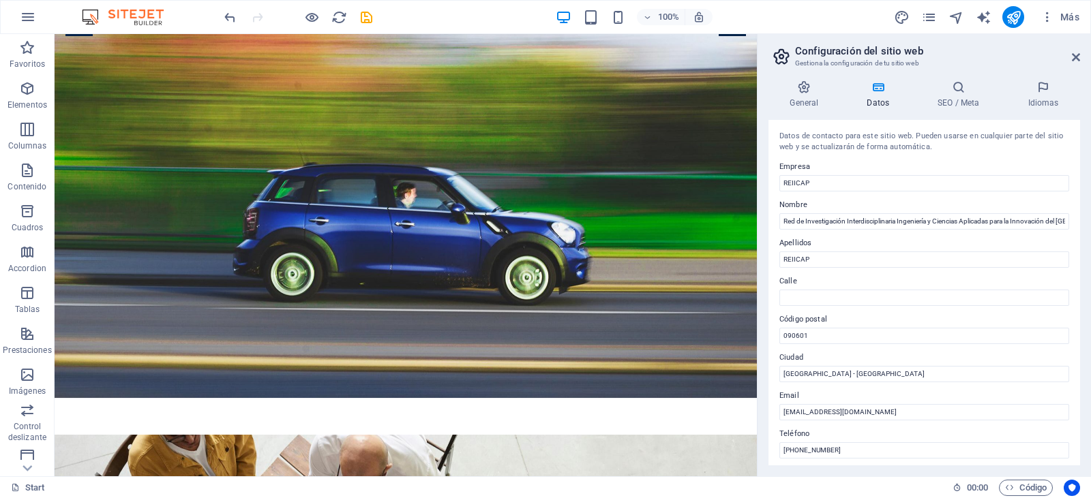
scroll to position [269, 0]
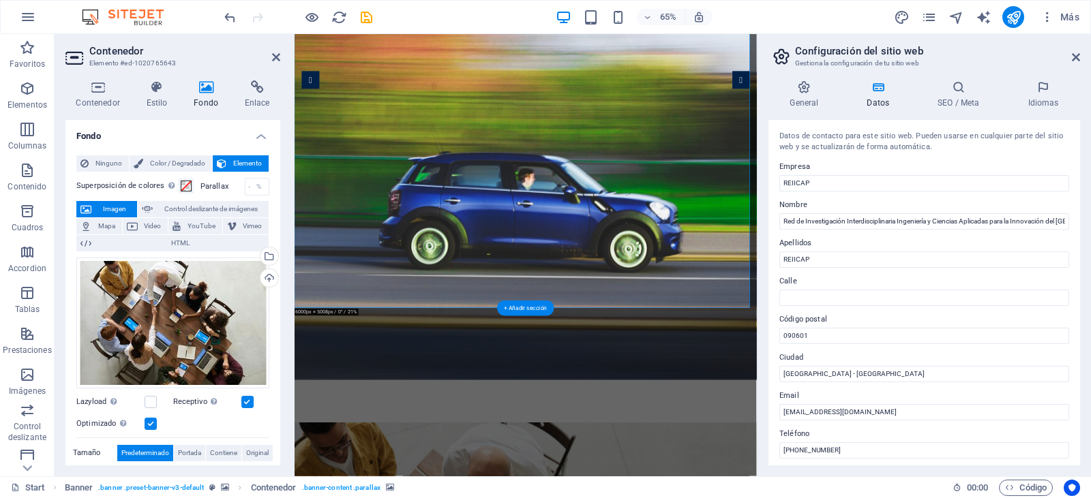
click at [197, 297] on div "Arrastra archivos aquí, haz clic para escoger archivos o selecciona archivos de…" at bounding box center [172, 323] width 193 height 131
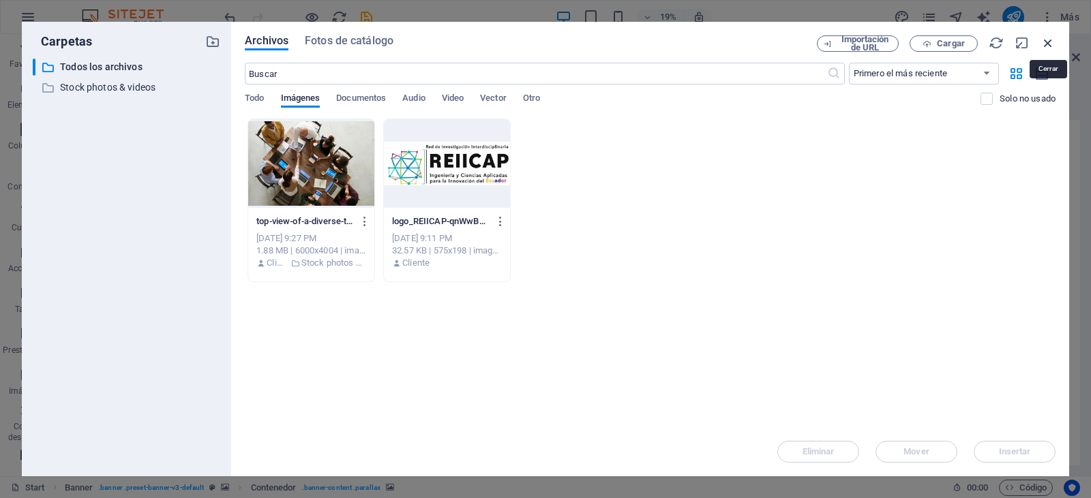
click at [1054, 40] on icon "button" at bounding box center [1048, 42] width 15 height 15
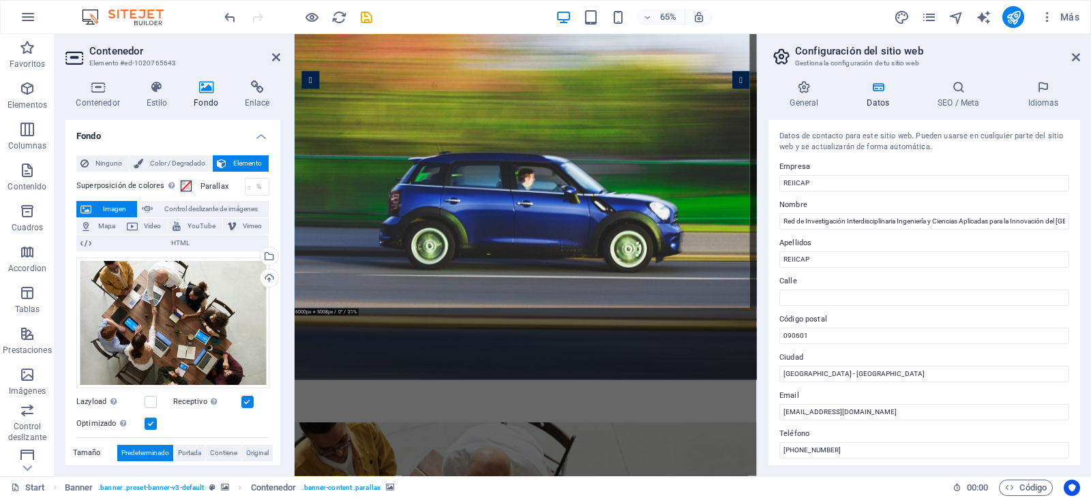
drag, startPoint x: 276, startPoint y: 282, endPoint x: 278, endPoint y: 315, distance: 33.4
click at [278, 315] on div "Fondo Ninguno Color / Degradado Elemento Estirar fondo a ancho completo Superpo…" at bounding box center [172, 293] width 215 height 346
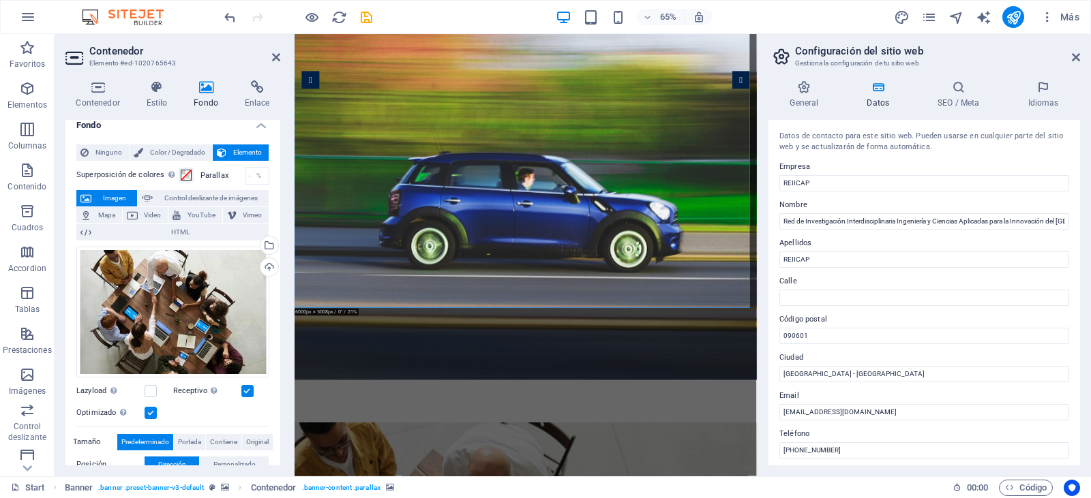
scroll to position [0, 0]
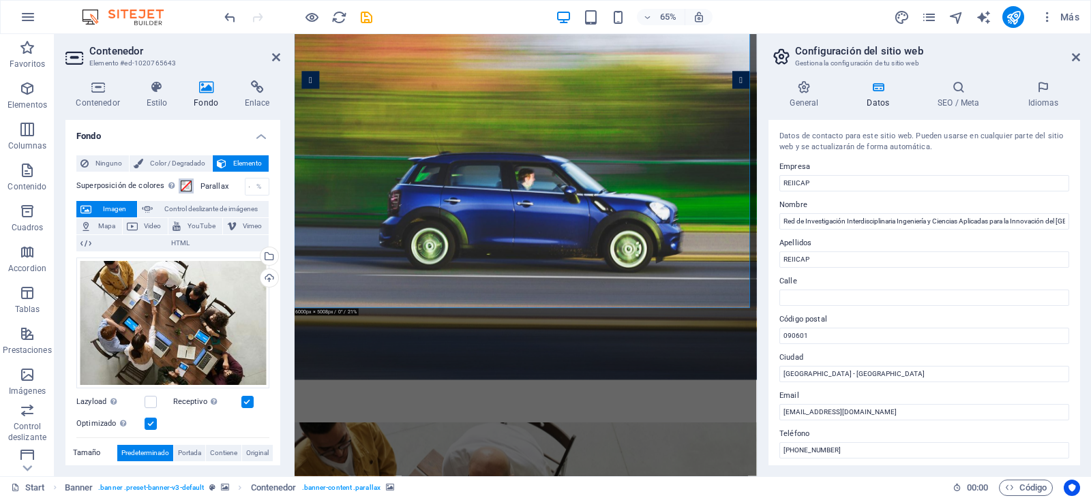
click at [187, 187] on span at bounding box center [186, 186] width 11 height 11
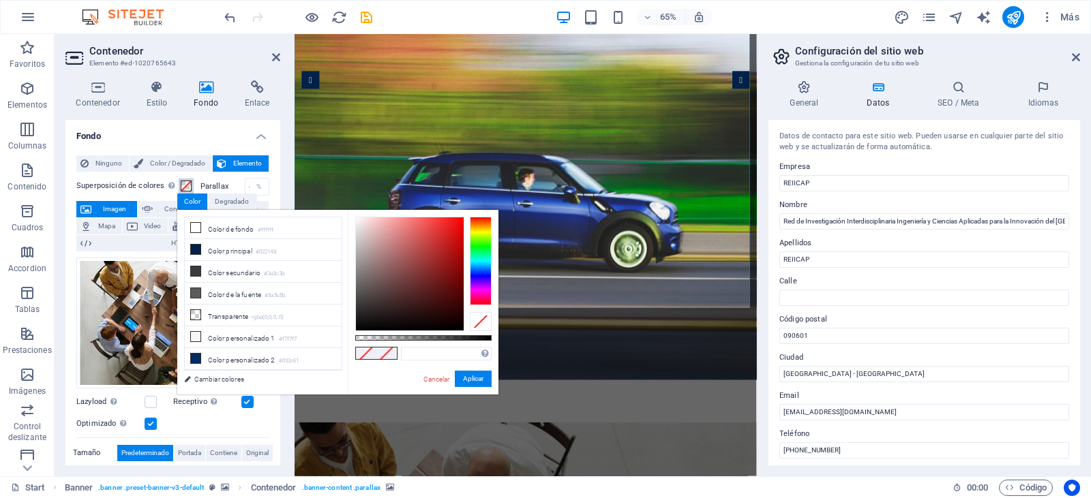
click at [187, 187] on span at bounding box center [186, 186] width 11 height 11
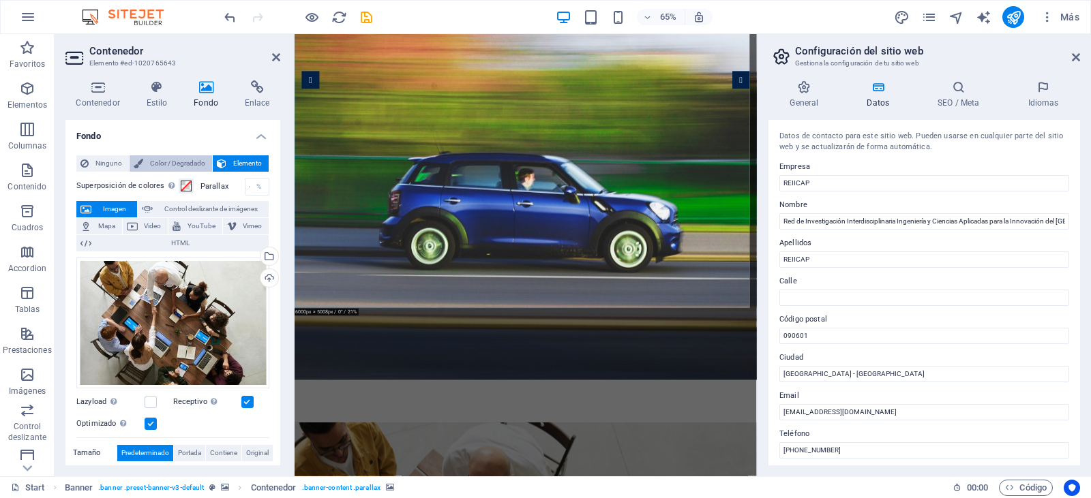
click at [183, 162] on span "Color / Degradado" at bounding box center [177, 163] width 61 height 16
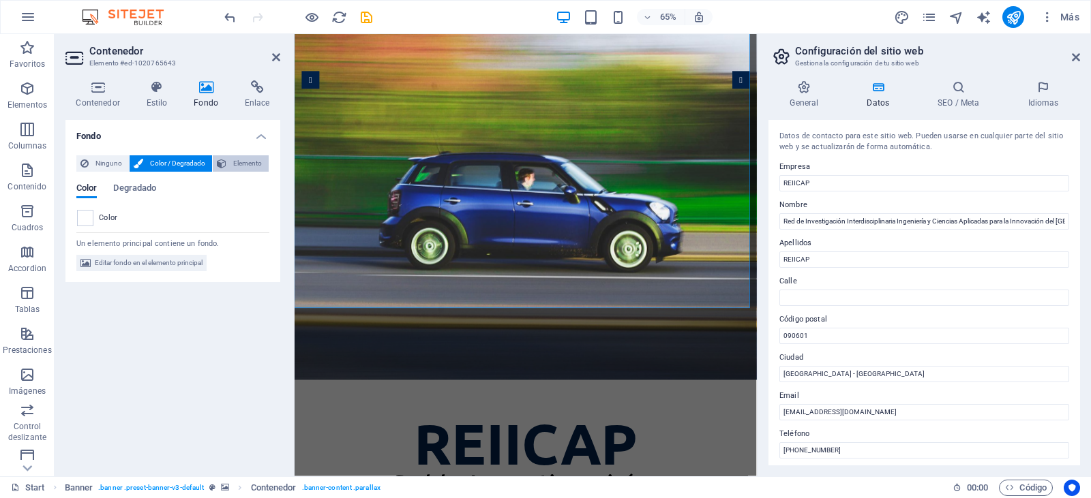
click at [222, 168] on icon at bounding box center [222, 163] width 10 height 16
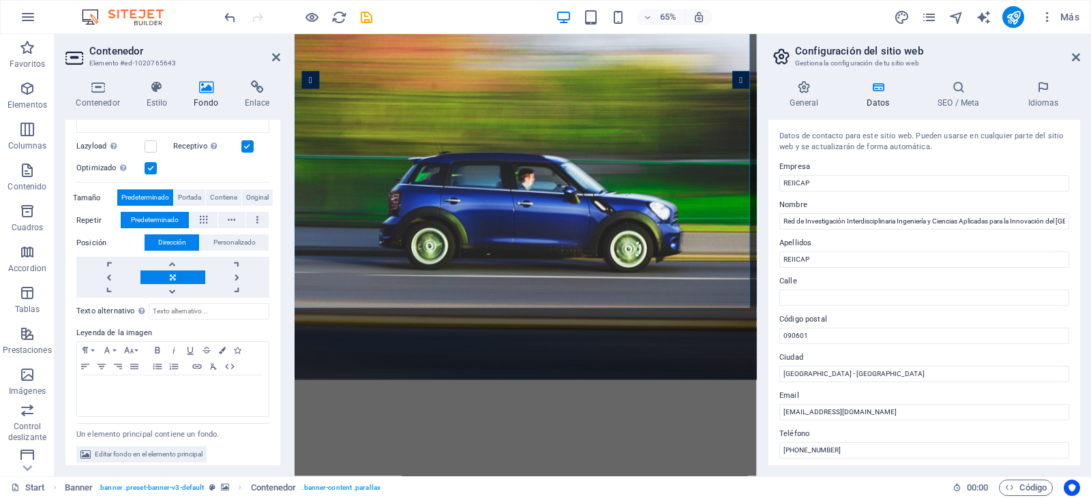
scroll to position [242, 0]
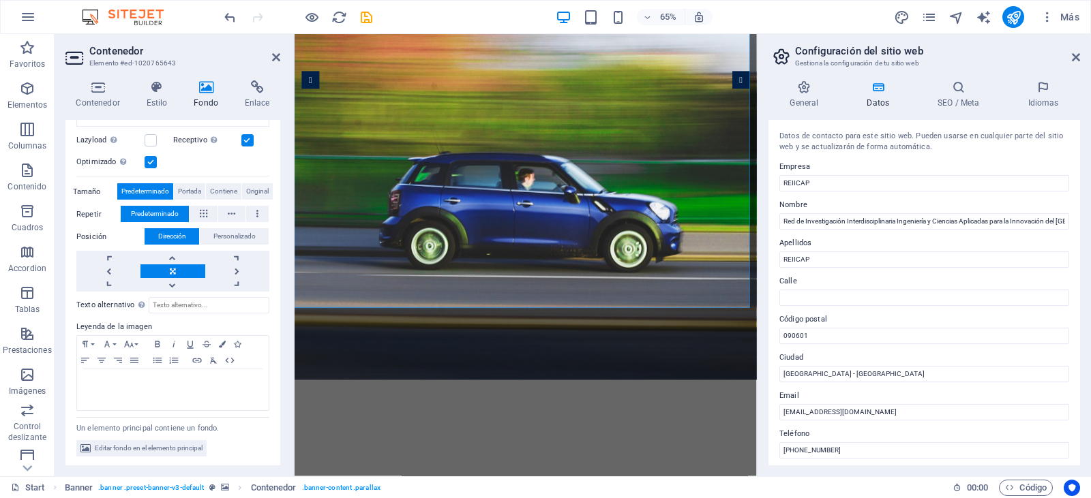
click at [273, 60] on icon at bounding box center [276, 57] width 8 height 11
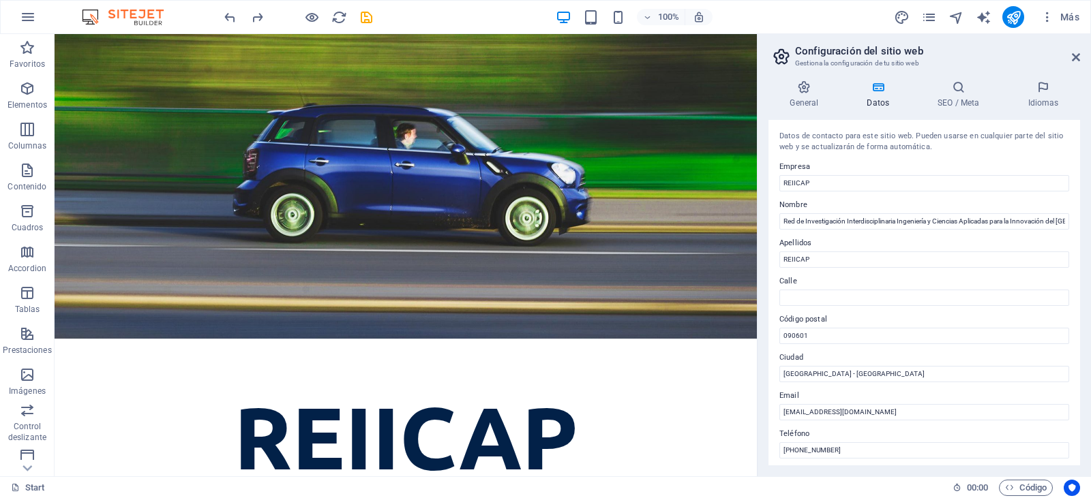
scroll to position [281, 0]
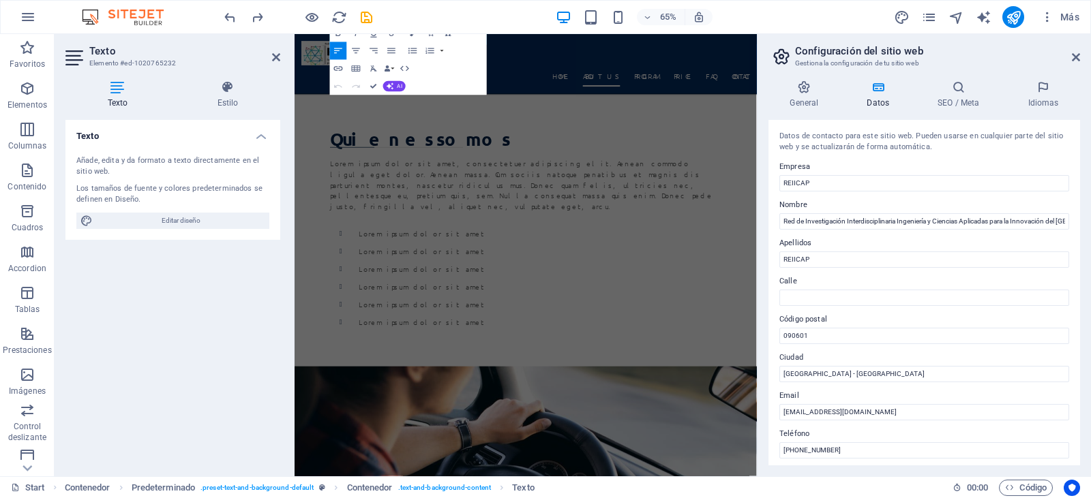
drag, startPoint x: 354, startPoint y: 576, endPoint x: 597, endPoint y: 752, distance: 299.8
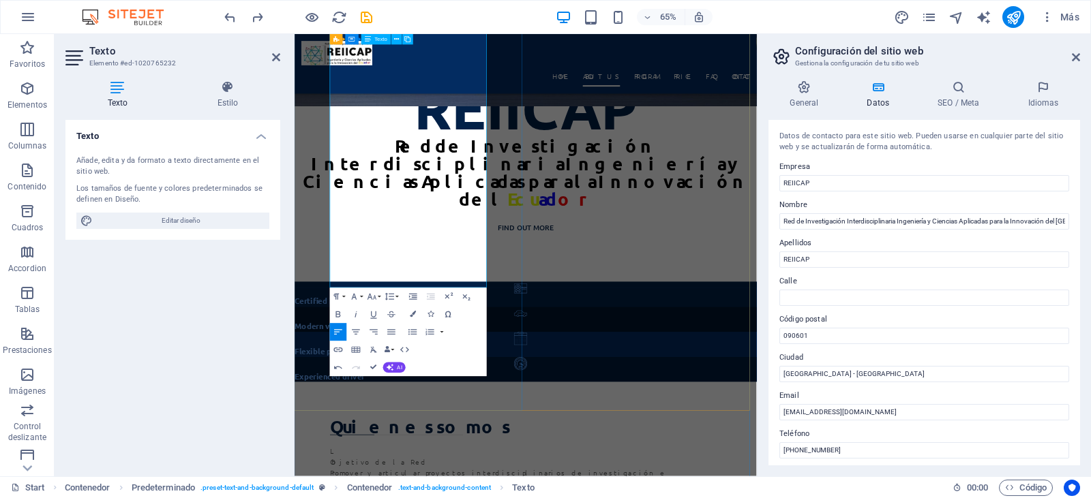
scroll to position [10899, 1]
drag, startPoint x: 383, startPoint y: 187, endPoint x: 346, endPoint y: 183, distance: 37.0
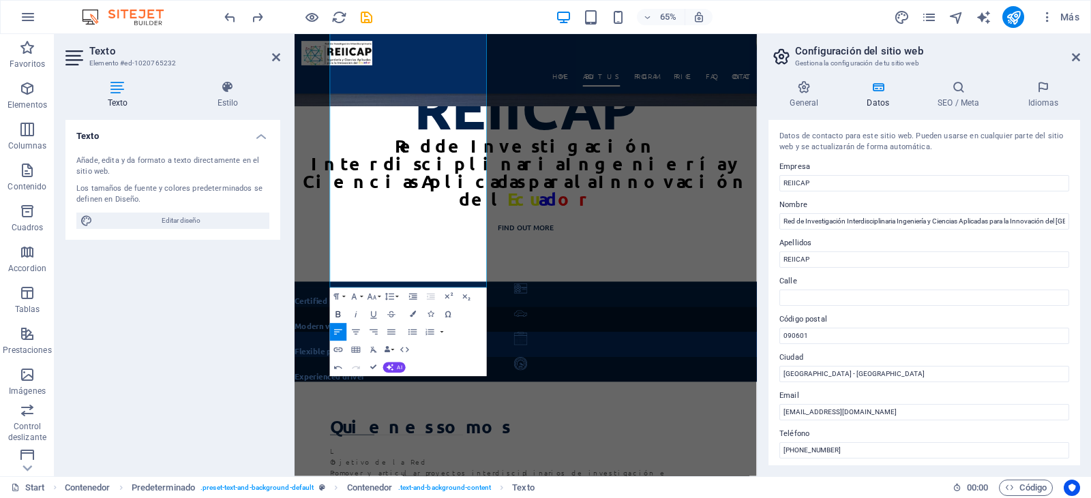
click at [338, 311] on icon "button" at bounding box center [338, 315] width 11 height 11
drag, startPoint x: 385, startPoint y: 191, endPoint x: 336, endPoint y: 187, distance: 49.3
click at [374, 315] on icon "button" at bounding box center [374, 315] width 11 height 11
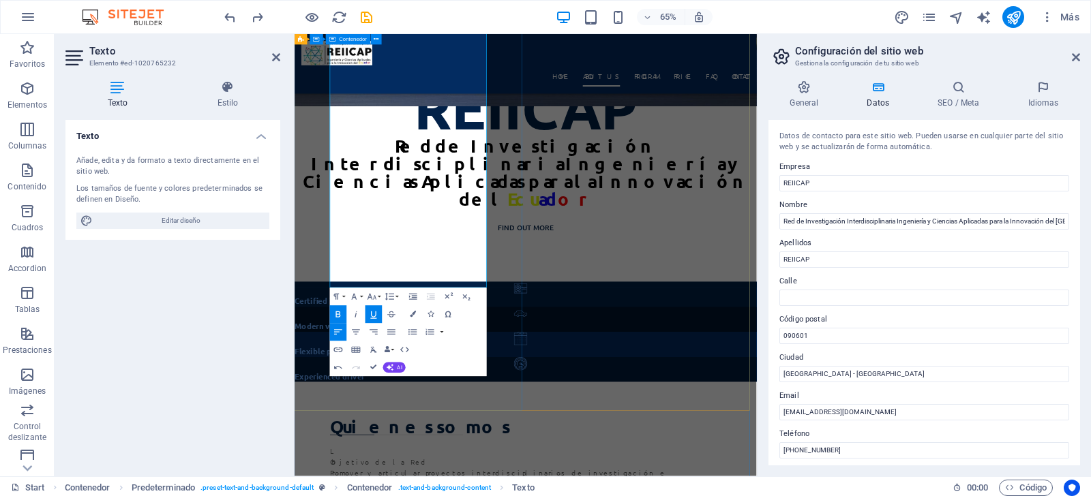
drag, startPoint x: 398, startPoint y: 301, endPoint x: 342, endPoint y: 301, distance: 56.6
click at [336, 312] on icon "button" at bounding box center [338, 315] width 5 height 6
click at [374, 316] on icon "button" at bounding box center [374, 315] width 11 height 11
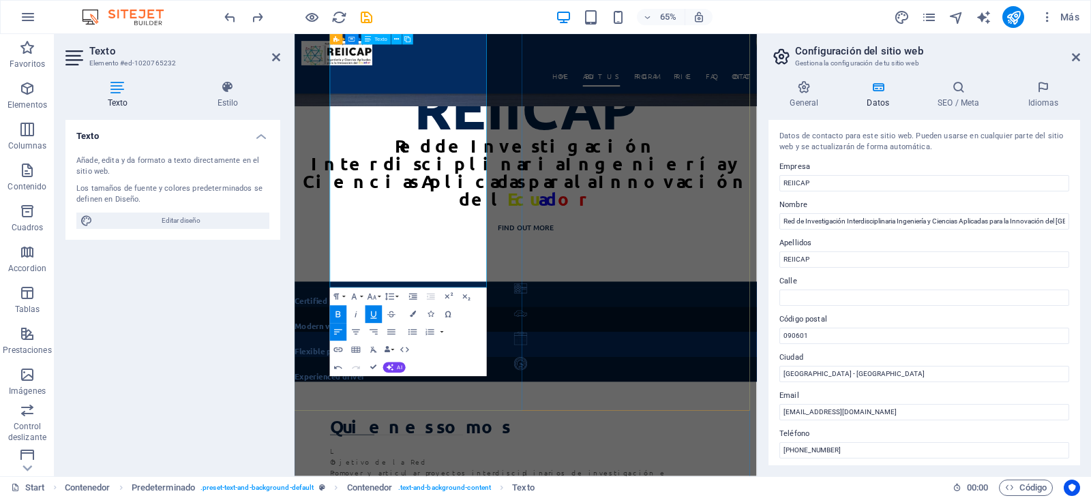
drag, startPoint x: 397, startPoint y: 185, endPoint x: 346, endPoint y: 187, distance: 51.2
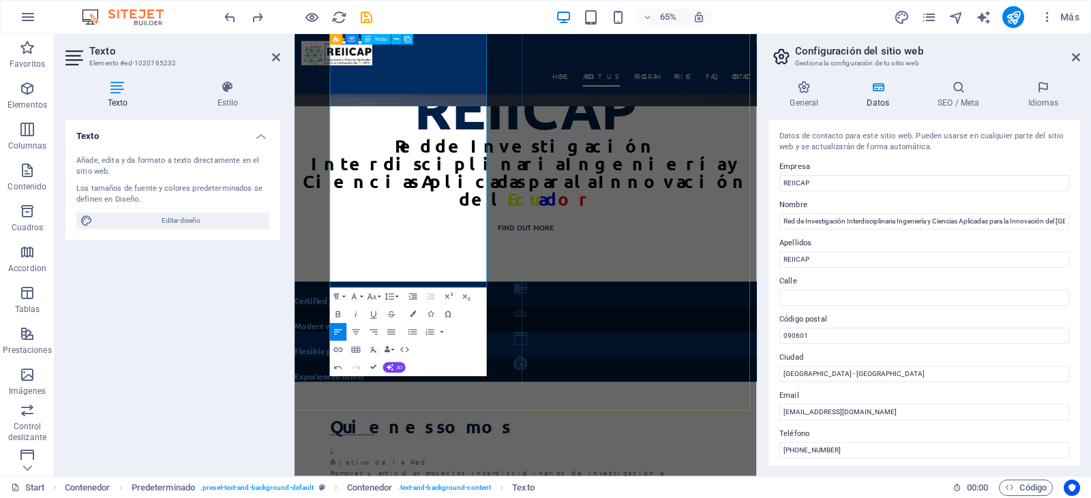
drag, startPoint x: 385, startPoint y: 192, endPoint x: 350, endPoint y: 192, distance: 35.5
click at [338, 316] on icon "button" at bounding box center [338, 315] width 11 height 11
click at [376, 318] on icon "button" at bounding box center [374, 315] width 11 height 11
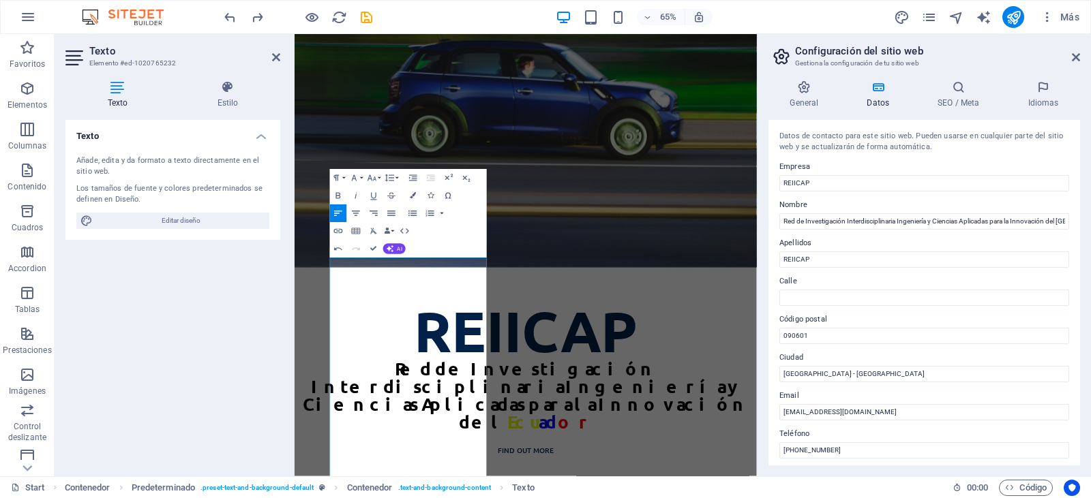
scroll to position [466, 0]
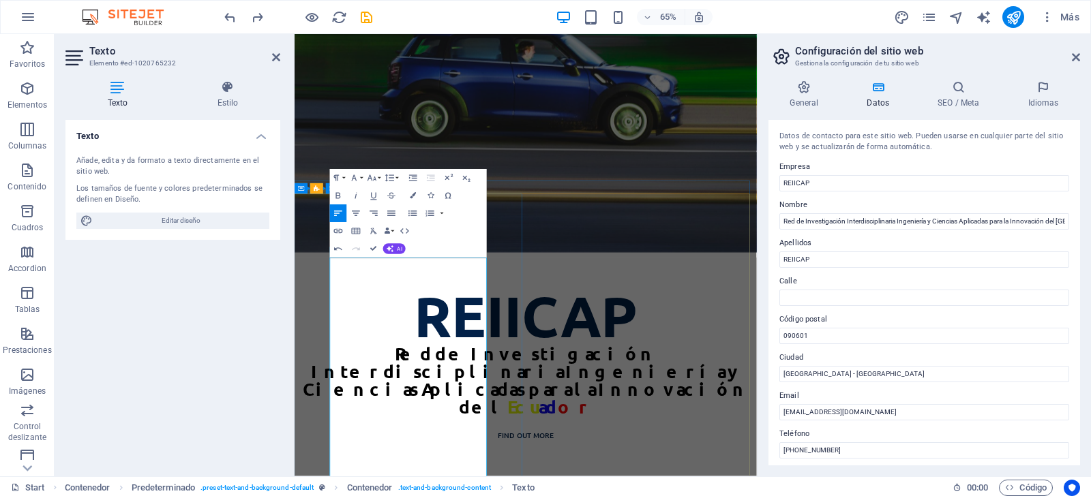
drag, startPoint x: 443, startPoint y: 397, endPoint x: 342, endPoint y: 398, distance: 101.6
click at [337, 194] on icon "button" at bounding box center [338, 196] width 11 height 11
click at [371, 193] on icon "button" at bounding box center [374, 197] width 6 height 8
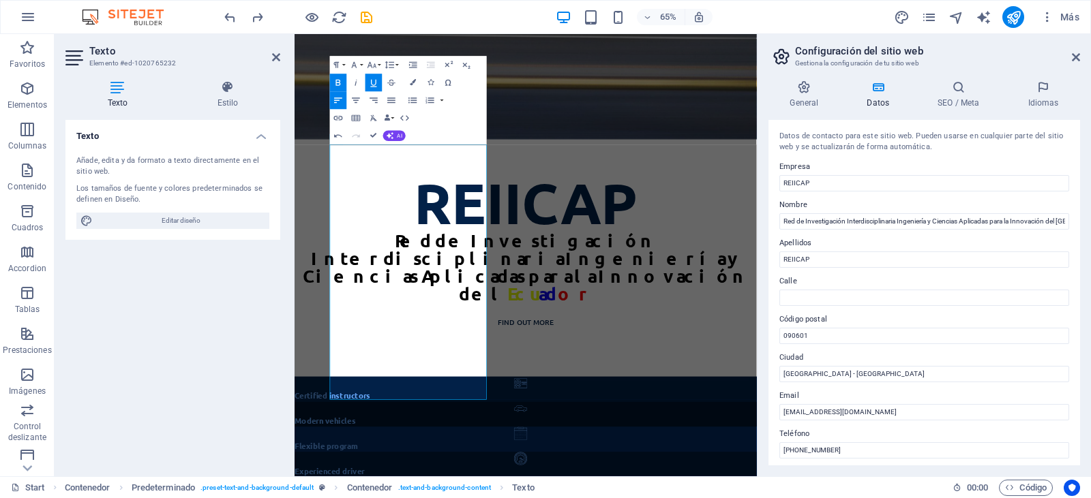
scroll to position [648, 0]
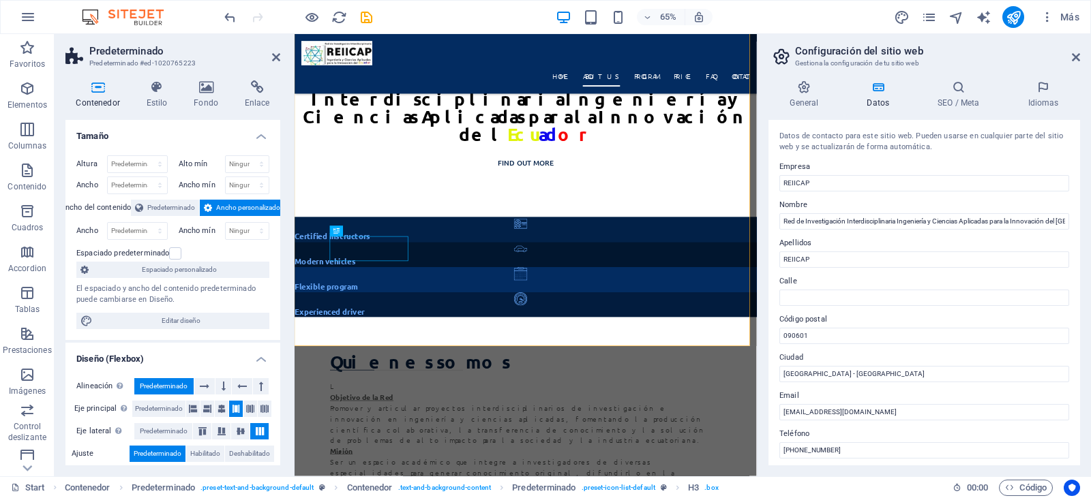
click at [1077, 215] on div "Datos de contacto para este sitio web. Pueden usarse en cualquier parte del sit…" at bounding box center [924, 293] width 312 height 346
drag, startPoint x: 1080, startPoint y: 163, endPoint x: 1084, endPoint y: 203, distance: 39.8
click at [1084, 203] on div "General Datos SEO / Meta Idiomas Nombre del sitio web [DOMAIN_NAME] Logo Arrast…" at bounding box center [924, 273] width 333 height 407
drag, startPoint x: 1076, startPoint y: 182, endPoint x: 1085, endPoint y: 271, distance: 89.8
click at [1085, 271] on div "General Datos SEO / Meta Idiomas Nombre del sitio web [DOMAIN_NAME] Logo Arrast…" at bounding box center [924, 273] width 333 height 407
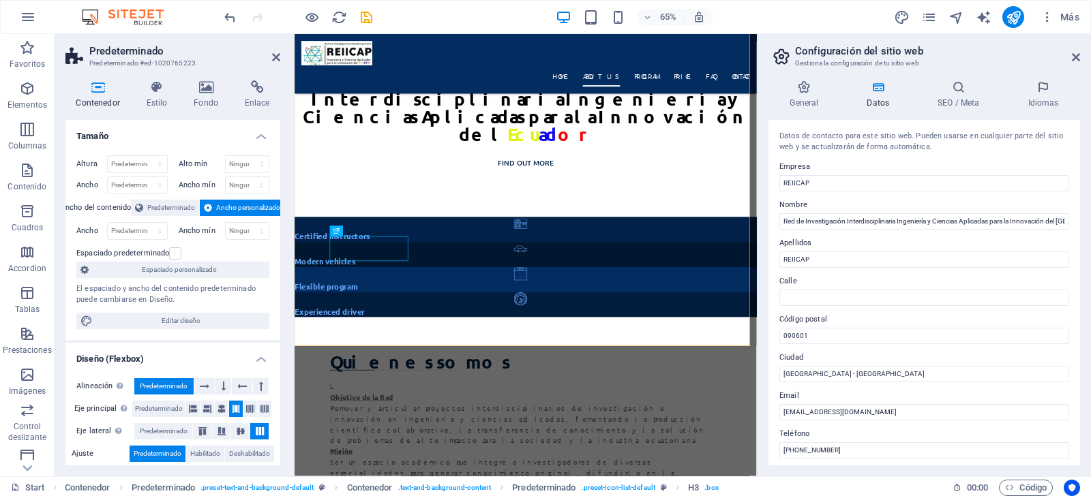
drag, startPoint x: 1080, startPoint y: 254, endPoint x: 1083, endPoint y: 350, distance: 96.2
click at [1083, 350] on div "General Datos SEO / Meta Idiomas Nombre del sitio web [DOMAIN_NAME] Logo Arrast…" at bounding box center [924, 273] width 333 height 407
click at [280, 61] on aside "Predeterminado Predeterminado #ed-1020765223 Contenedor Estilo Fondo Enlace Tam…" at bounding box center [175, 255] width 240 height 443
click at [277, 58] on icon at bounding box center [276, 57] width 8 height 11
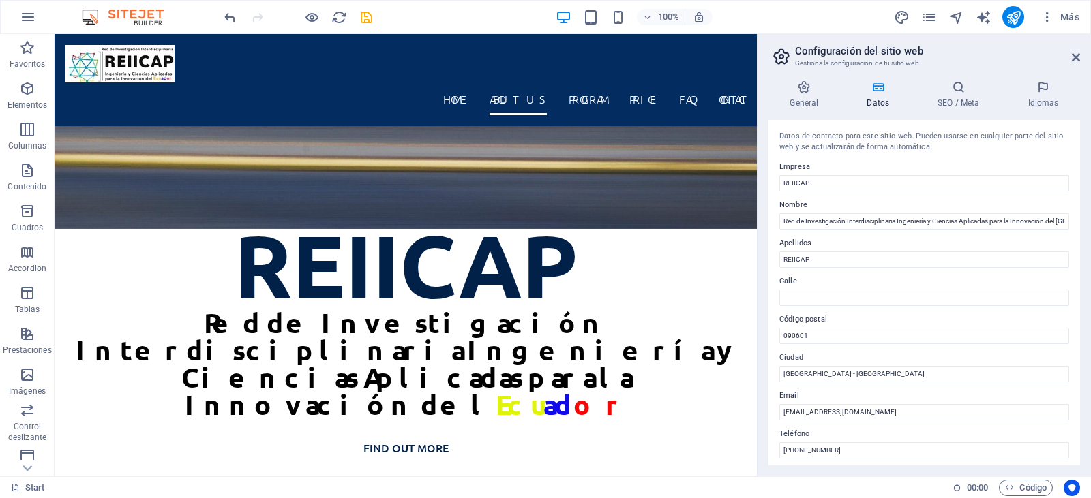
scroll to position [423, 0]
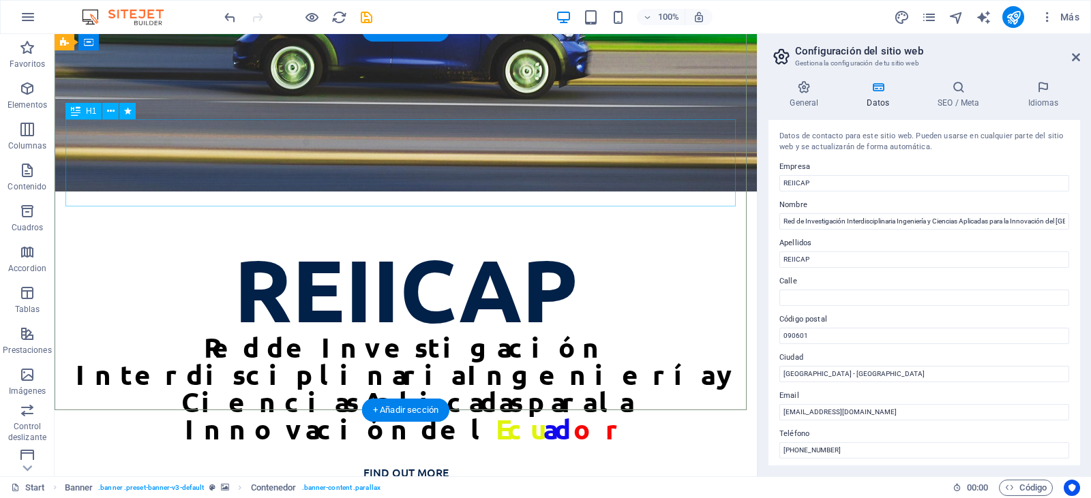
click at [569, 192] on div "REIICAP Red de Investigación Interdisciplinaria Ingeniería y Ciencias Aplicadas…" at bounding box center [406, 374] width 702 height 365
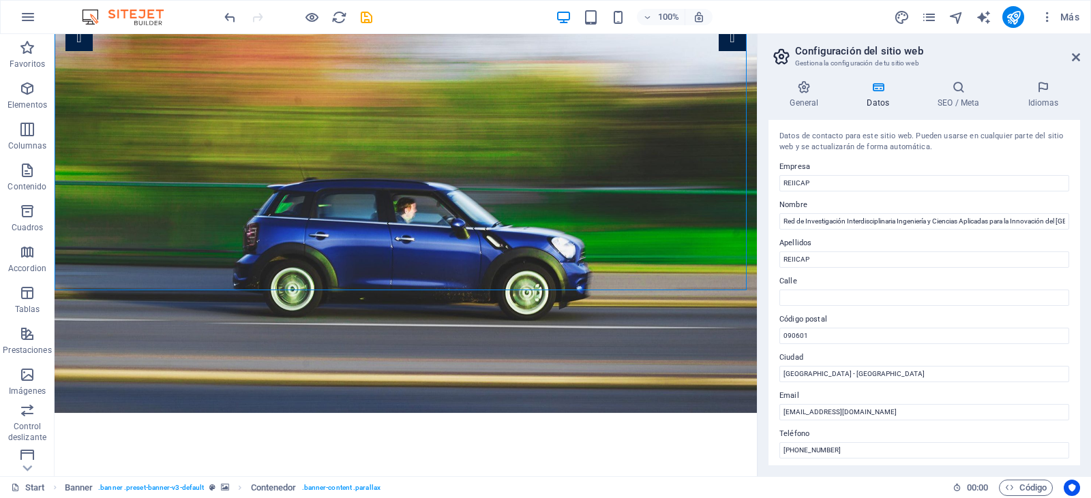
scroll to position [230, 0]
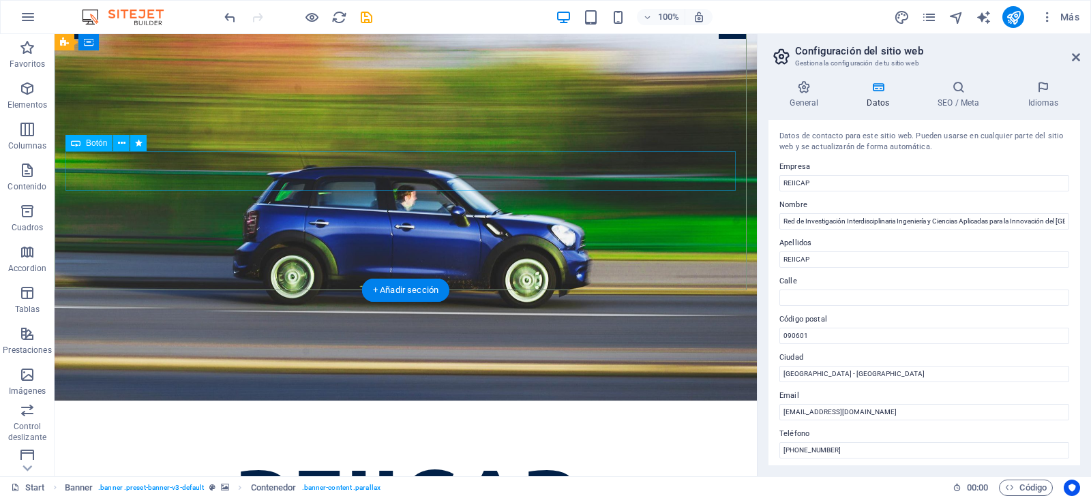
click at [86, 145] on span "Botón" at bounding box center [96, 143] width 21 height 8
click at [122, 145] on icon at bounding box center [122, 143] width 8 height 14
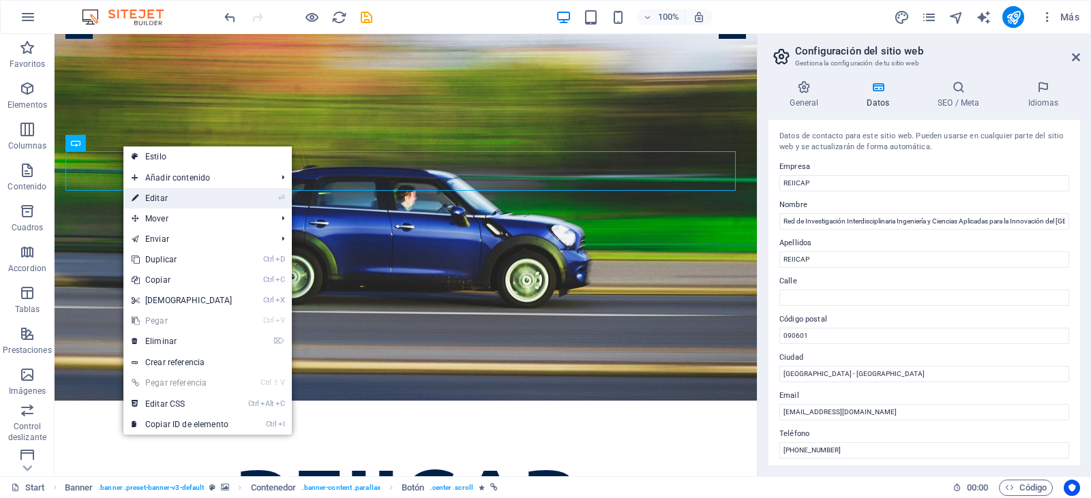
click at [181, 195] on link "⏎ Editar" at bounding box center [181, 198] width 117 height 20
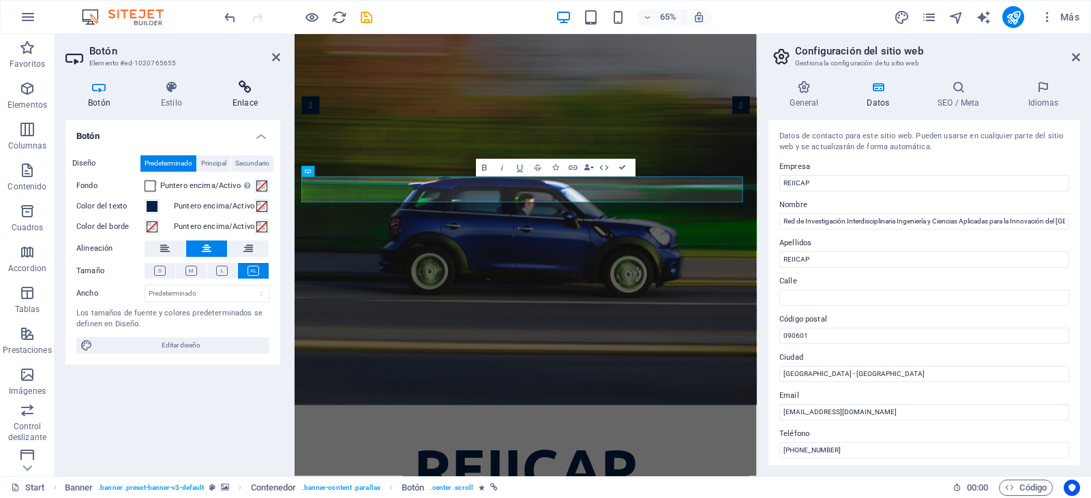
click at [251, 104] on h4 "Enlace" at bounding box center [245, 94] width 70 height 29
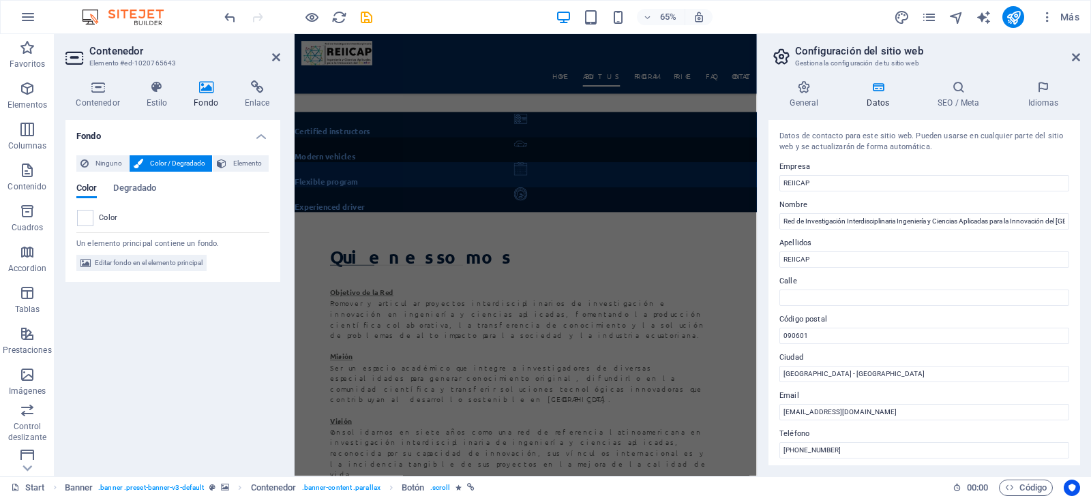
scroll to position [983, 0]
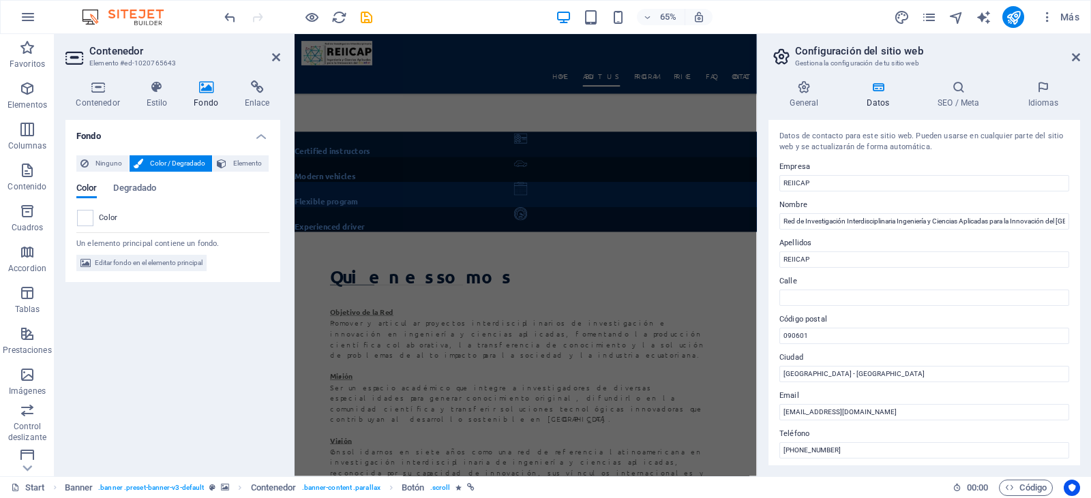
drag, startPoint x: 997, startPoint y: 97, endPoint x: 1053, endPoint y: 151, distance: 78.6
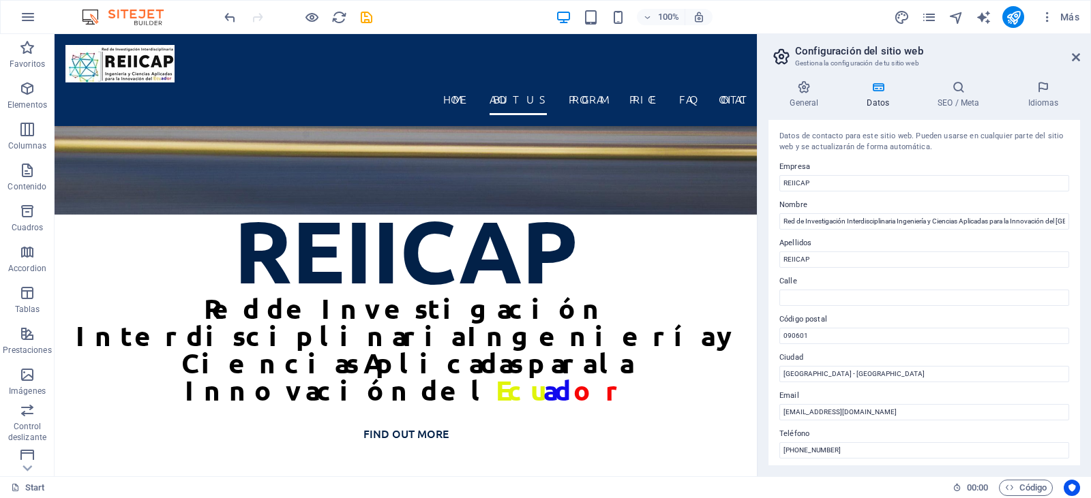
scroll to position [434, 0]
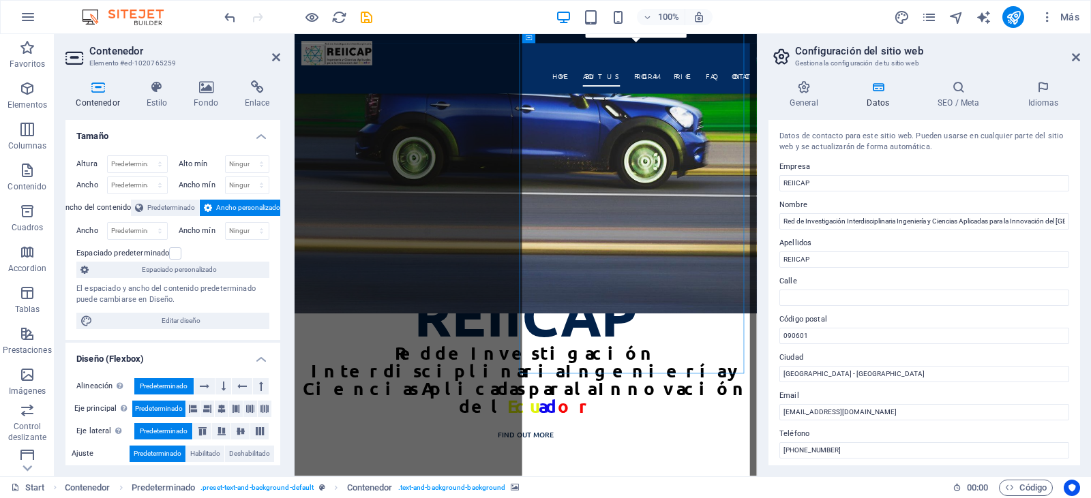
scroll to position [638, 0]
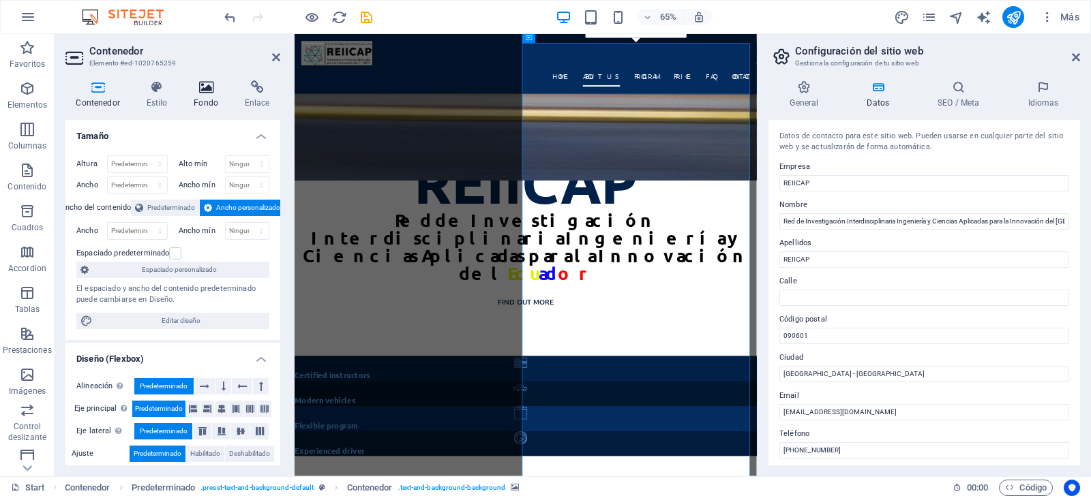
click at [207, 96] on h4 "Fondo" at bounding box center [208, 94] width 51 height 29
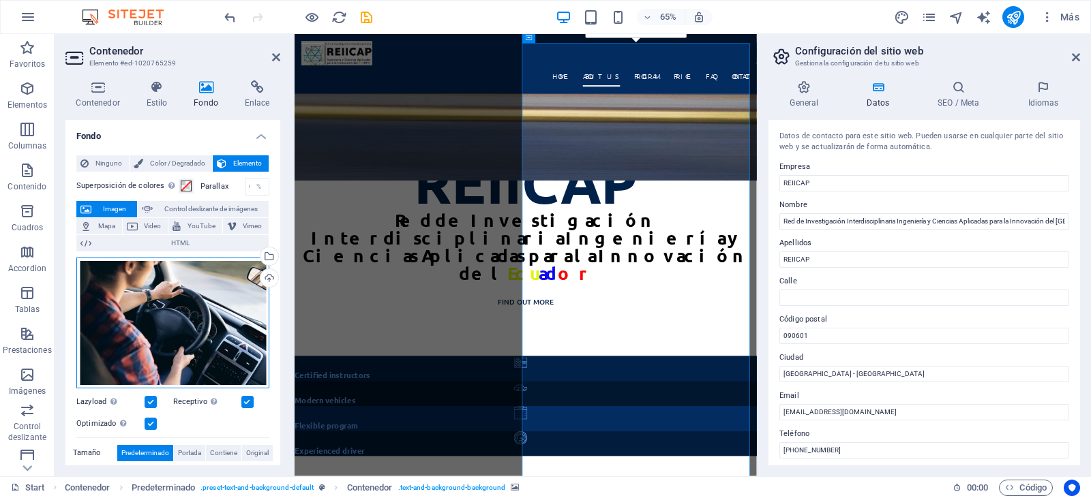
click at [193, 311] on div "Arrastra archivos aquí, haz clic para escoger archivos o selecciona archivos de…" at bounding box center [172, 323] width 193 height 131
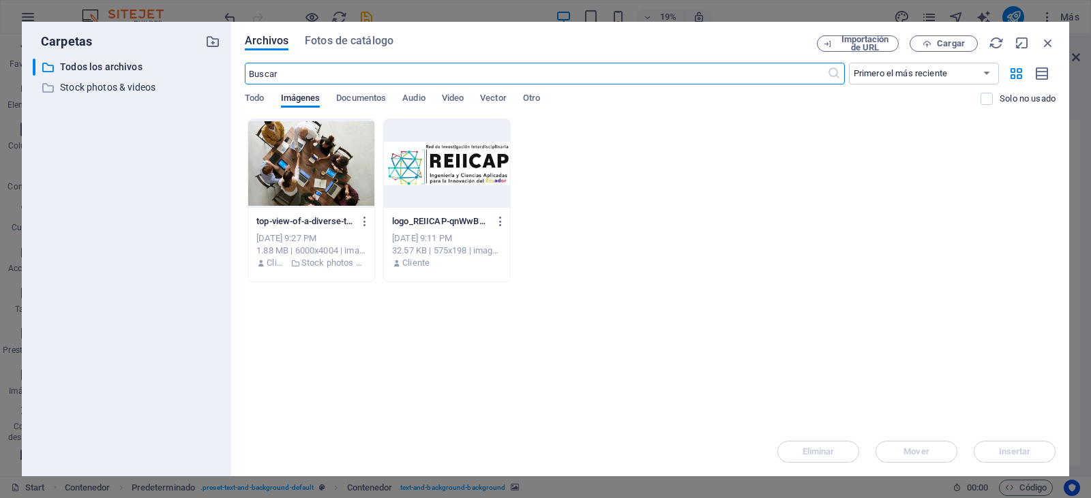
scroll to position [2029, 0]
click at [338, 74] on input "text" at bounding box center [536, 74] width 582 height 22
click at [325, 164] on div at bounding box center [311, 163] width 126 height 89
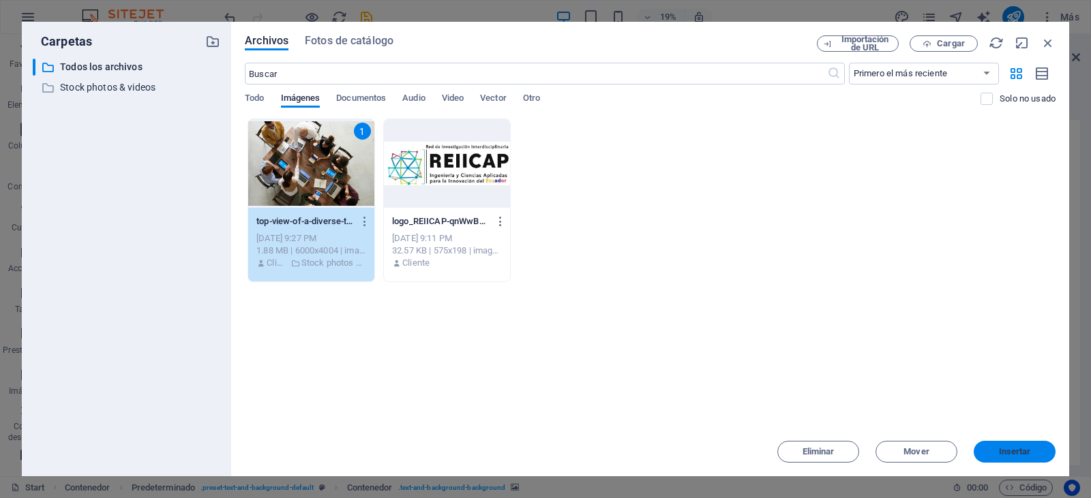
click at [1020, 457] on button "Insertar" at bounding box center [1015, 452] width 82 height 22
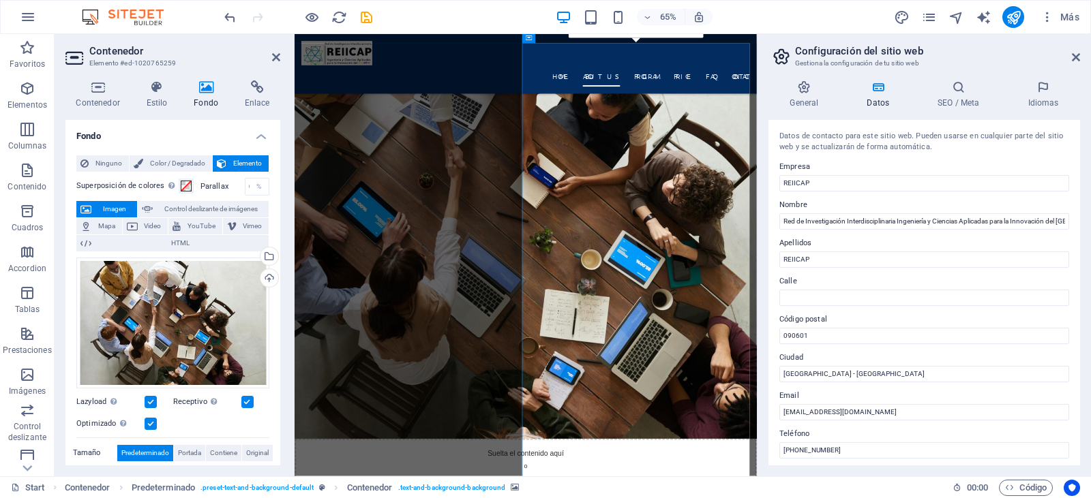
scroll to position [638, 0]
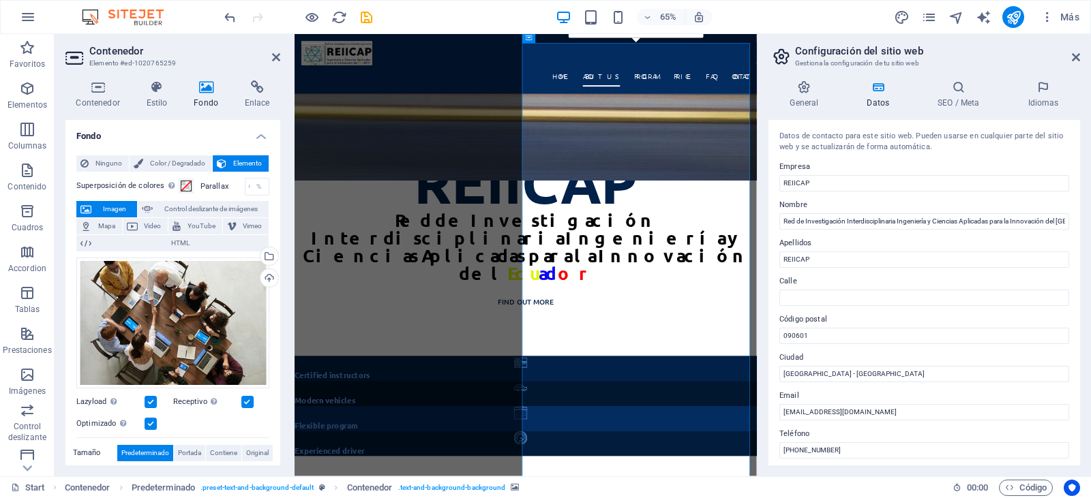
click at [155, 397] on label at bounding box center [151, 402] width 12 height 12
click at [0, 0] on input "Lazyload La carga de imágenes tras la carga de la página mejora la velocidad de…" at bounding box center [0, 0] width 0 height 0
click at [155, 397] on label at bounding box center [151, 402] width 12 height 12
click at [0, 0] on input "Lazyload La carga de imágenes tras la carga de la página mejora la velocidad de…" at bounding box center [0, 0] width 0 height 0
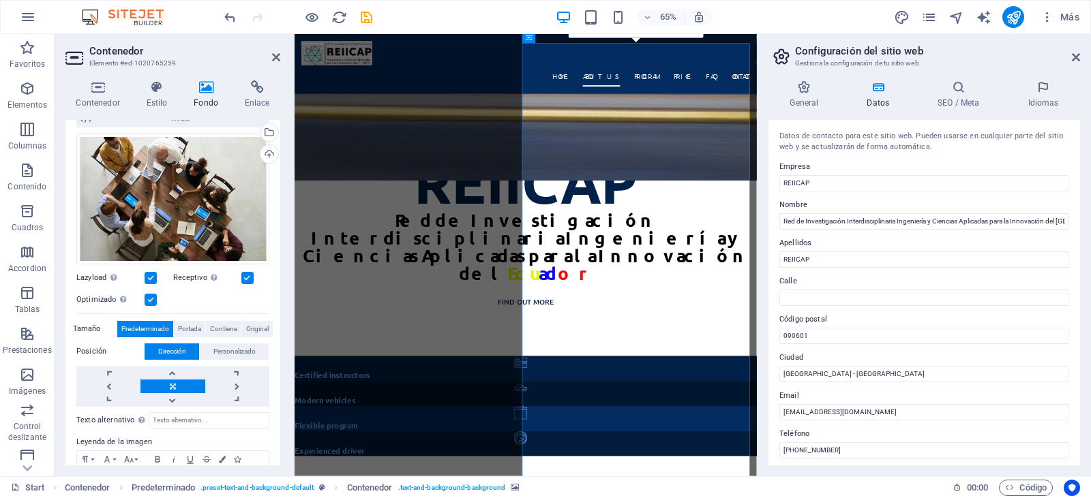
scroll to position [125, 0]
click at [189, 387] on link at bounding box center [172, 386] width 64 height 14
click at [171, 395] on link at bounding box center [172, 400] width 64 height 14
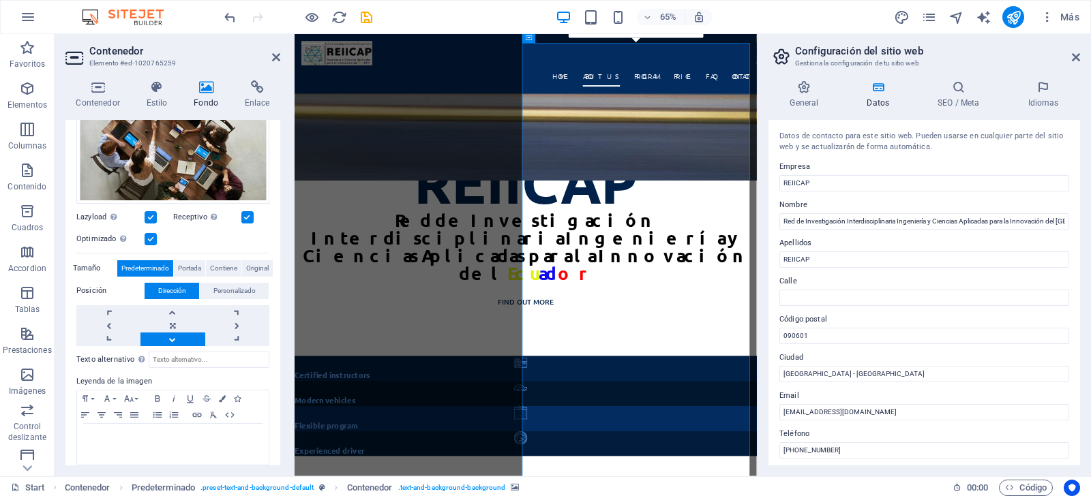
scroll to position [194, 0]
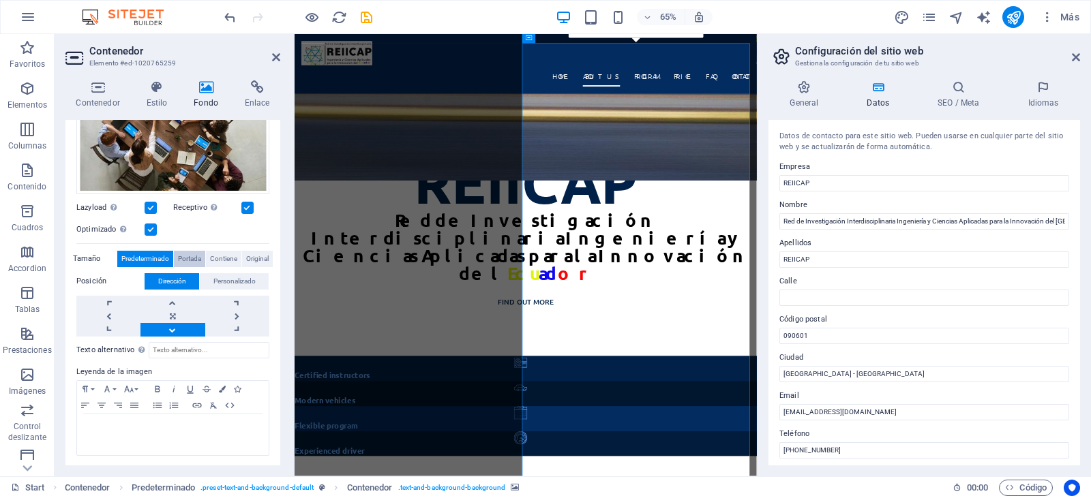
click at [183, 256] on span "Portada" at bounding box center [189, 259] width 23 height 16
click at [148, 254] on span "Predeterminado" at bounding box center [145, 259] width 48 height 16
drag, startPoint x: 277, startPoint y: 275, endPoint x: 280, endPoint y: 238, distance: 37.6
click at [280, 238] on div "Fondo Ninguno Color / Degradado Elemento Estirar fondo a ancho completo Superpo…" at bounding box center [172, 293] width 215 height 346
drag, startPoint x: 277, startPoint y: 258, endPoint x: 286, endPoint y: 181, distance: 78.3
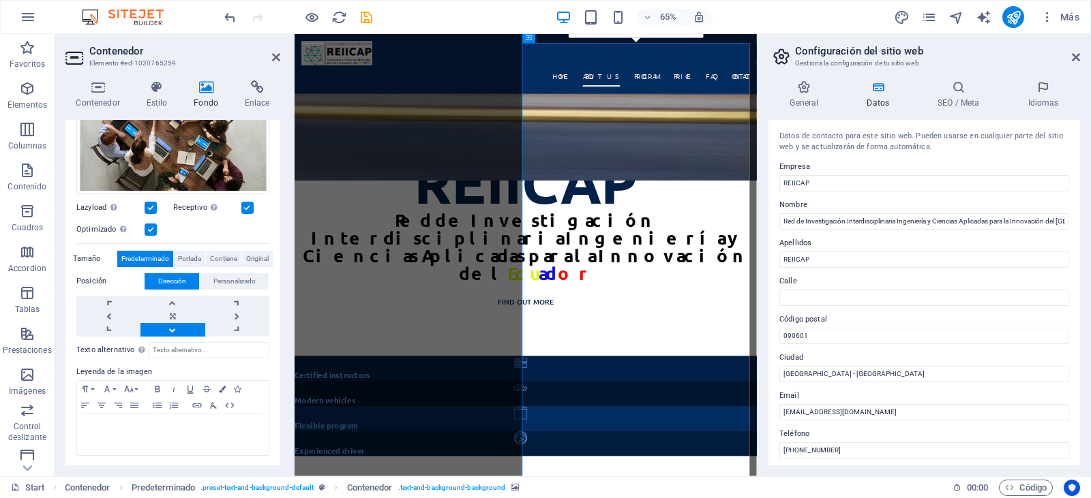
click at [286, 181] on div "Contenedor Estilo Fondo Enlace Tamaño Altura Predeterminado px rem % vh vw Alto…" at bounding box center [173, 273] width 237 height 407
click at [728, 83] on nav "Home About us Program Price FAQ Contact" at bounding box center [649, 99] width 689 height 33
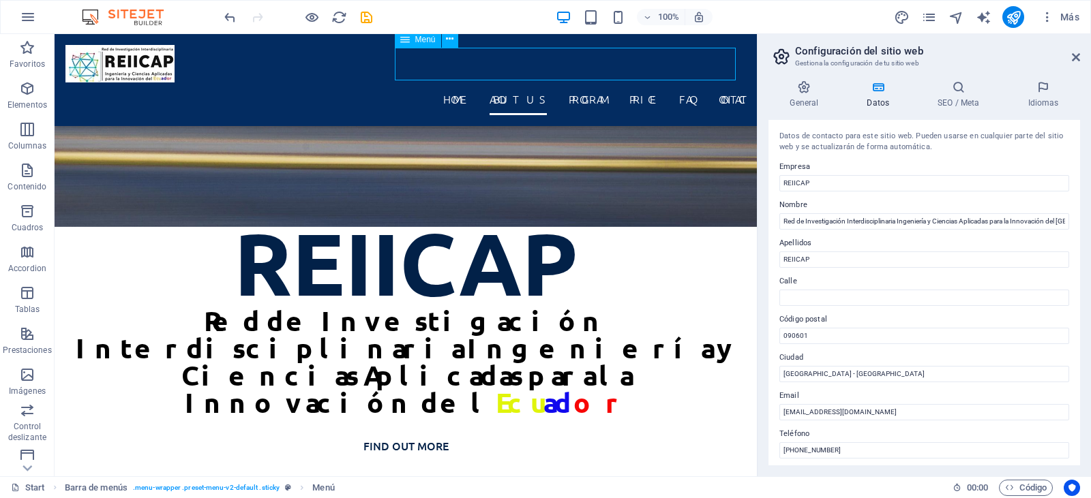
click at [466, 83] on nav "Home About us Program Price FAQ Contact" at bounding box center [405, 99] width 681 height 33
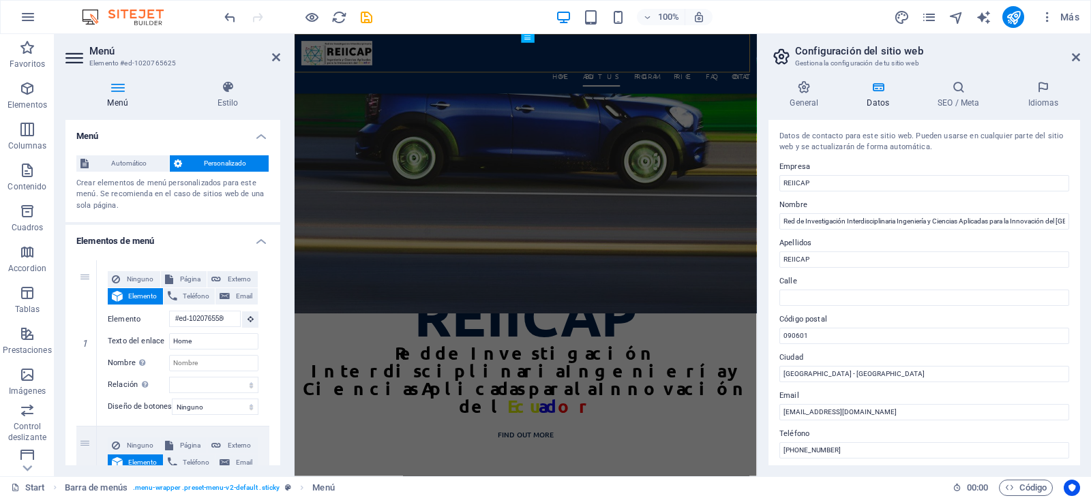
scroll to position [638, 0]
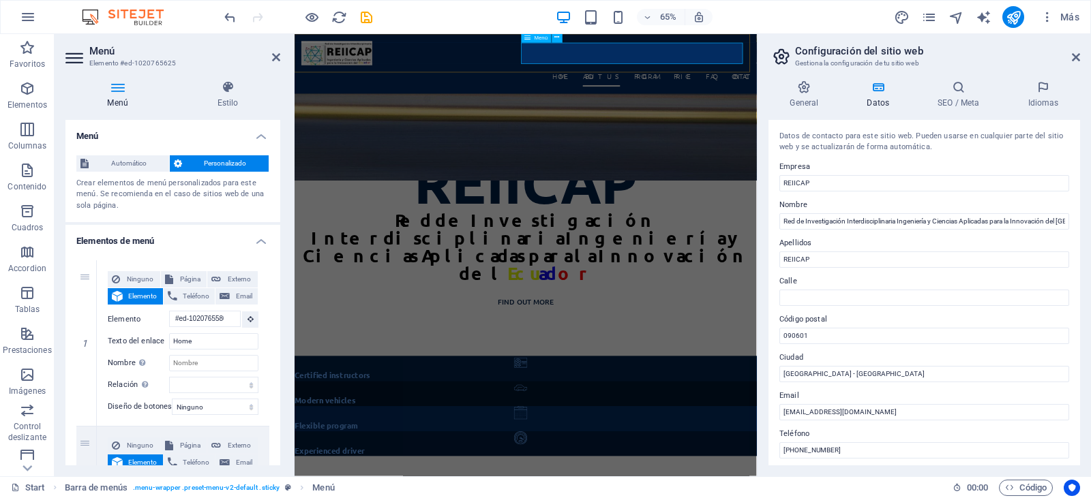
click at [721, 83] on nav "Home About us Program Price FAQ Contact" at bounding box center [649, 99] width 689 height 33
drag, startPoint x: 282, startPoint y: 143, endPoint x: 278, endPoint y: 177, distance: 33.7
click at [278, 177] on div "Menú Estilo Menú Automático Personalizado Crear elementos de menú personalizado…" at bounding box center [173, 273] width 237 height 407
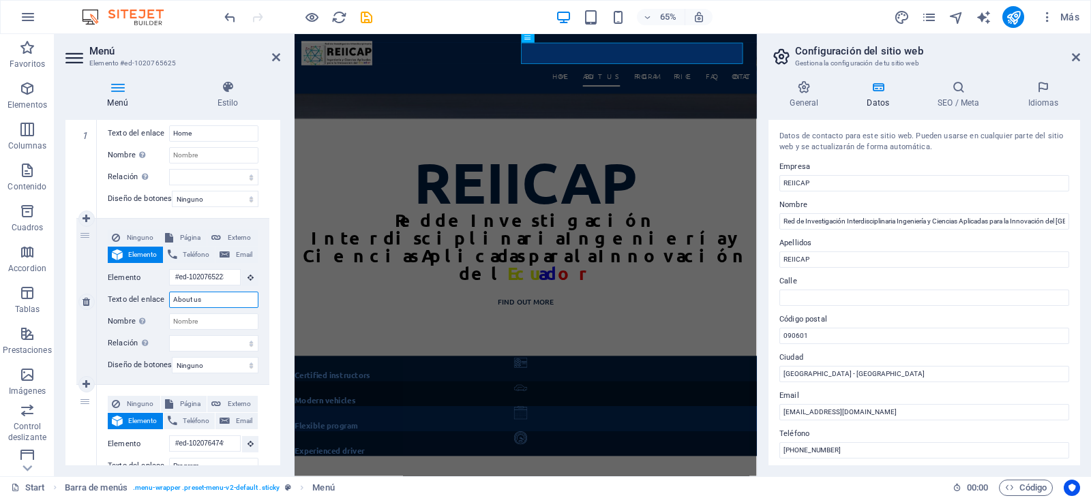
drag, startPoint x: 212, startPoint y: 298, endPoint x: 147, endPoint y: 293, distance: 65.0
click at [147, 293] on div "Texto del enlace About us" at bounding box center [183, 300] width 151 height 16
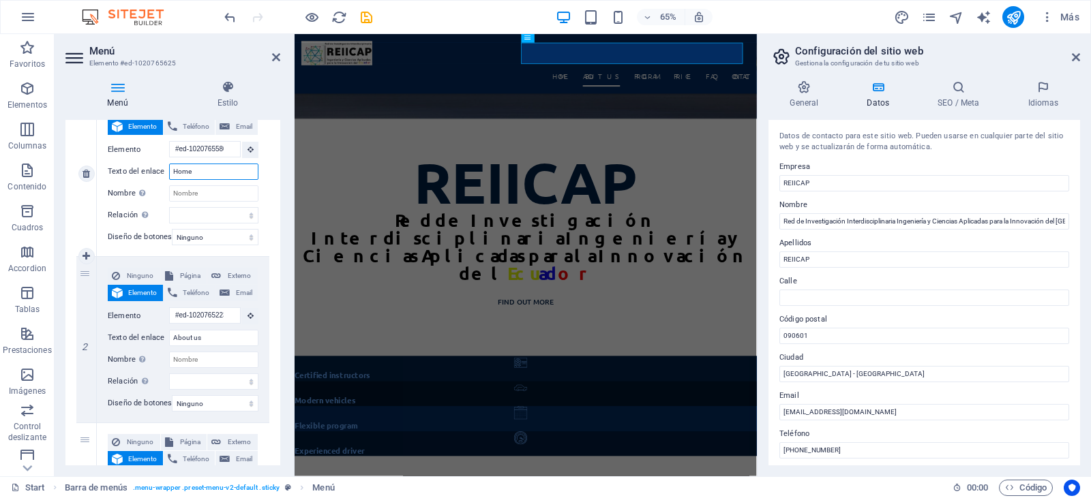
drag, startPoint x: 224, startPoint y: 134, endPoint x: 125, endPoint y: 132, distance: 99.6
click at [125, 132] on div "Ninguno Página Externo Elemento Teléfono Email Página Start Subpage Legal Notic…" at bounding box center [183, 163] width 151 height 122
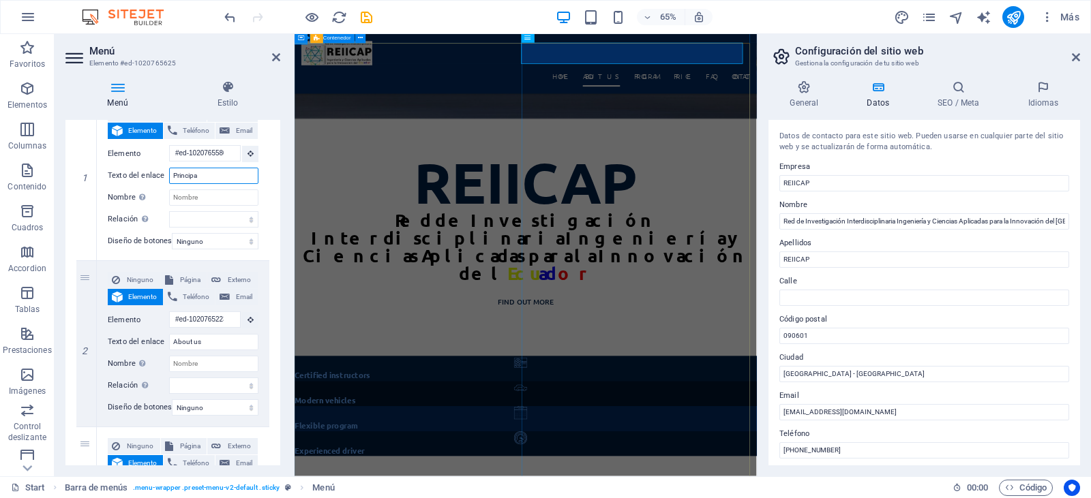
type input "Principal"
select select
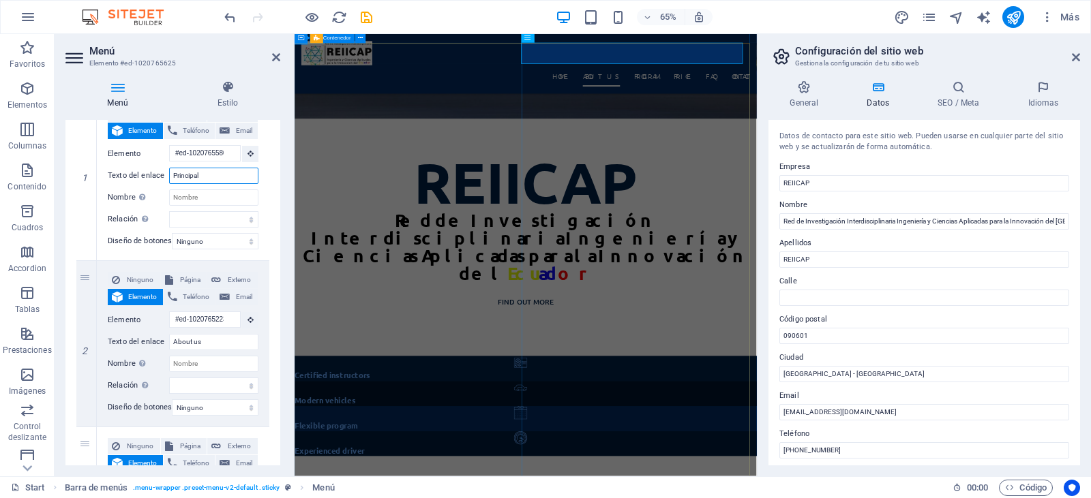
select select
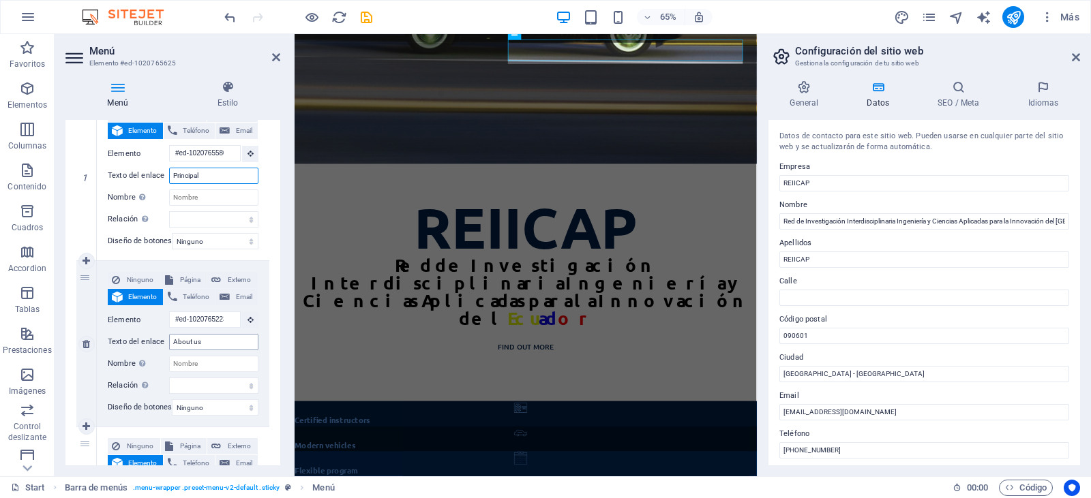
scroll to position [638, 0]
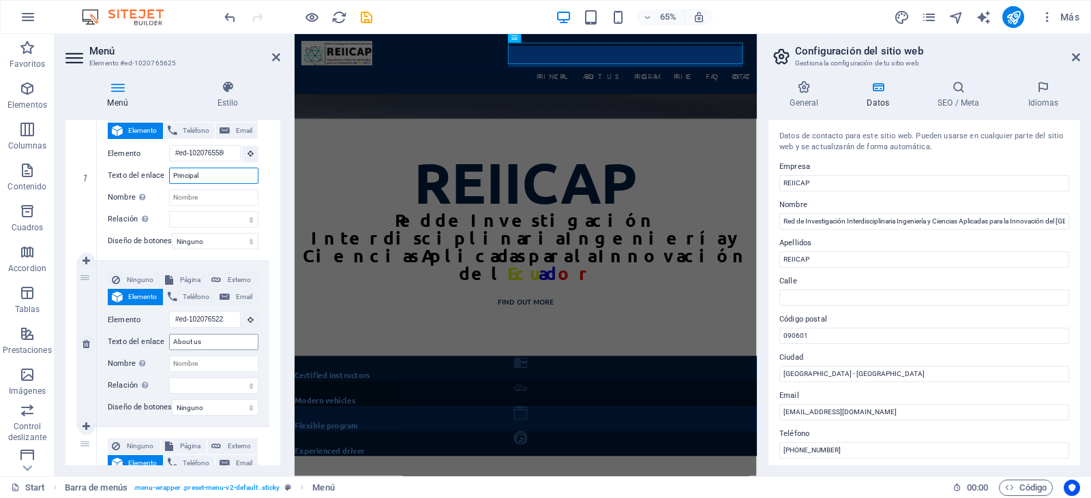
type input "Principal"
drag, startPoint x: 205, startPoint y: 344, endPoint x: 166, endPoint y: 342, distance: 38.9
click at [166, 342] on div "Texto del enlace About us" at bounding box center [183, 342] width 151 height 16
type input "Acer"
select select
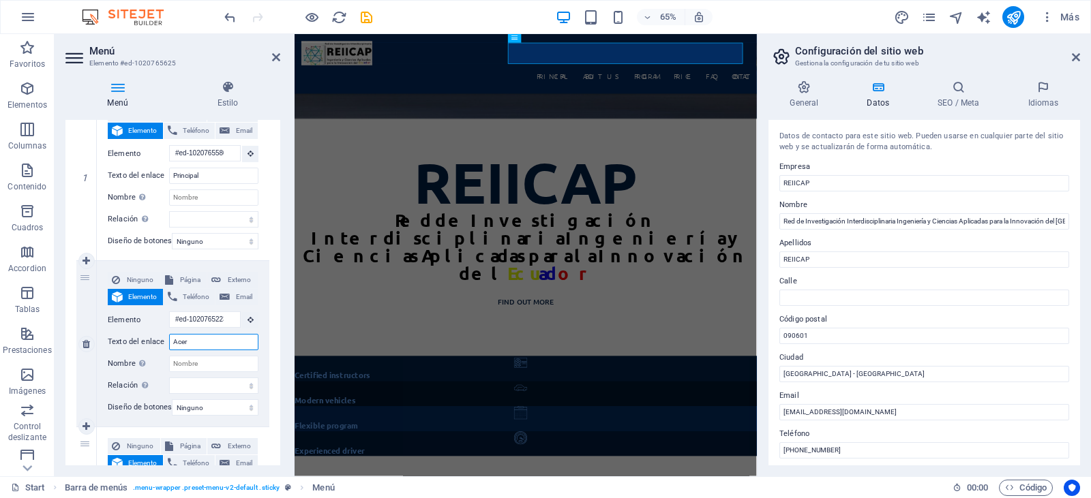
select select
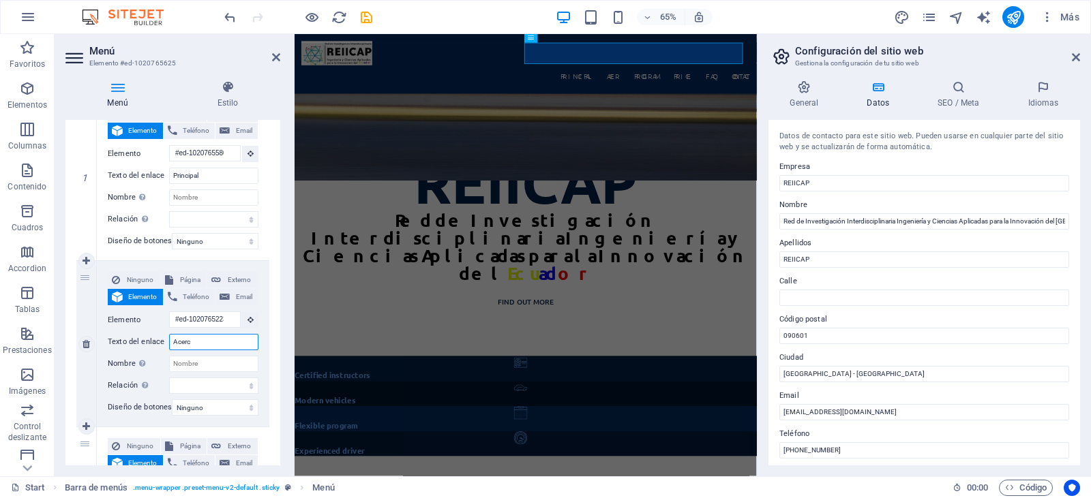
type input "Acerca"
select select
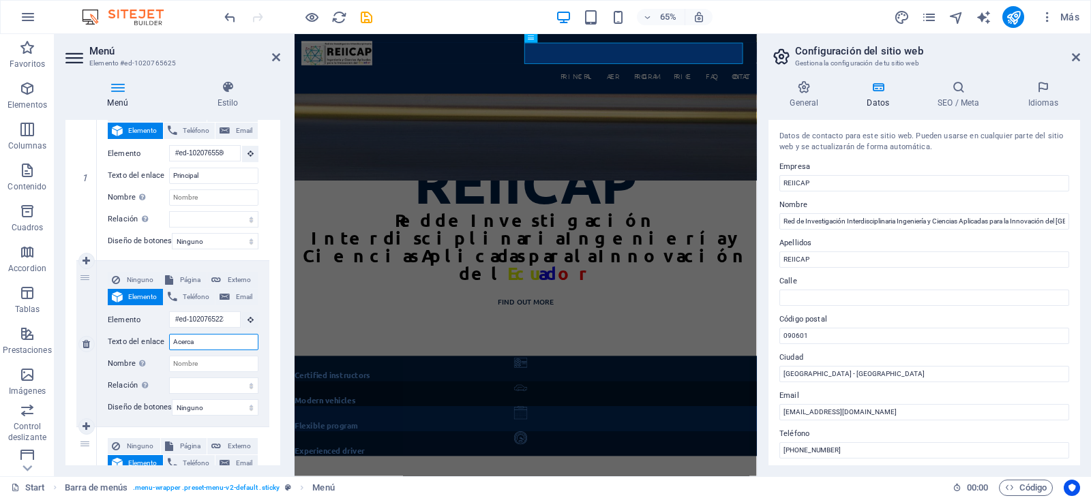
select select
type input "Acerca de"
select select
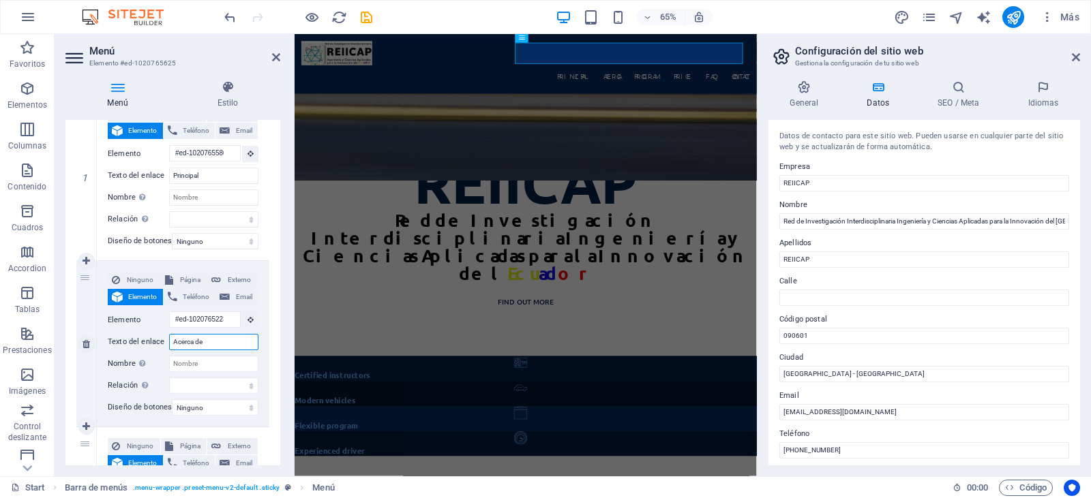
select select
type input "A"
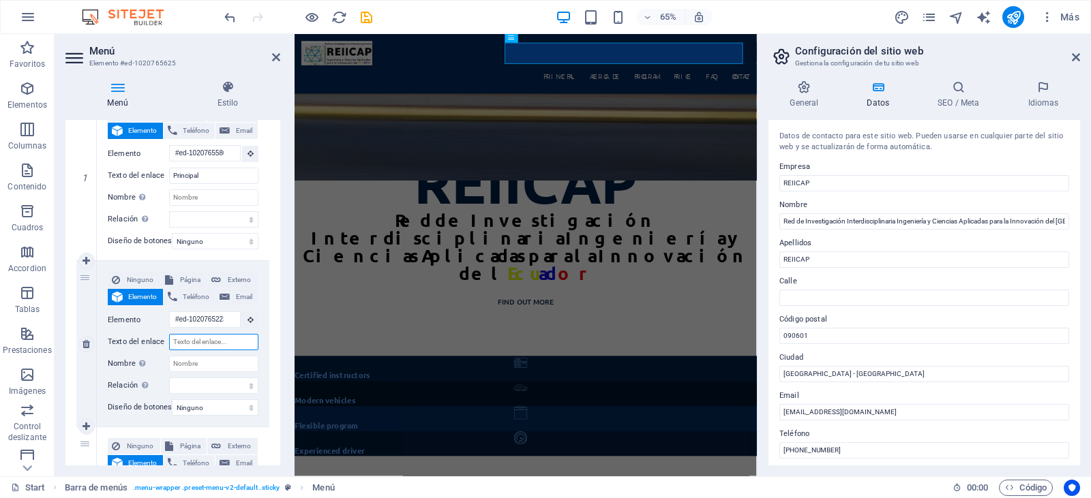
select select
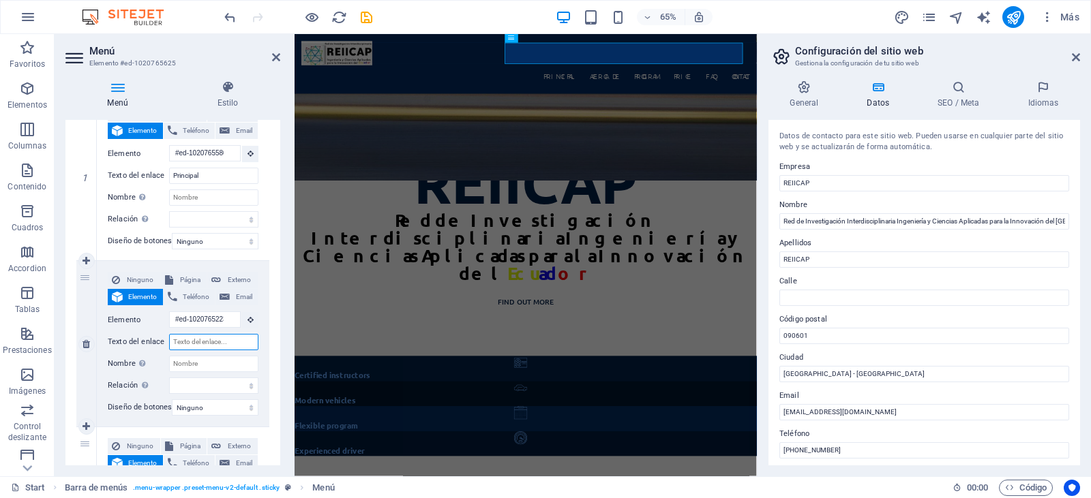
select select
type input "quienes"
select select
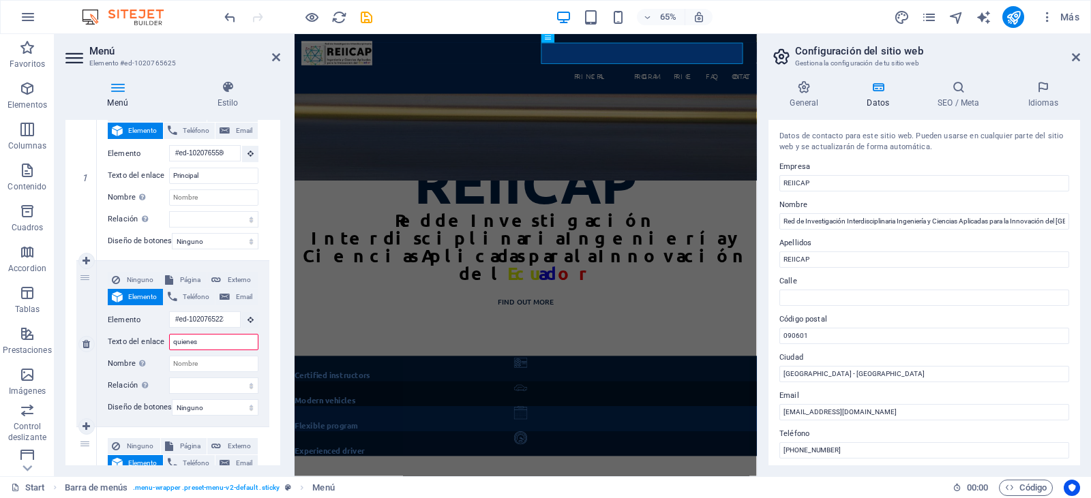
select select
type input "quienes somos"
select select
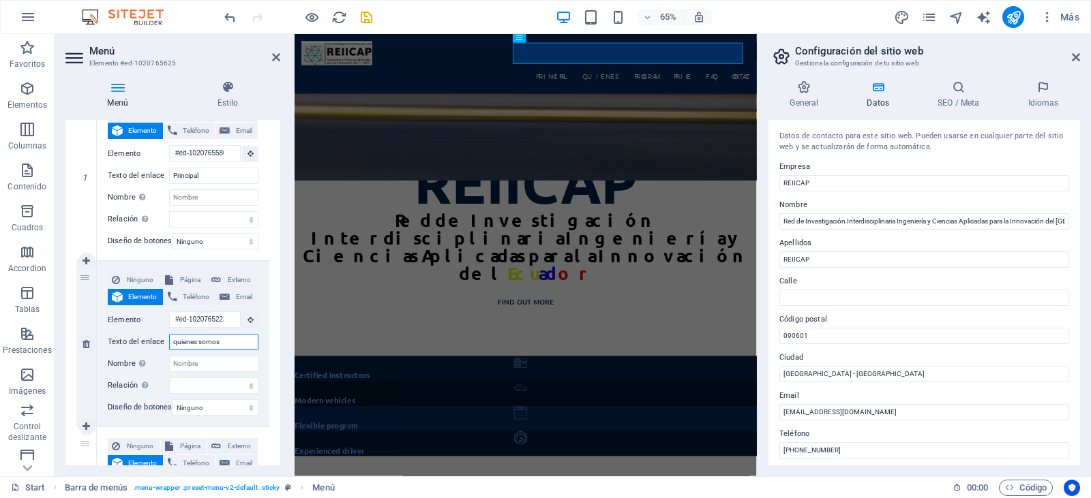
select select
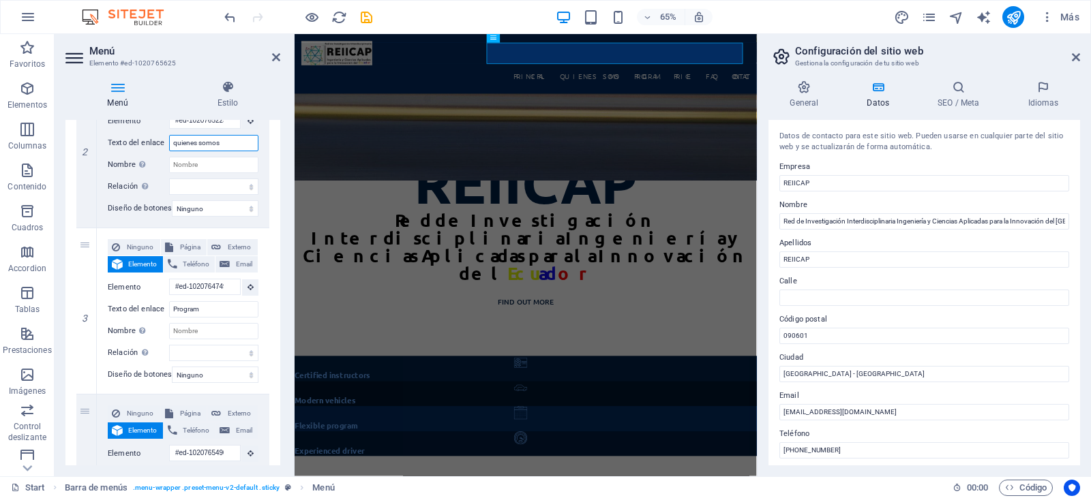
scroll to position [374, 0]
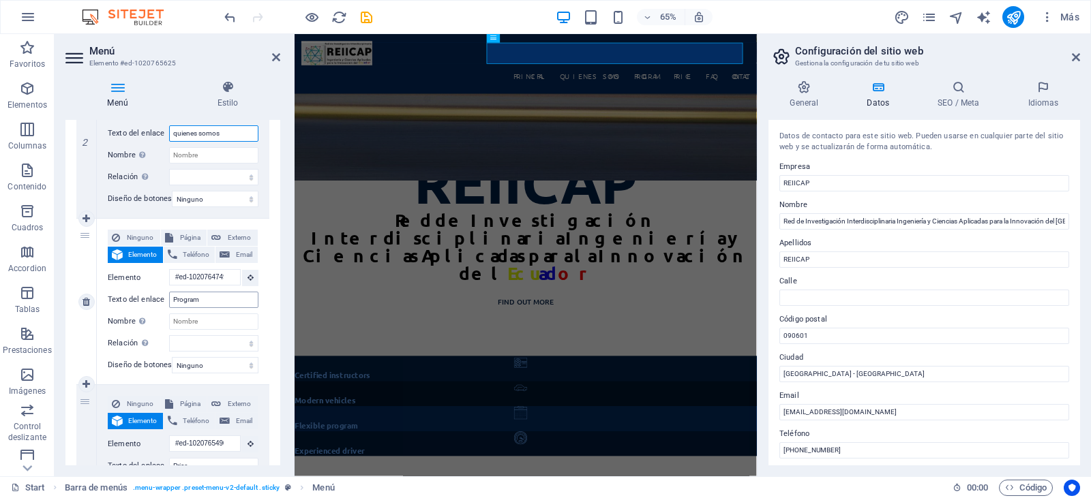
type input "quienes somos"
drag, startPoint x: 210, startPoint y: 301, endPoint x: 159, endPoint y: 299, distance: 51.2
click at [159, 299] on div "Texto del enlace Program" at bounding box center [183, 300] width 151 height 16
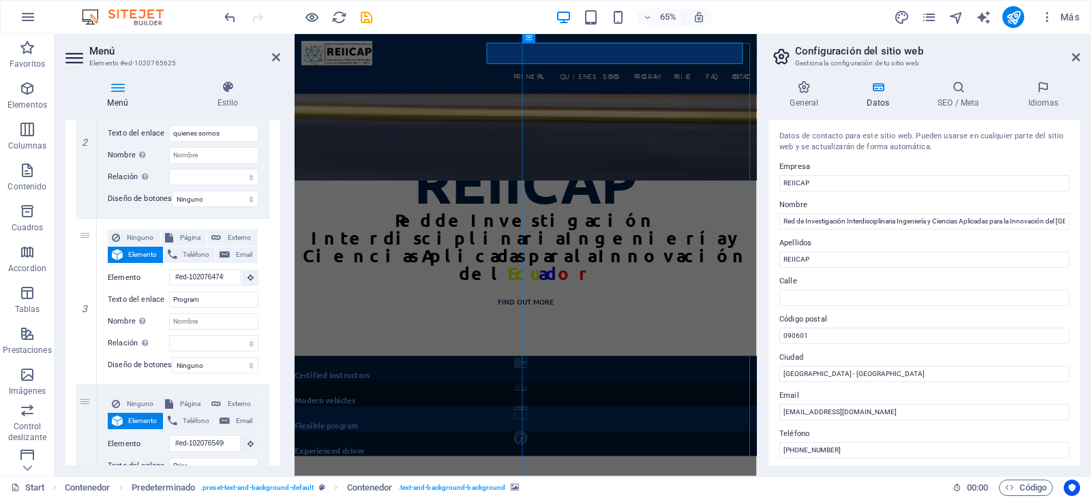
scroll to position [434, 0]
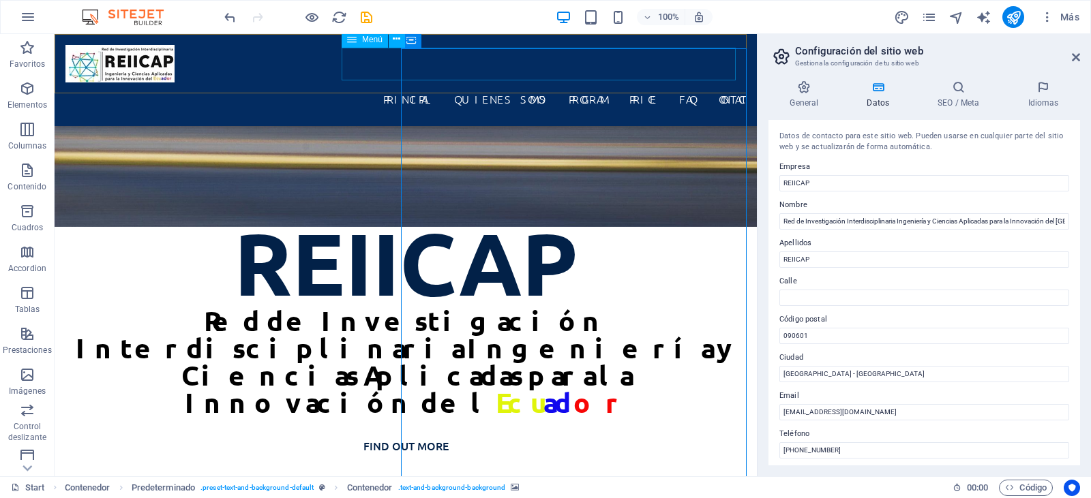
click at [565, 83] on nav "Principal quienes somos Program Price FAQ Contact" at bounding box center [405, 99] width 681 height 33
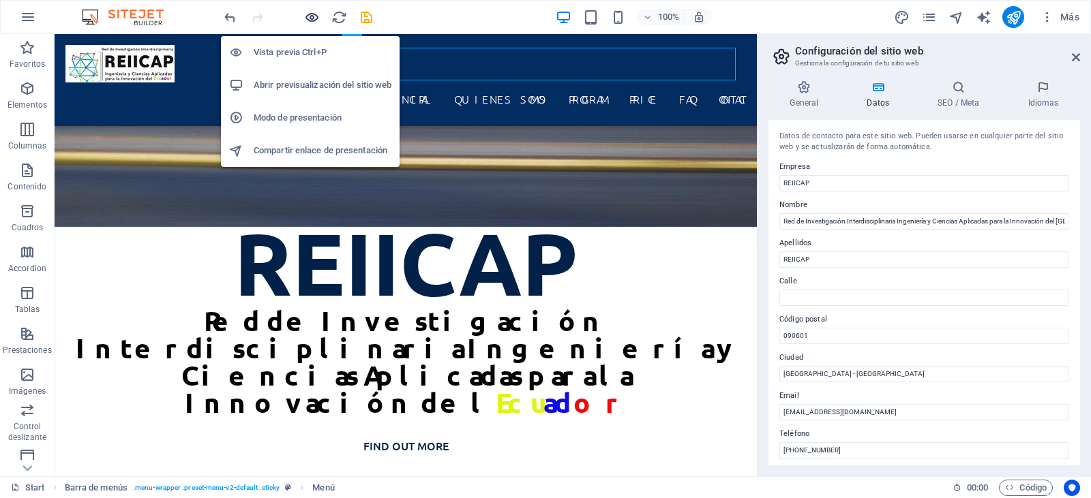
click at [311, 15] on icon "button" at bounding box center [312, 18] width 16 height 16
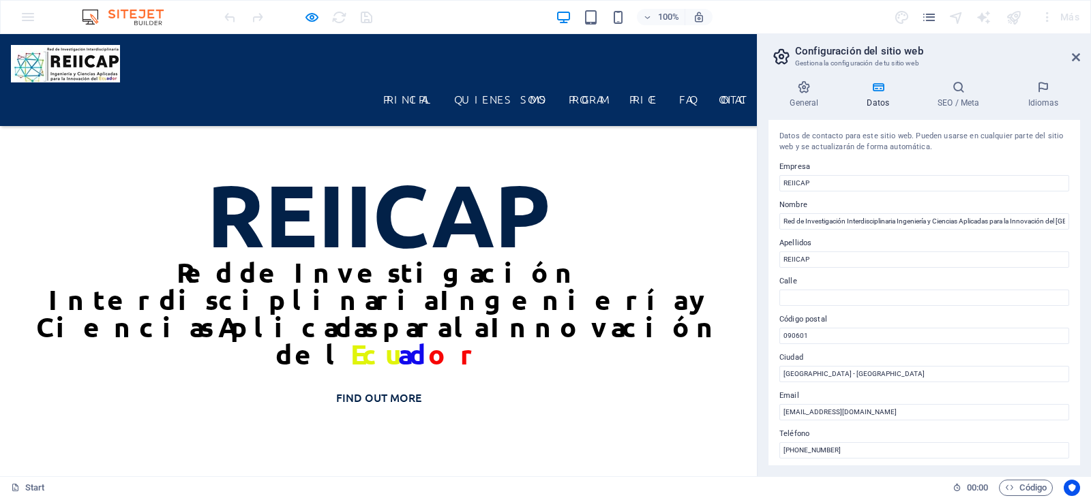
scroll to position [693, 0]
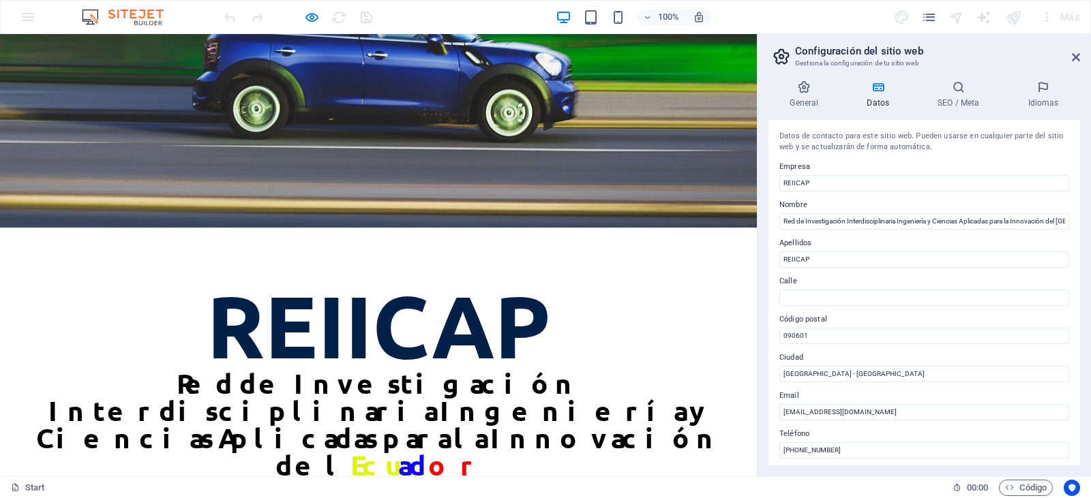
scroll to position [396, 0]
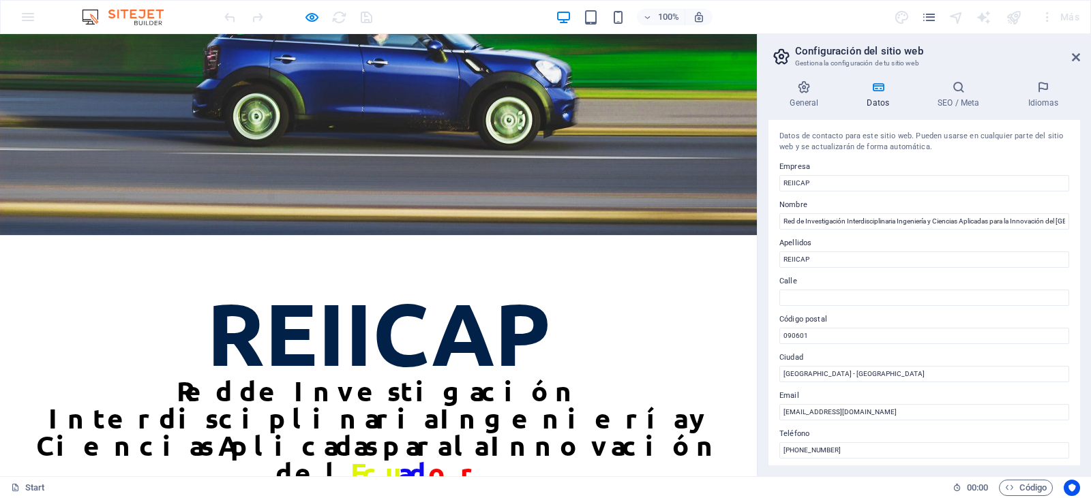
click at [1075, 147] on div "Datos de contacto para este sitio web. Pueden usarse en cualquier parte del sit…" at bounding box center [924, 293] width 312 height 346
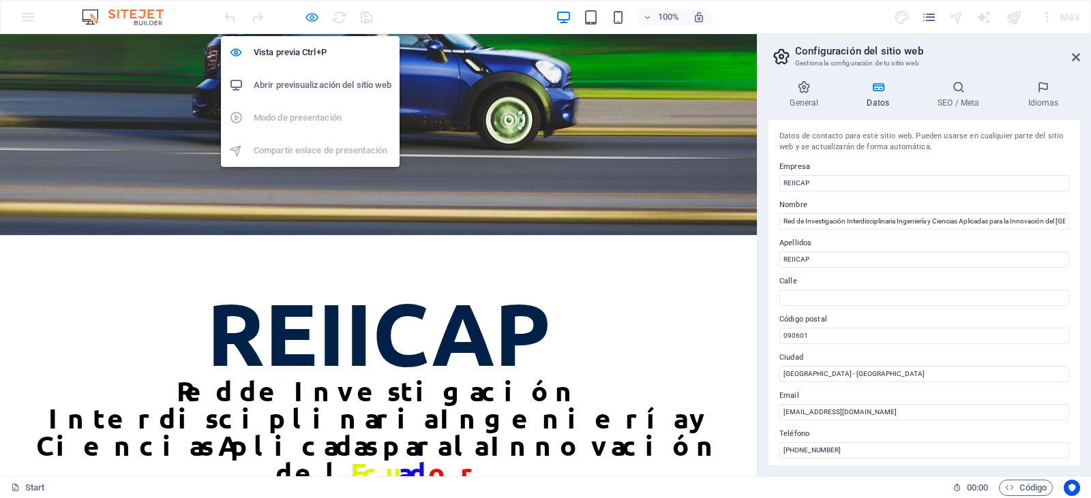
click at [307, 20] on icon "button" at bounding box center [312, 18] width 16 height 16
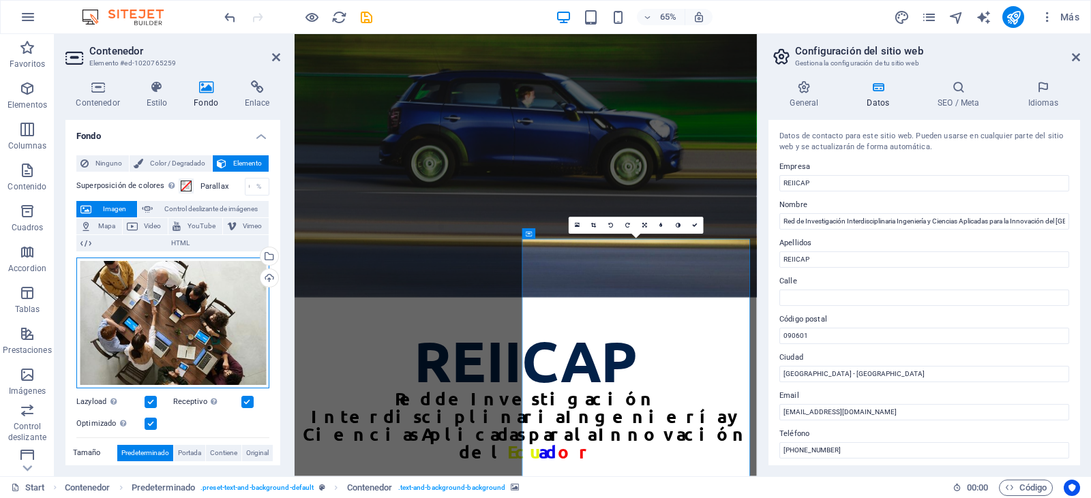
click at [175, 309] on div "Arrastra archivos aquí, haz clic para escoger archivos o selecciona archivos de…" at bounding box center [172, 323] width 193 height 131
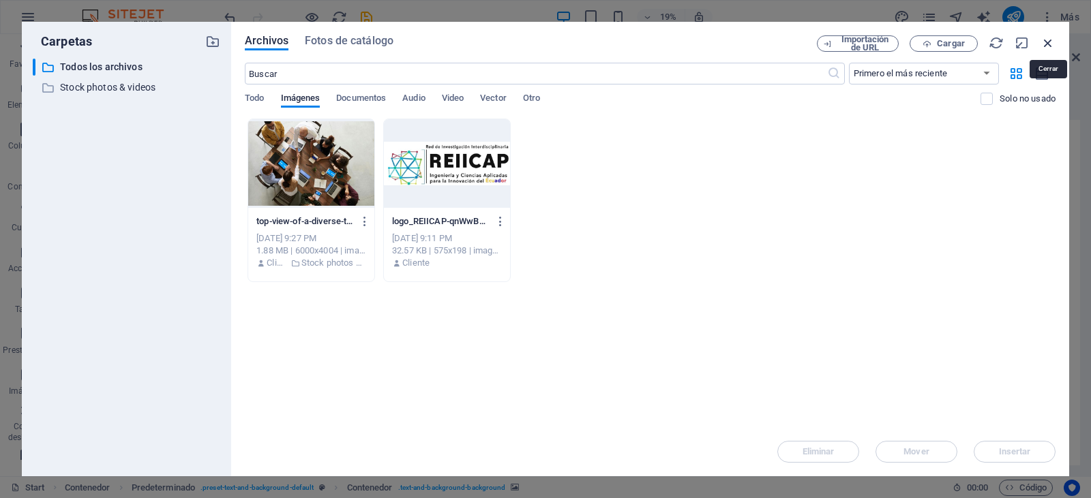
click at [1043, 42] on icon "button" at bounding box center [1048, 42] width 15 height 15
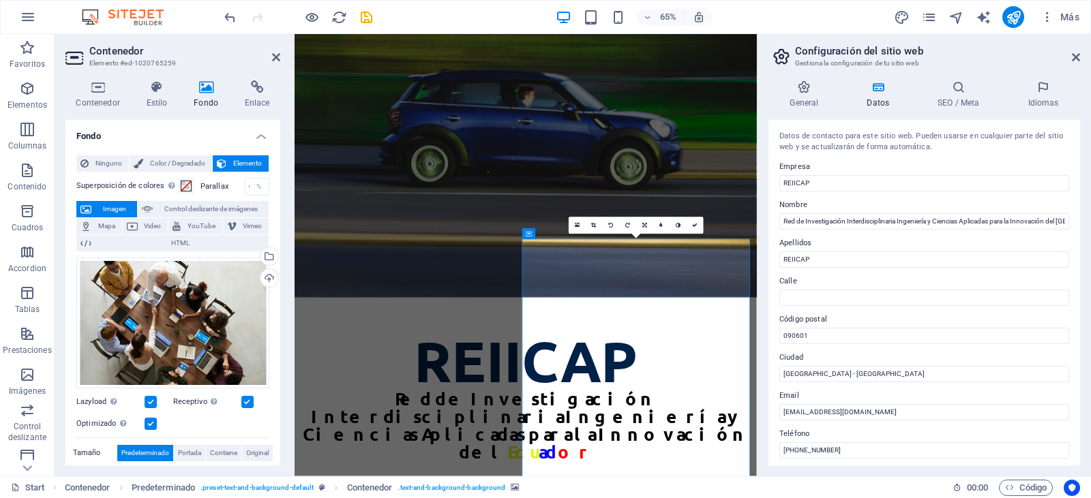
click at [91, 450] on label "Tamaño" at bounding box center [95, 453] width 44 height 16
click at [74, 451] on label "Tamaño" at bounding box center [95, 453] width 44 height 16
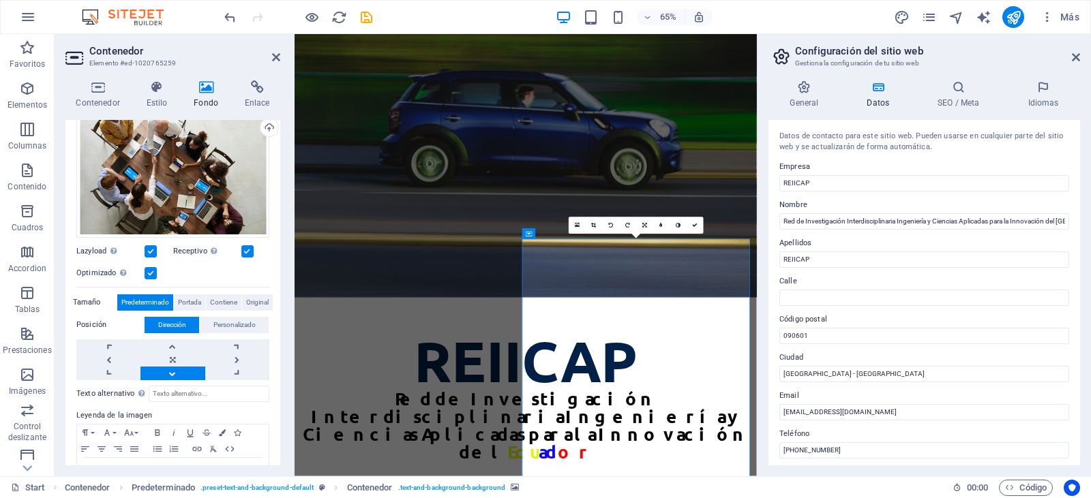
scroll to position [155, 0]
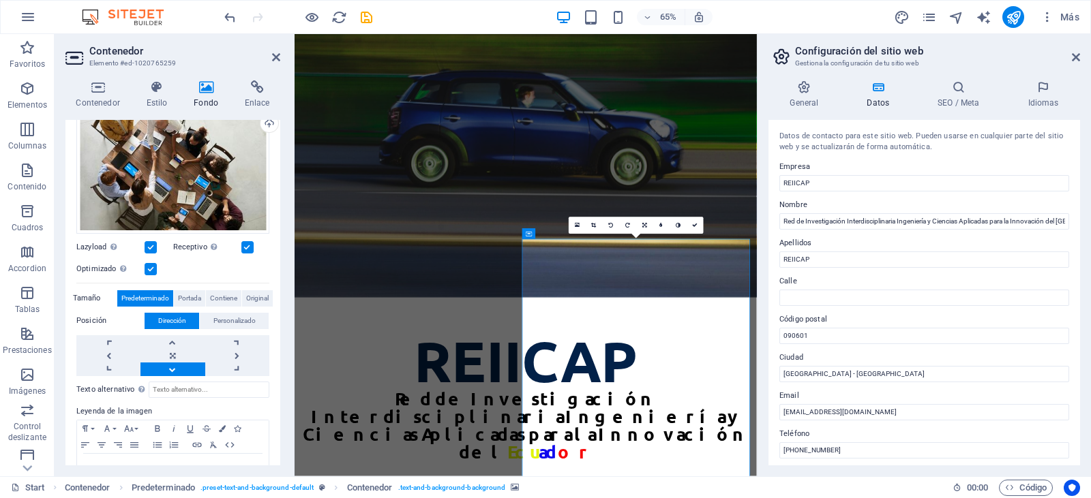
click at [87, 318] on label "Posición" at bounding box center [110, 321] width 68 height 16
click at [172, 350] on link at bounding box center [172, 356] width 64 height 14
